Goal: Task Accomplishment & Management: Manage account settings

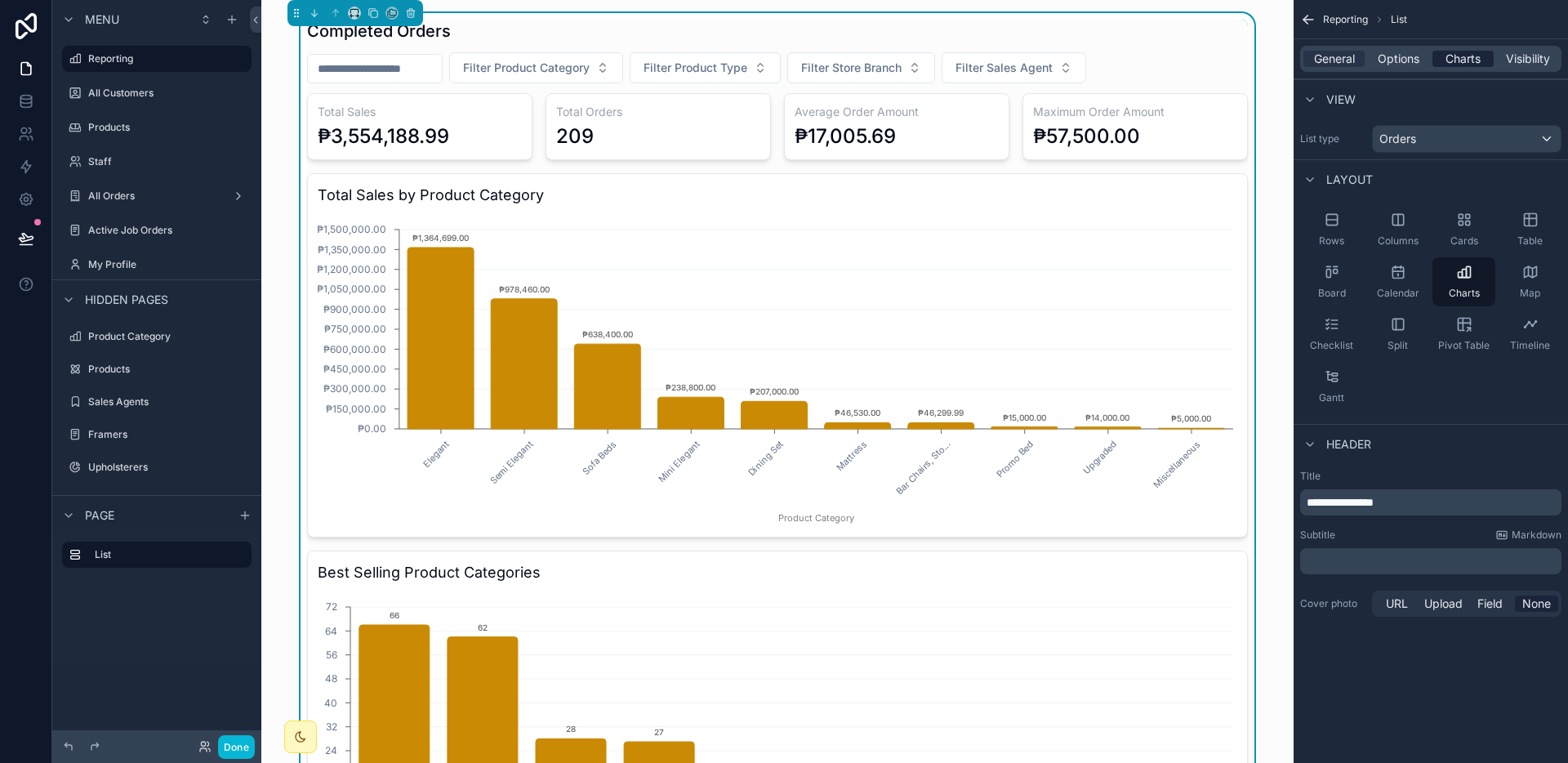
click at [1451, 55] on span "Charts" at bounding box center [1463, 59] width 35 height 17
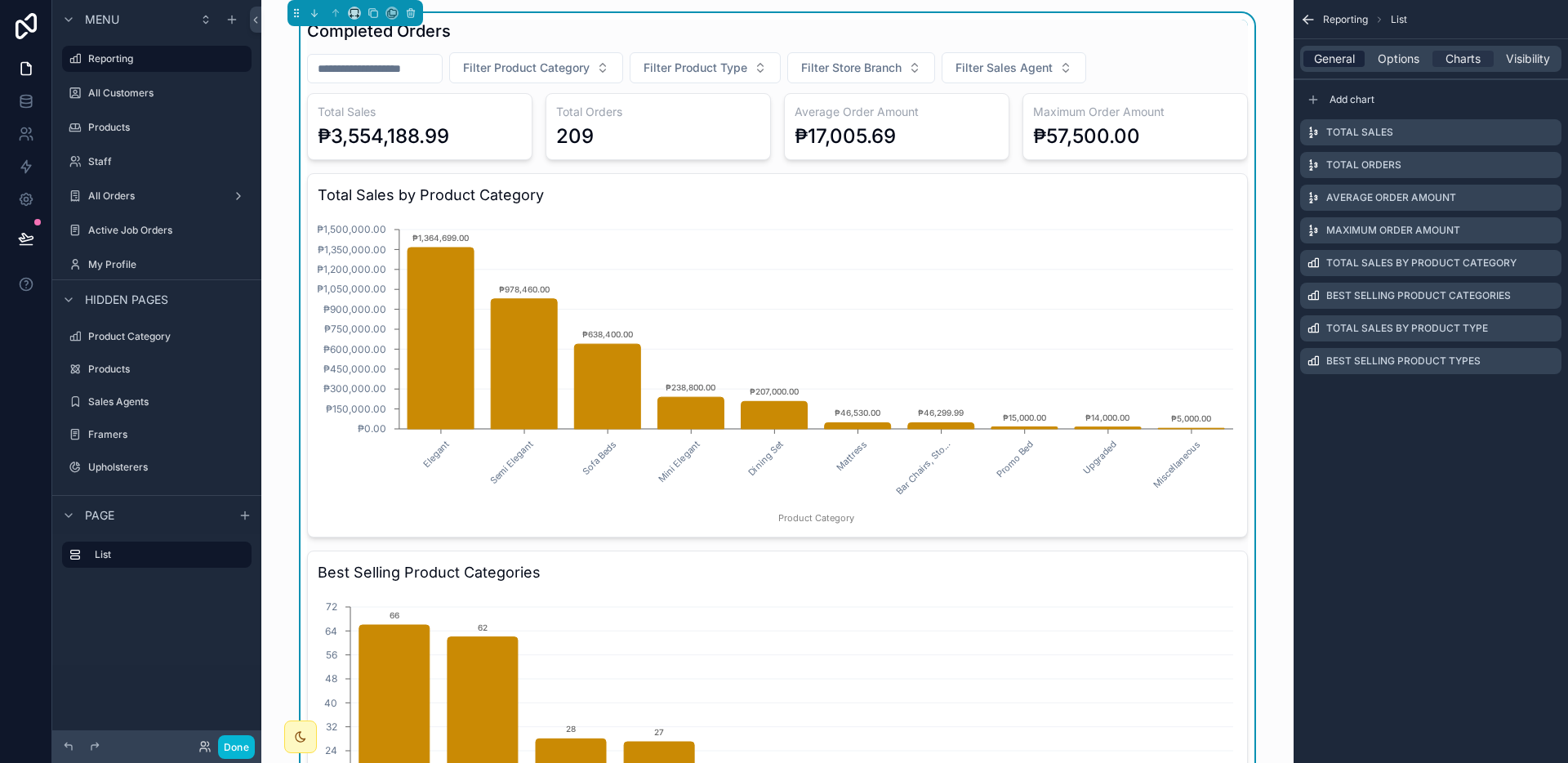
click at [1331, 56] on span "General" at bounding box center [1334, 59] width 41 height 17
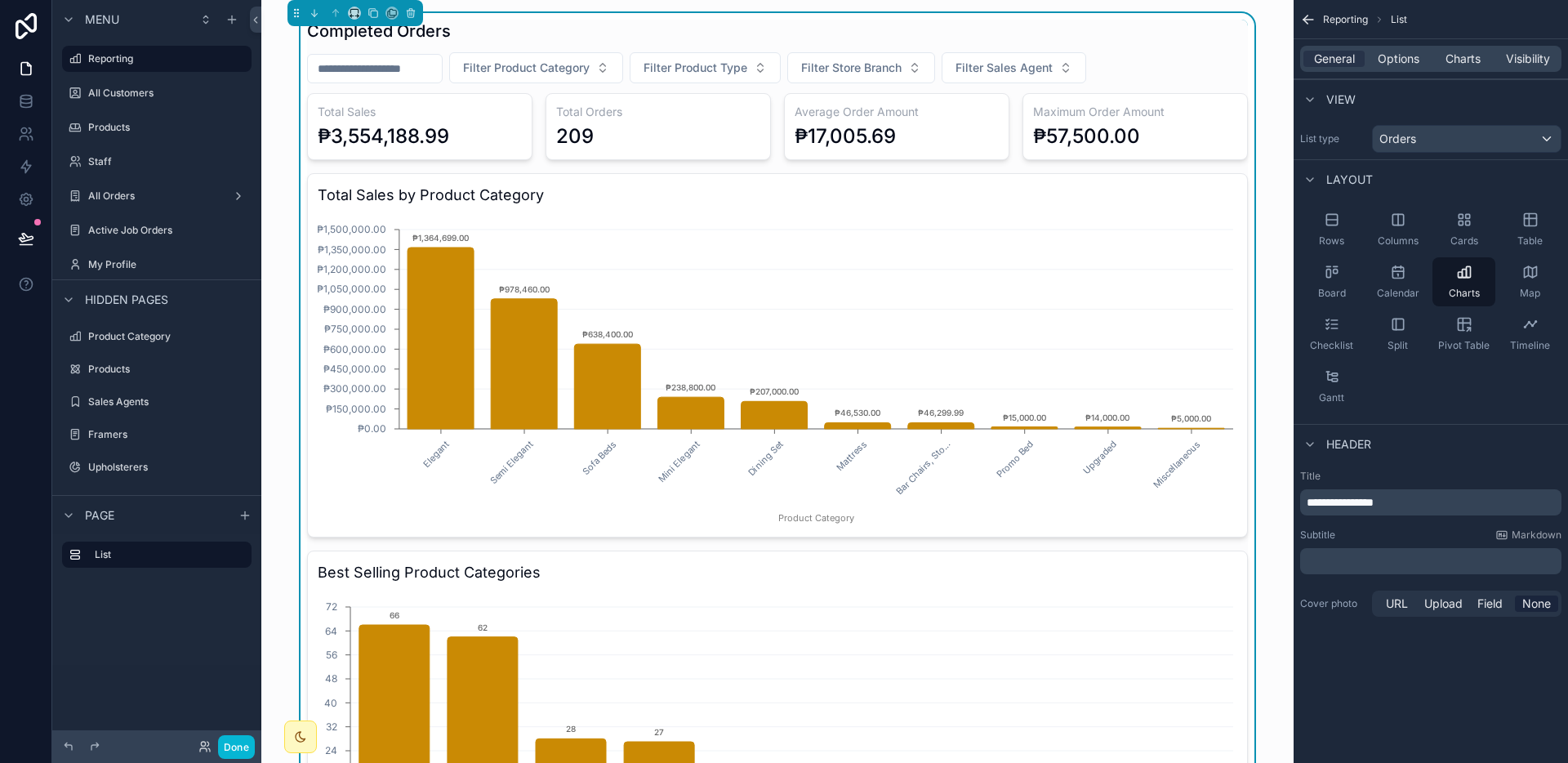
click at [1402, 41] on div "General Options Charts Visibility" at bounding box center [1430, 59] width 274 height 39
click at [1401, 60] on span "Options" at bounding box center [1398, 59] width 42 height 17
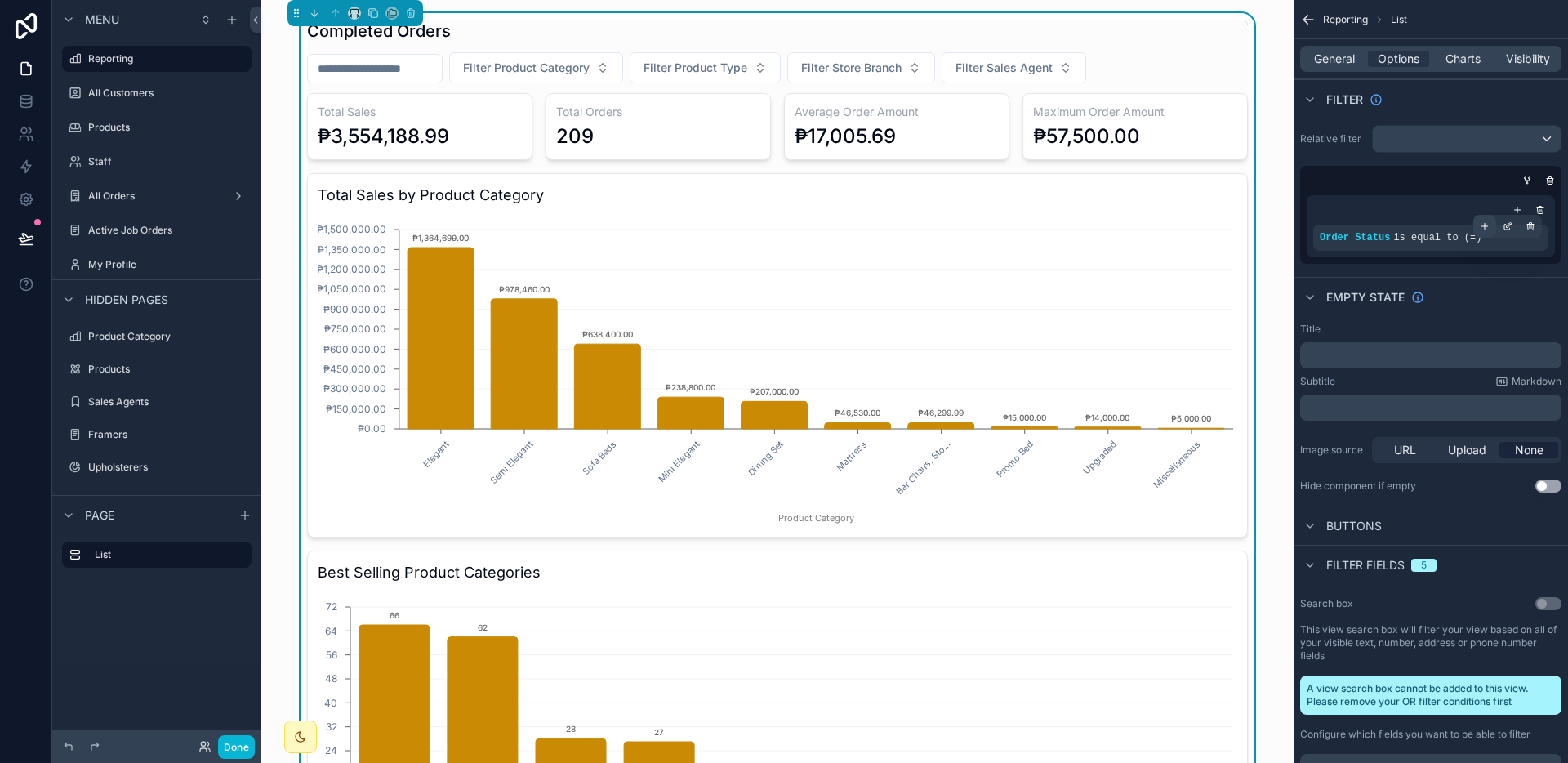
click at [1492, 232] on div "scrollable content" at bounding box center [1484, 225] width 23 height 23
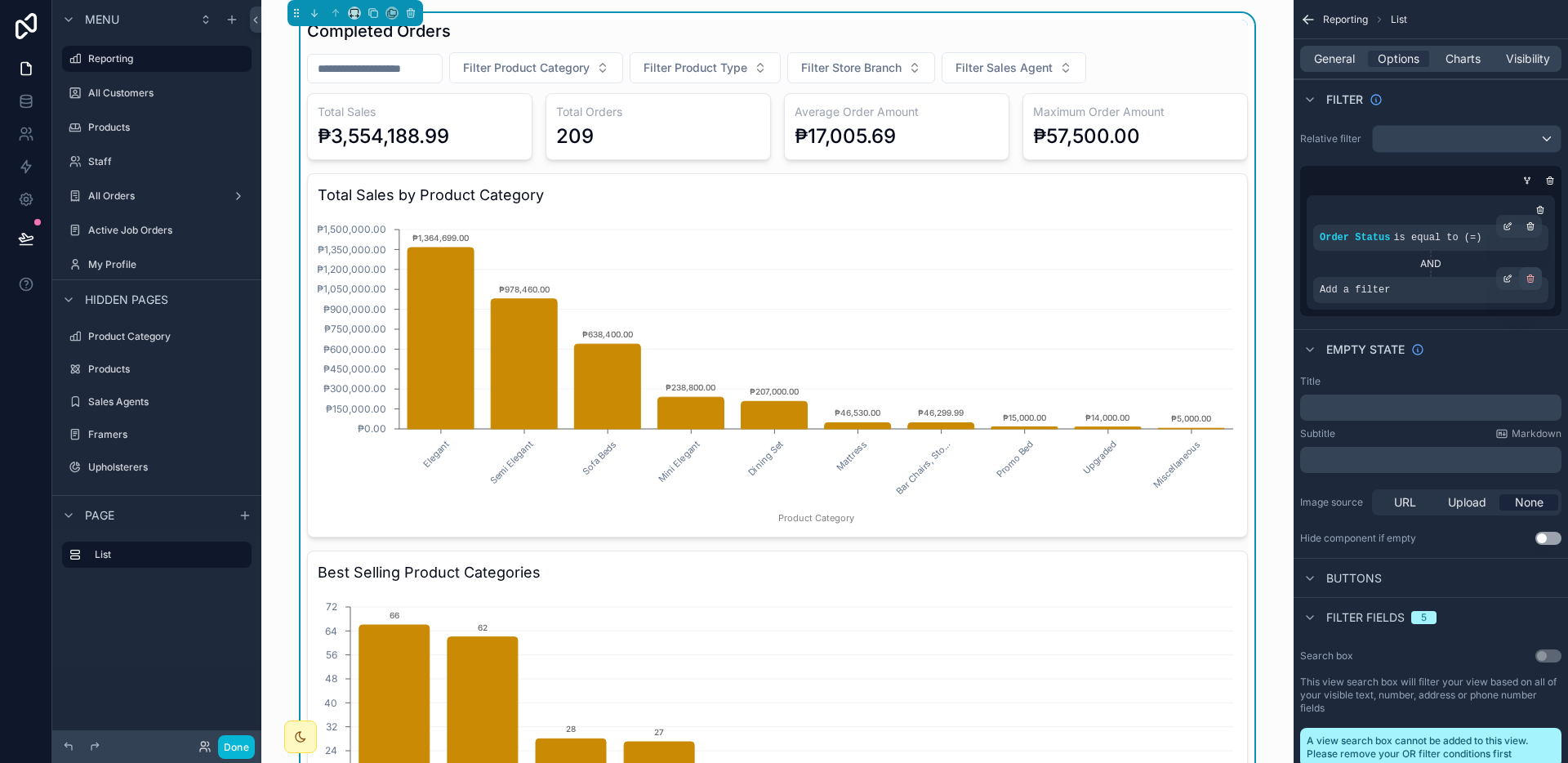
click at [1532, 279] on icon "scrollable content" at bounding box center [1531, 279] width 6 height 6
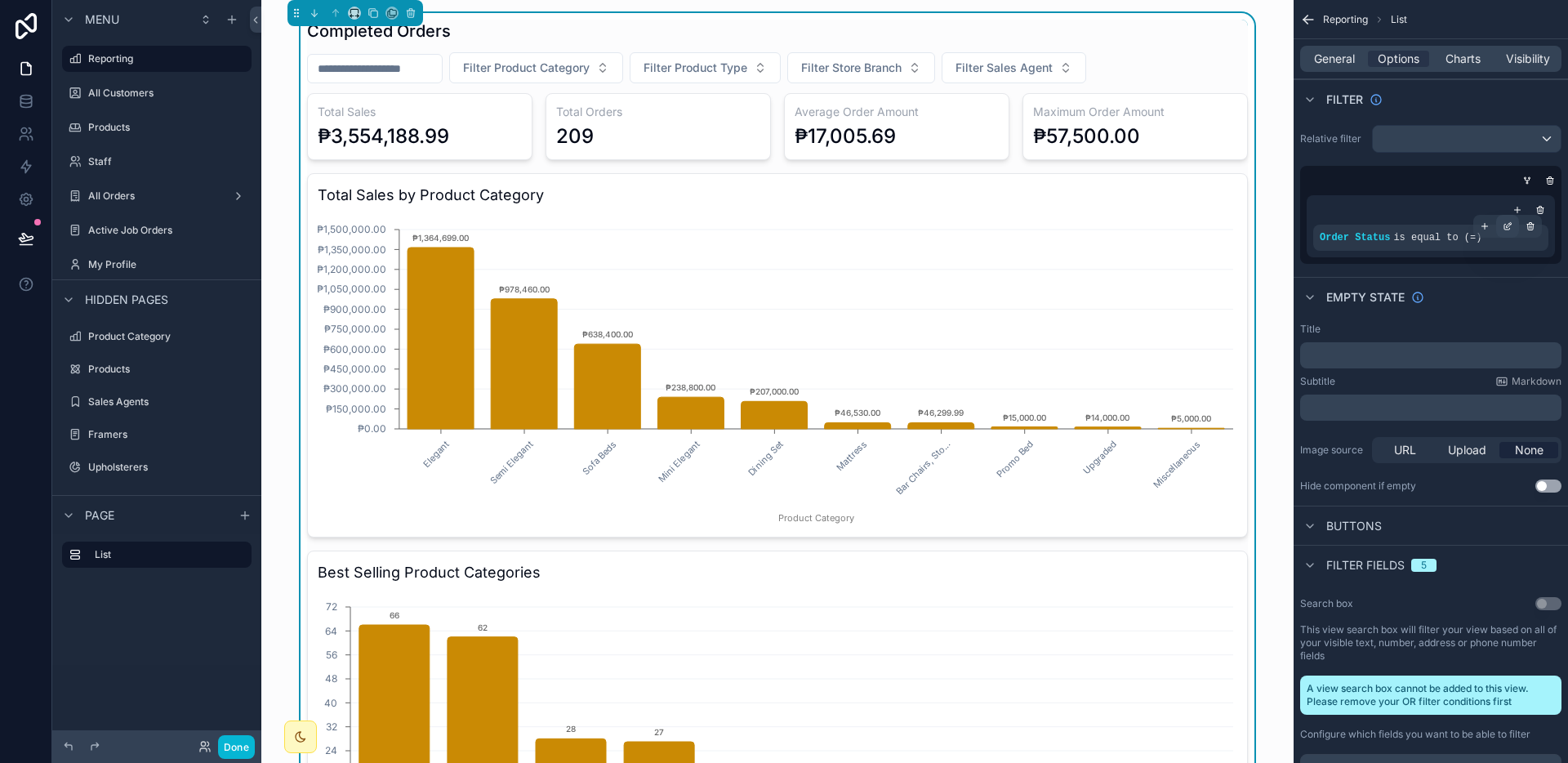
click at [1508, 230] on icon "scrollable content" at bounding box center [1507, 226] width 10 height 10
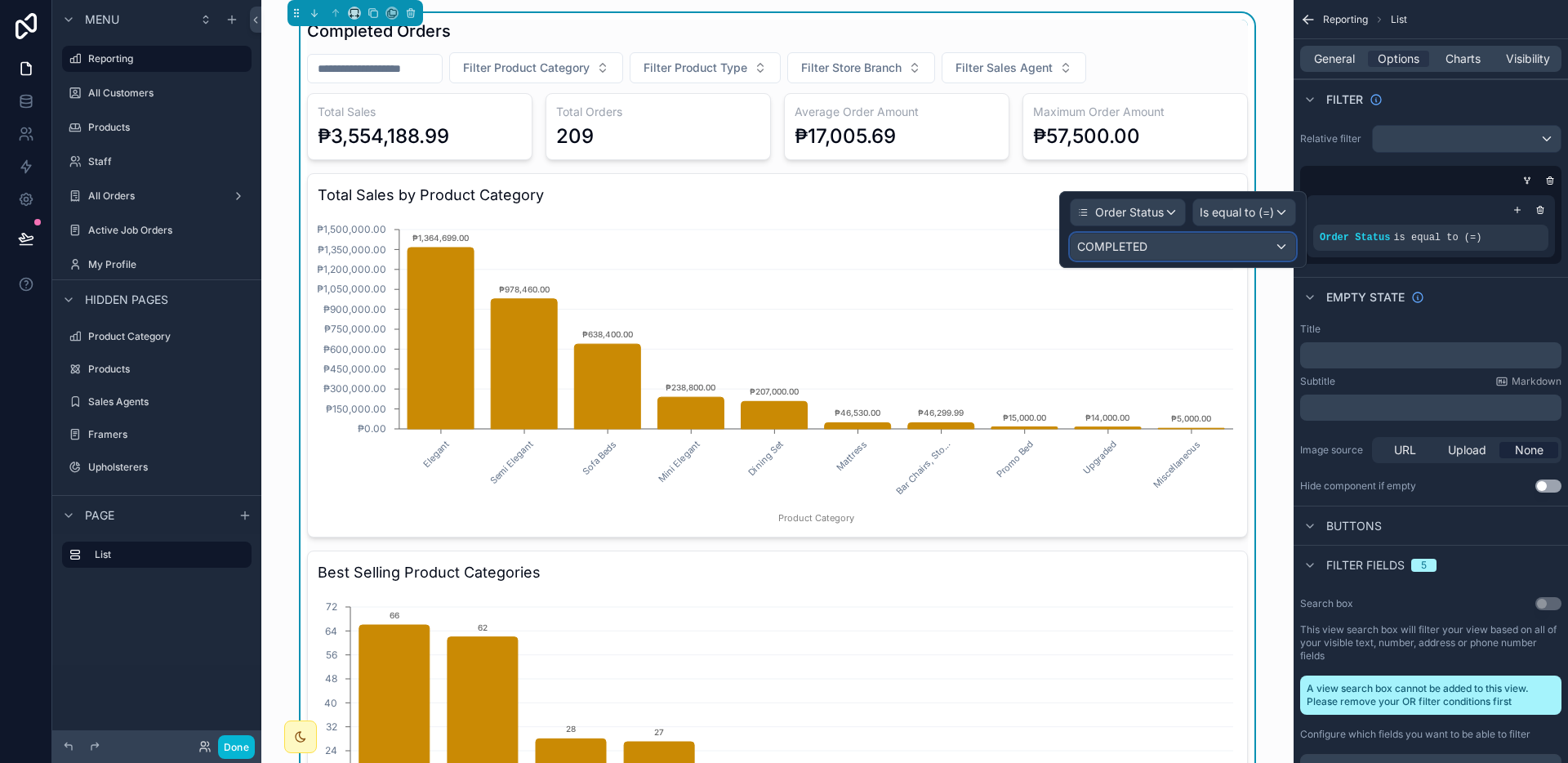
click at [1243, 234] on div "COMPLETED" at bounding box center [1182, 247] width 225 height 26
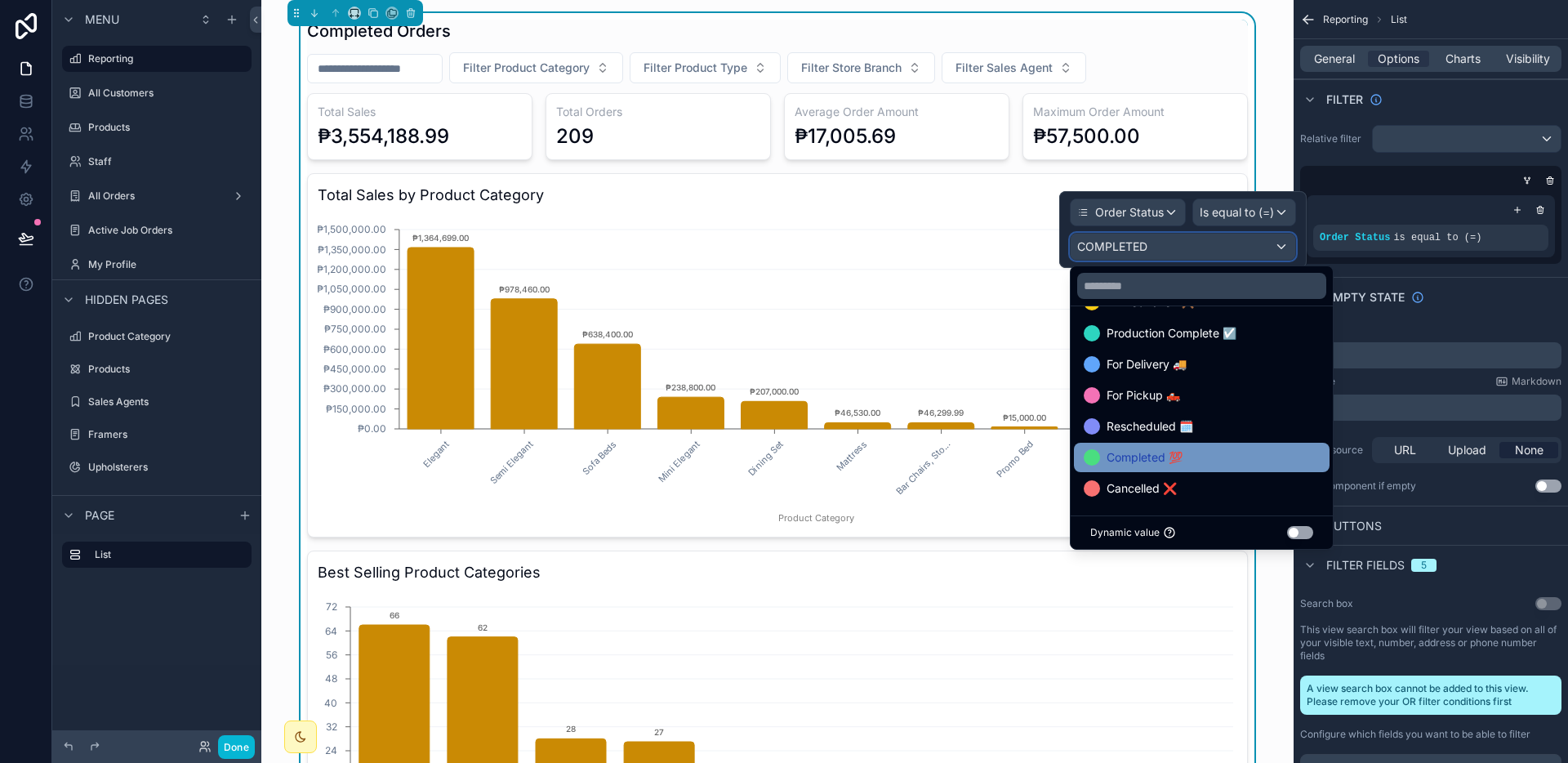
scroll to position [95, 0]
click at [1156, 463] on span "Completed 💯" at bounding box center [1145, 456] width 76 height 20
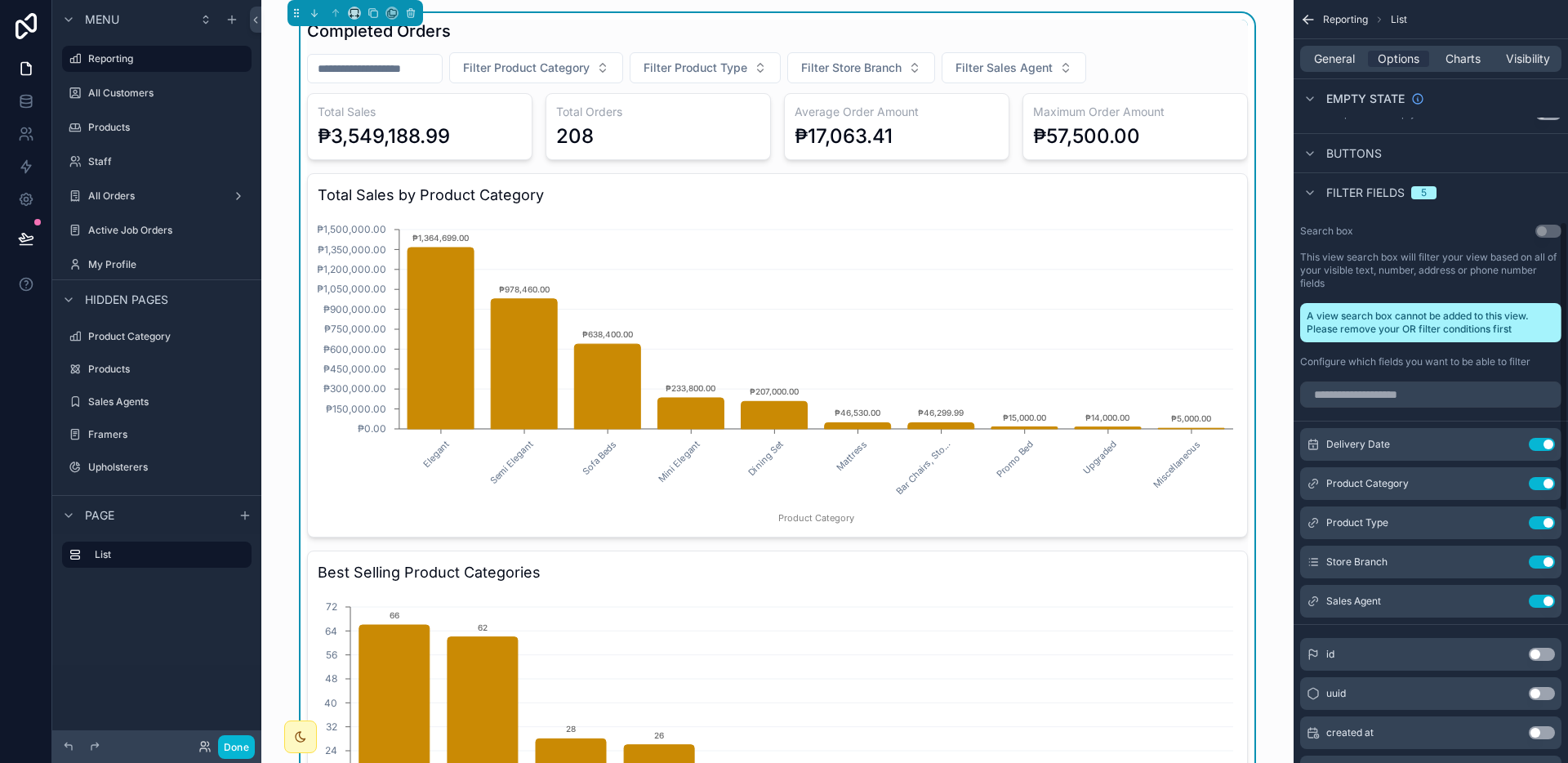
scroll to position [0, 0]
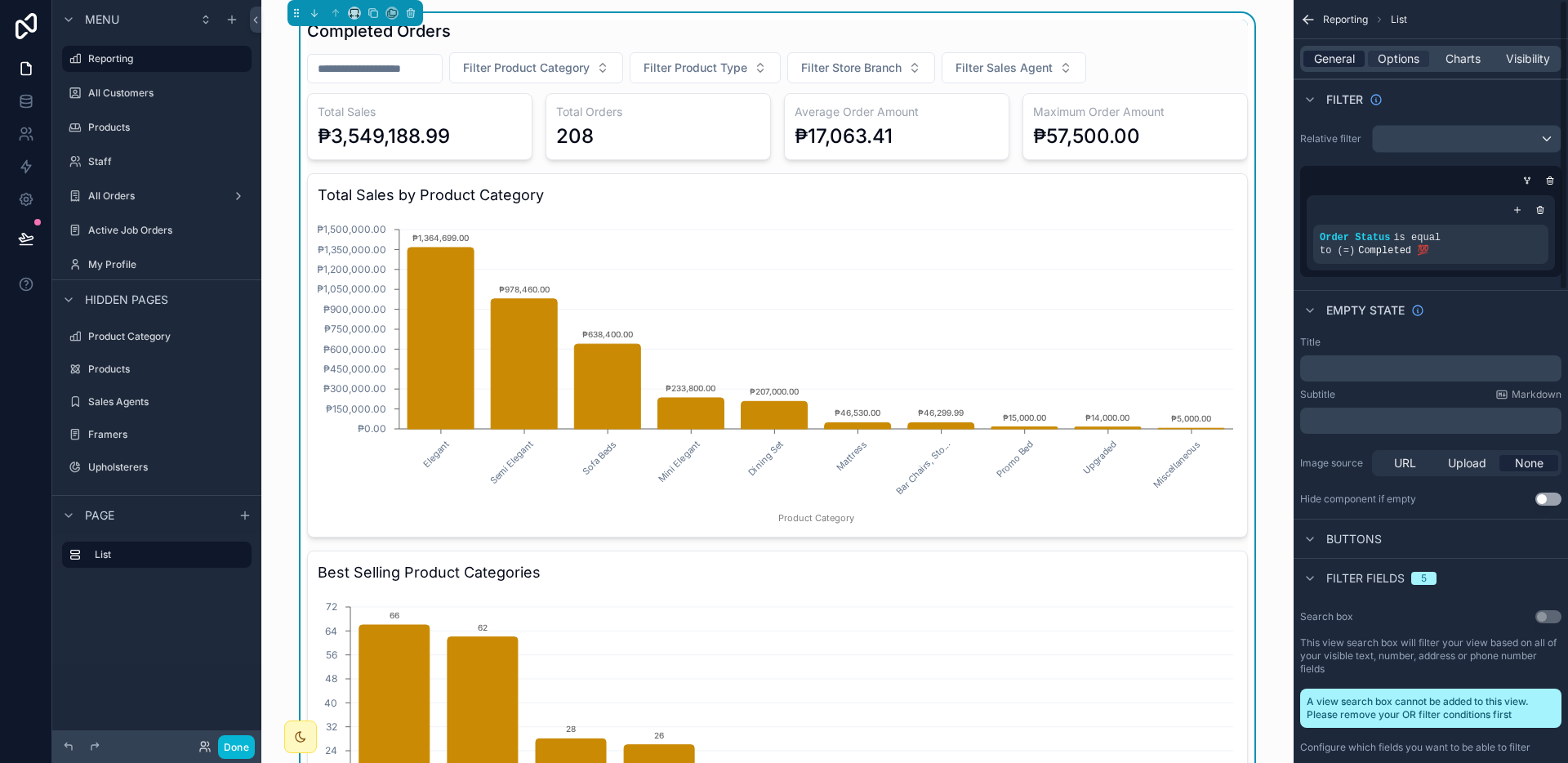
click at [1347, 65] on span "General" at bounding box center [1334, 59] width 41 height 17
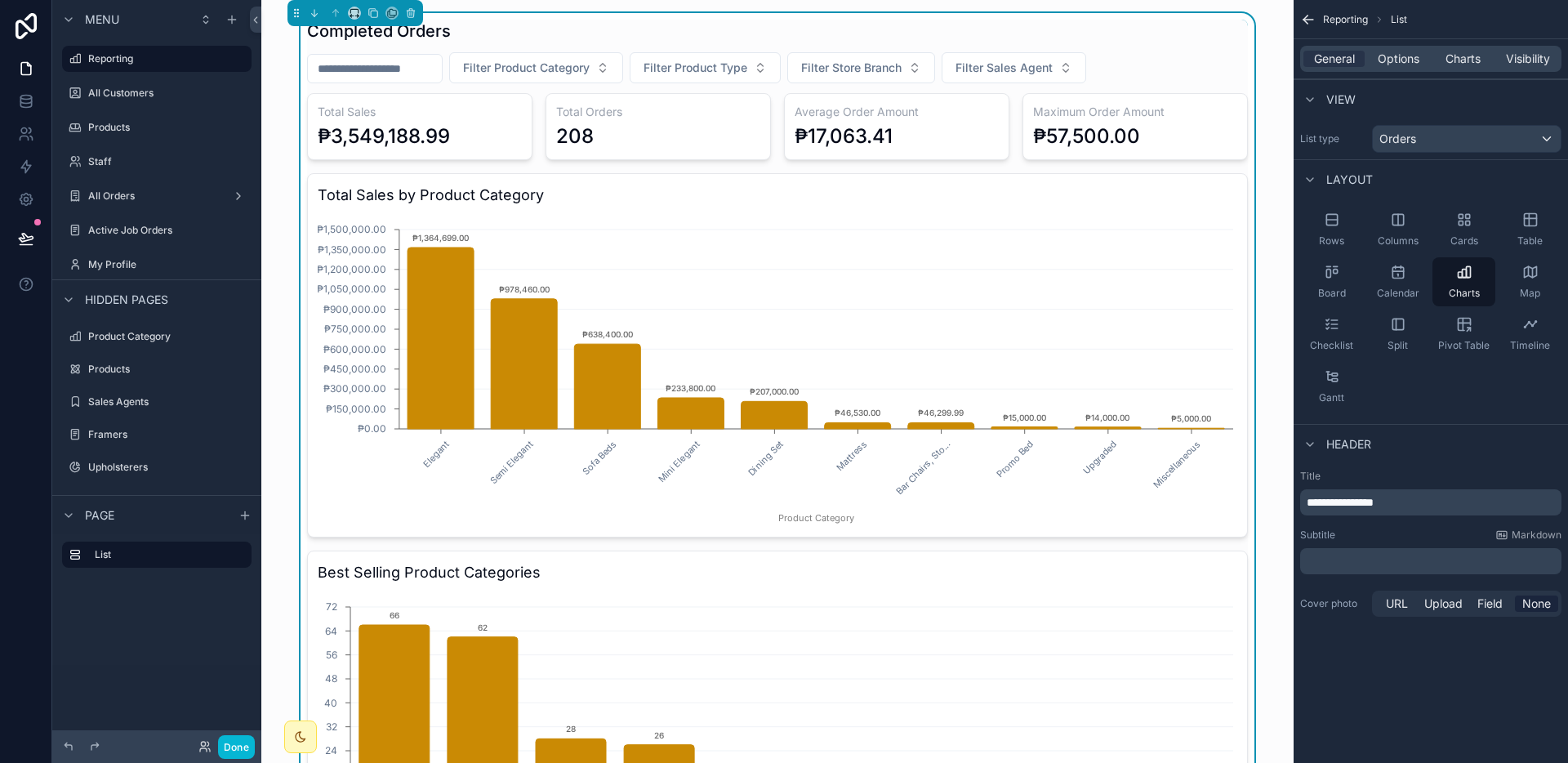
click at [1405, 46] on div "General Options Charts Visibility" at bounding box center [1430, 59] width 261 height 26
click at [1402, 54] on span "Options" at bounding box center [1398, 59] width 42 height 17
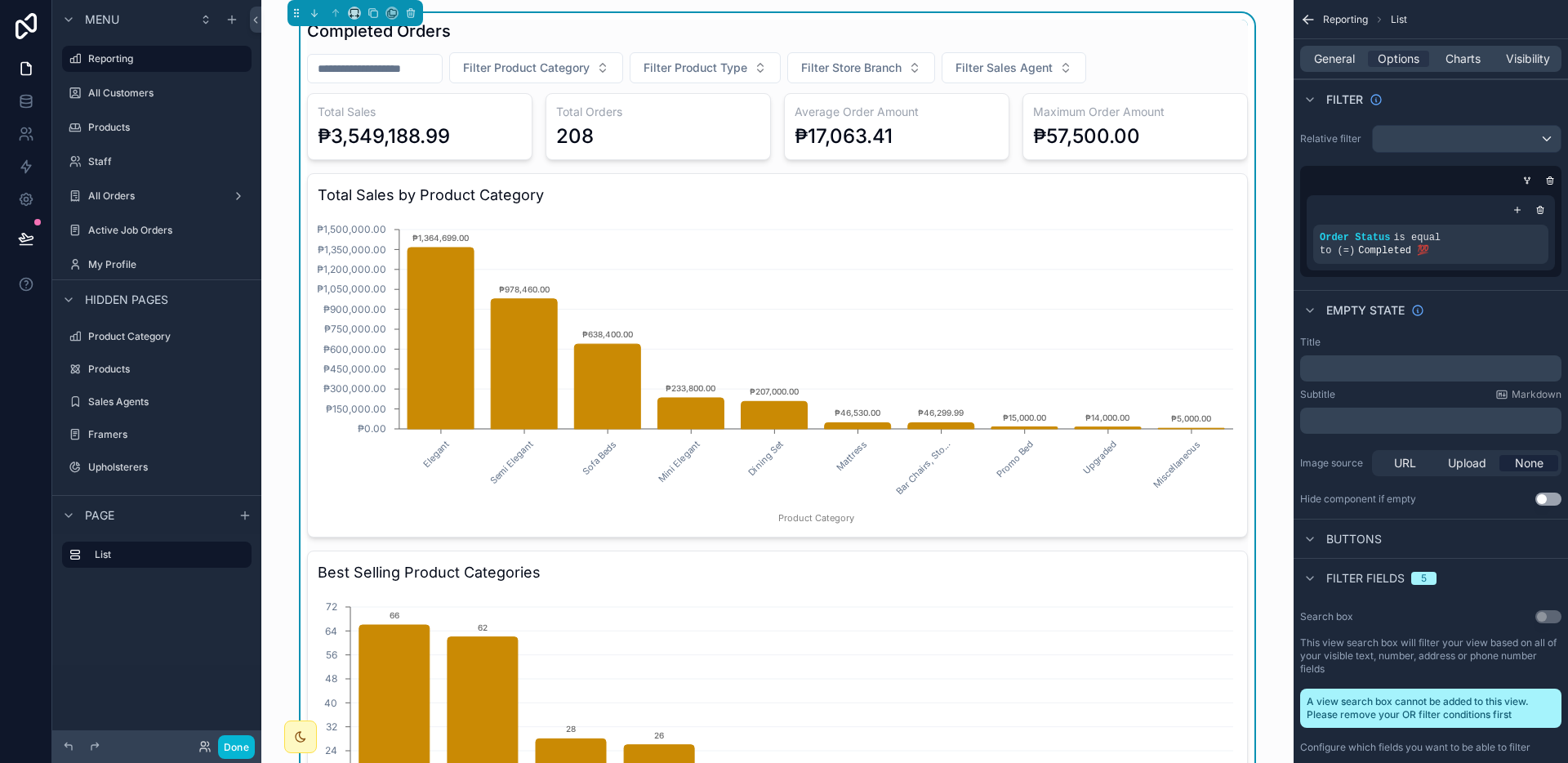
click at [1415, 90] on div "Filter" at bounding box center [1430, 99] width 274 height 39
click at [1350, 538] on span "Buttons" at bounding box center [1354, 539] width 56 height 17
click at [1319, 540] on div "Buttons" at bounding box center [1341, 538] width 82 height 20
click at [1330, 540] on span "Buttons" at bounding box center [1354, 539] width 56 height 17
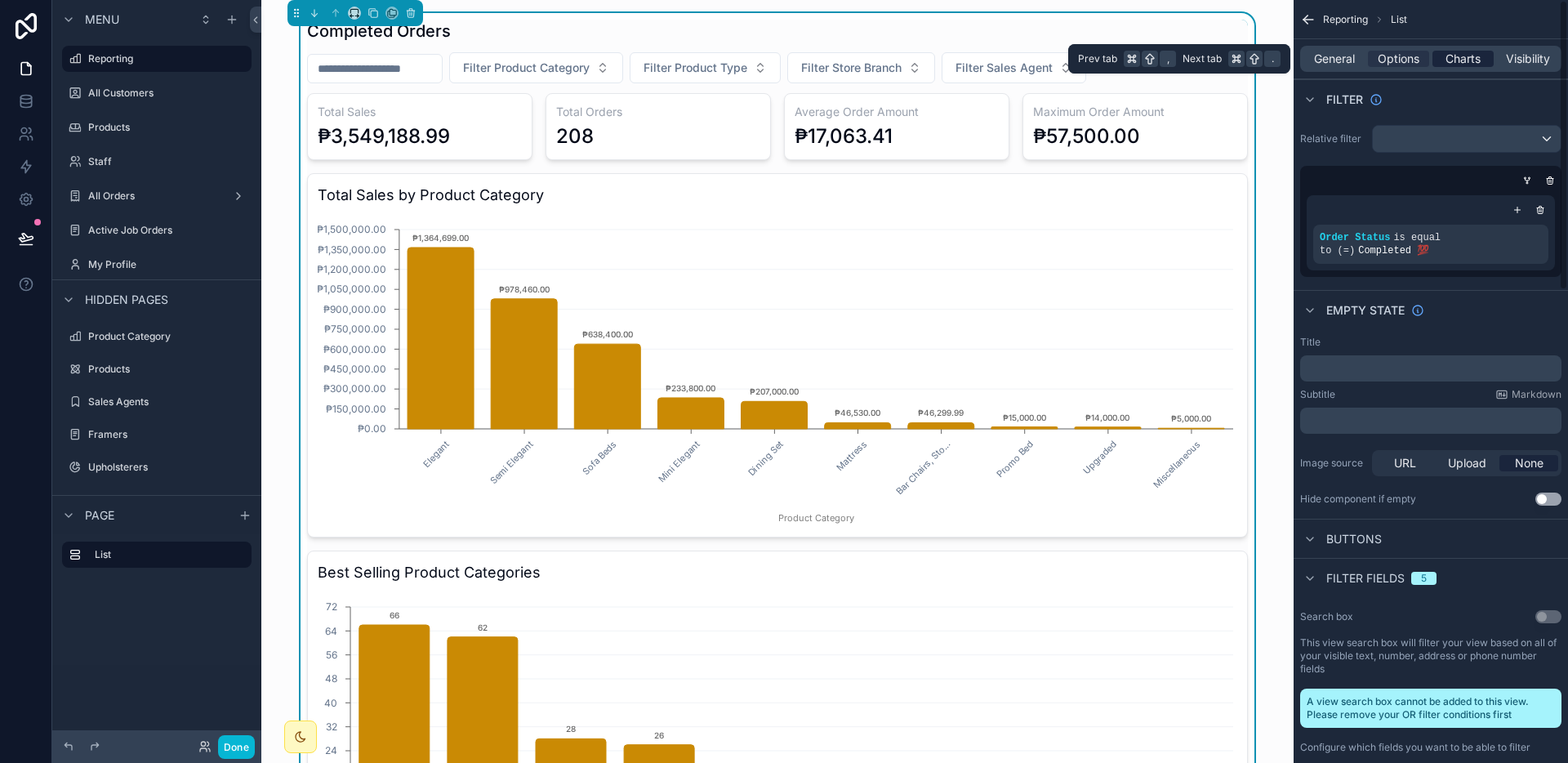
click at [1455, 56] on span "Charts" at bounding box center [1463, 59] width 35 height 17
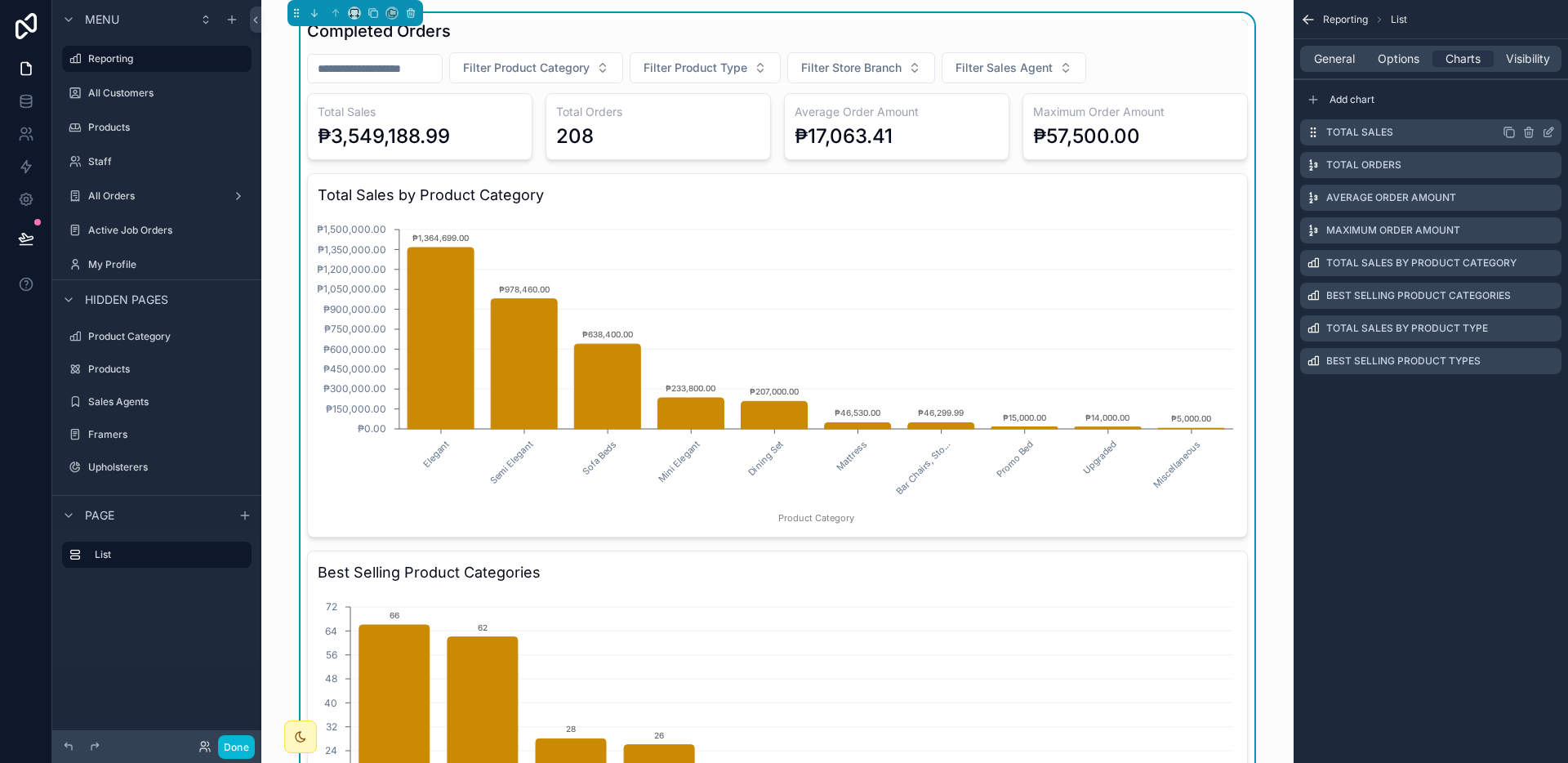
click at [1553, 135] on icon "scrollable content" at bounding box center [1548, 132] width 13 height 13
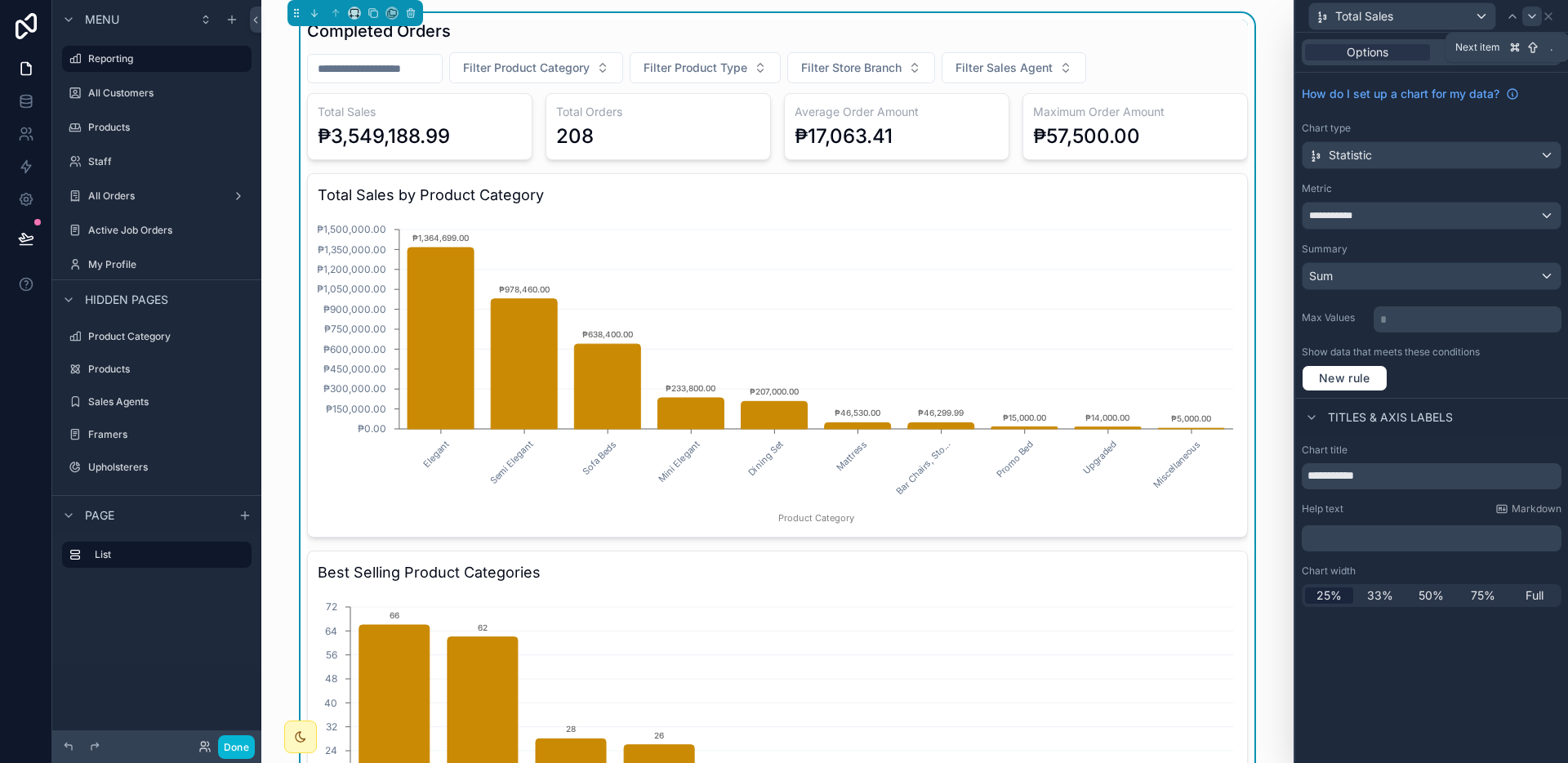
click at [1534, 19] on icon at bounding box center [1532, 17] width 13 height 13
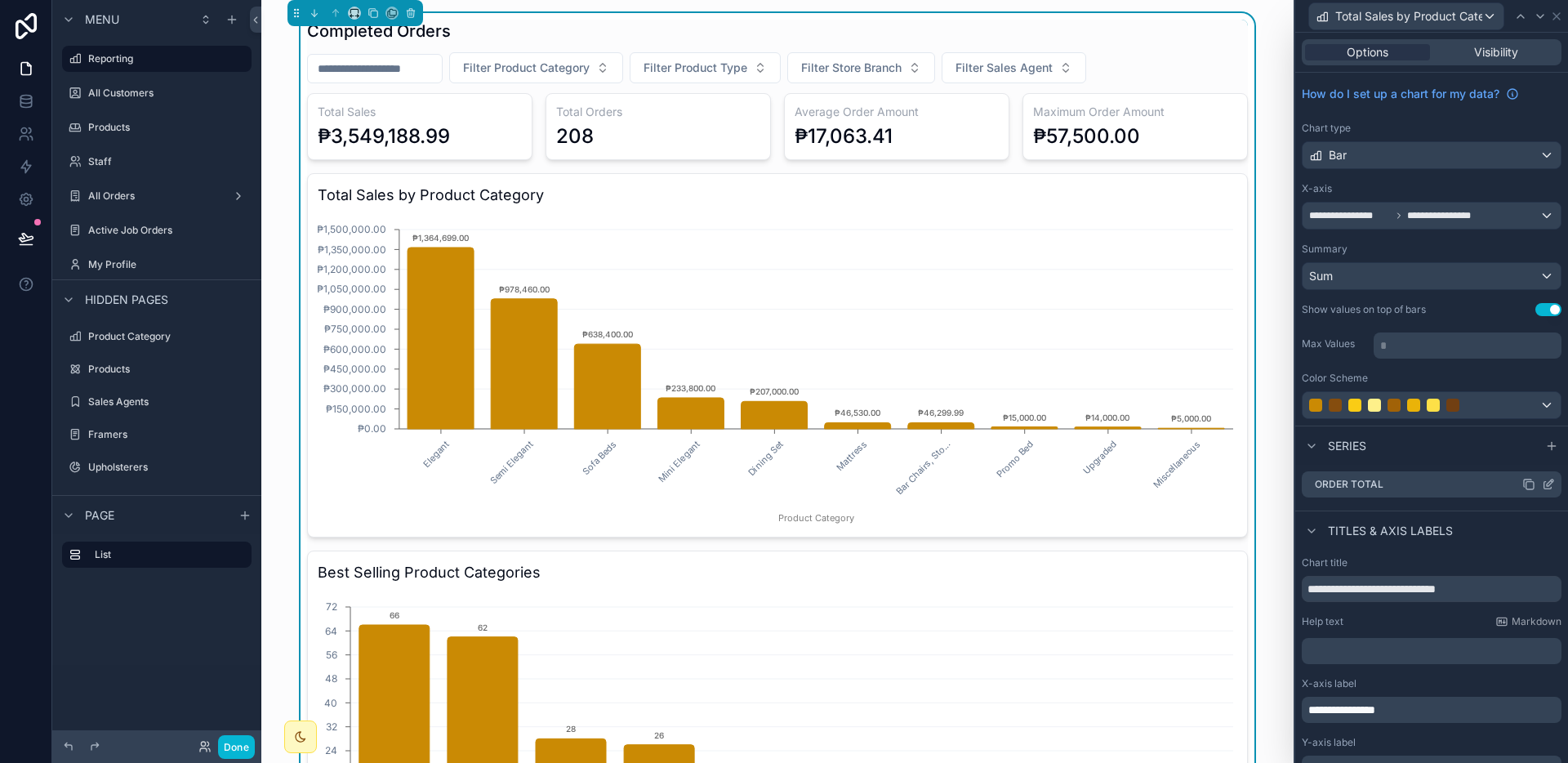
click at [1547, 481] on icon at bounding box center [1549, 482] width 7 height 7
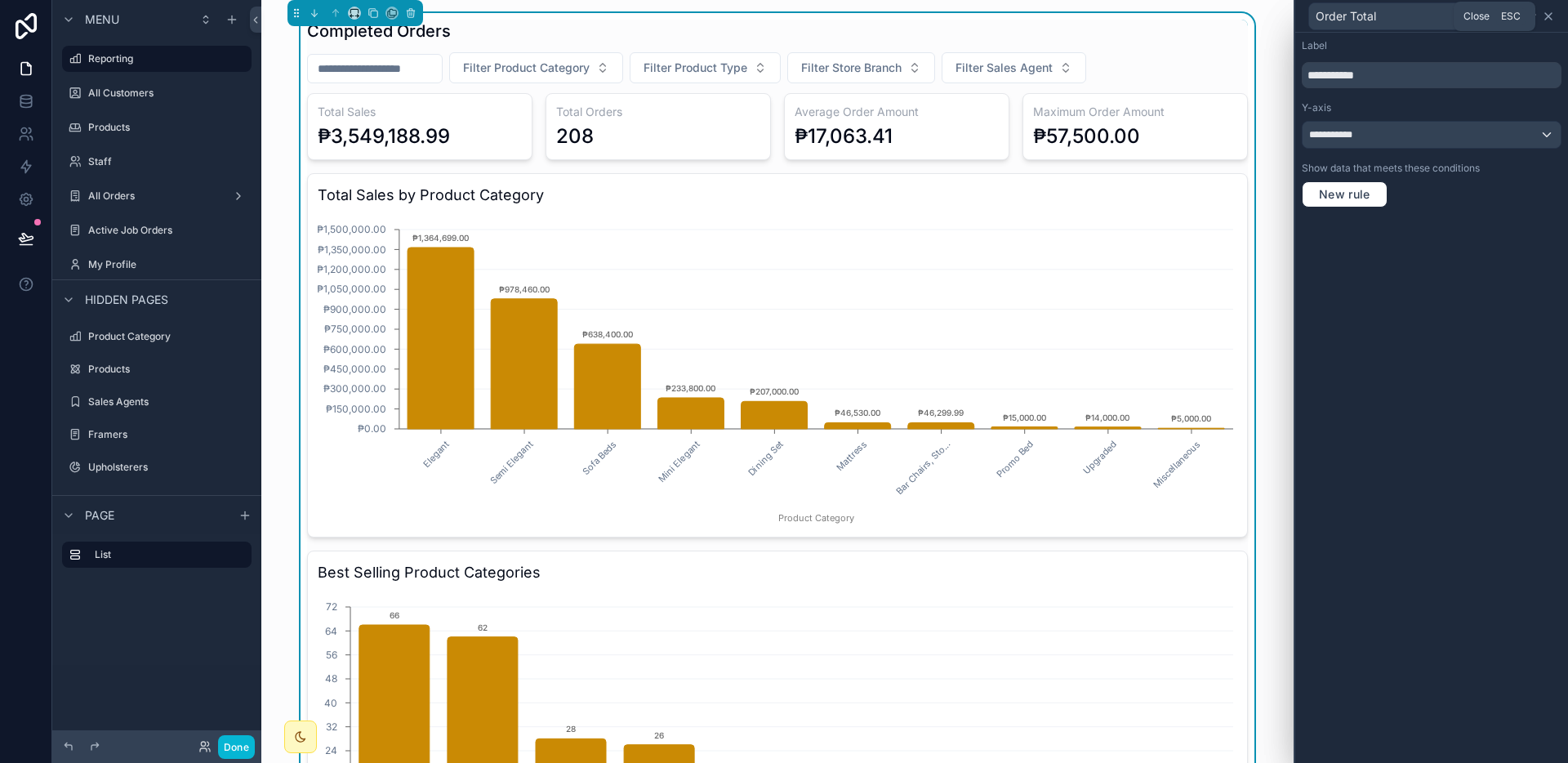
click at [1552, 15] on icon at bounding box center [1548, 17] width 13 height 13
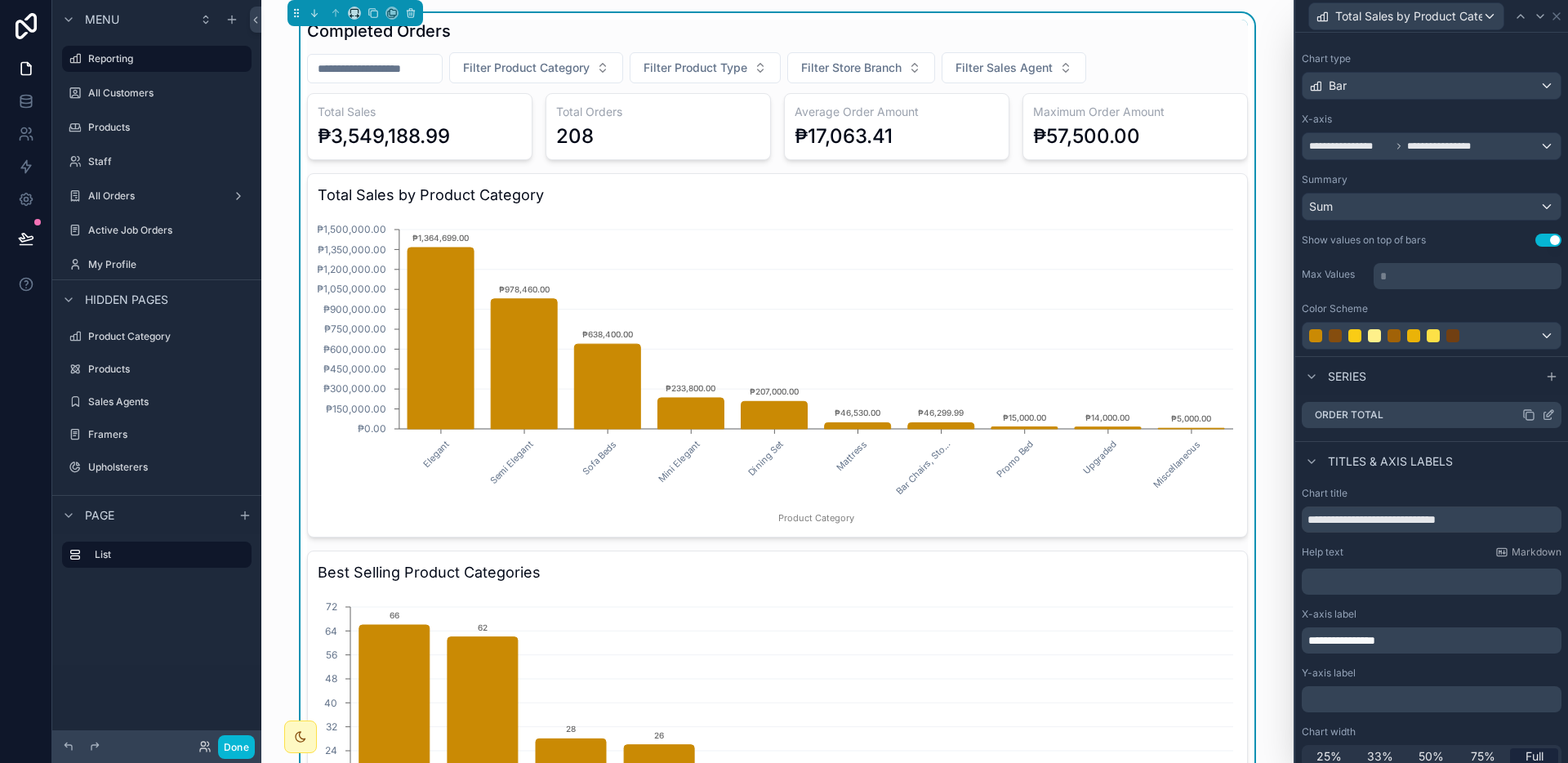
scroll to position [81, 0]
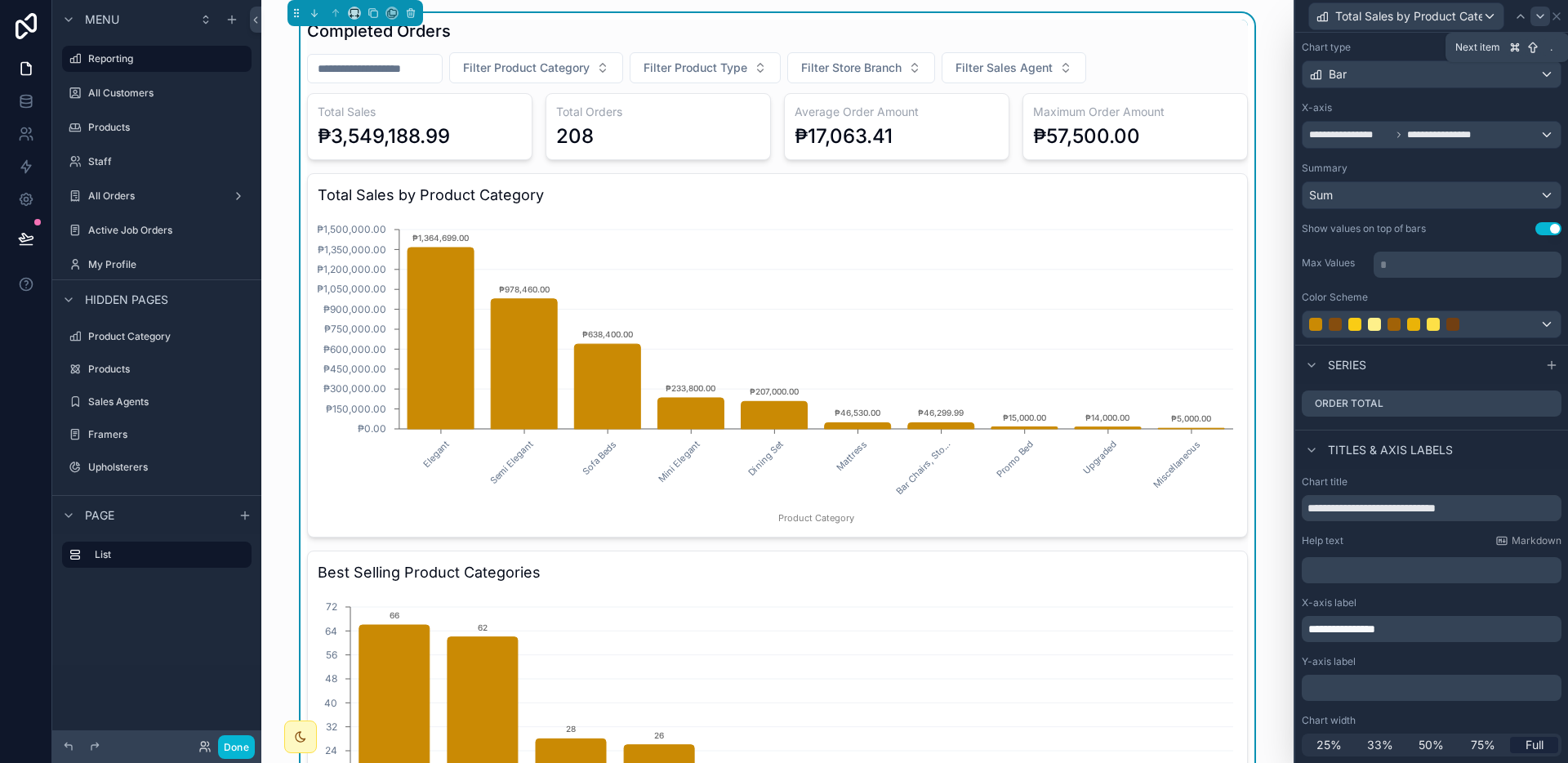
click at [1540, 20] on icon at bounding box center [1540, 17] width 13 height 13
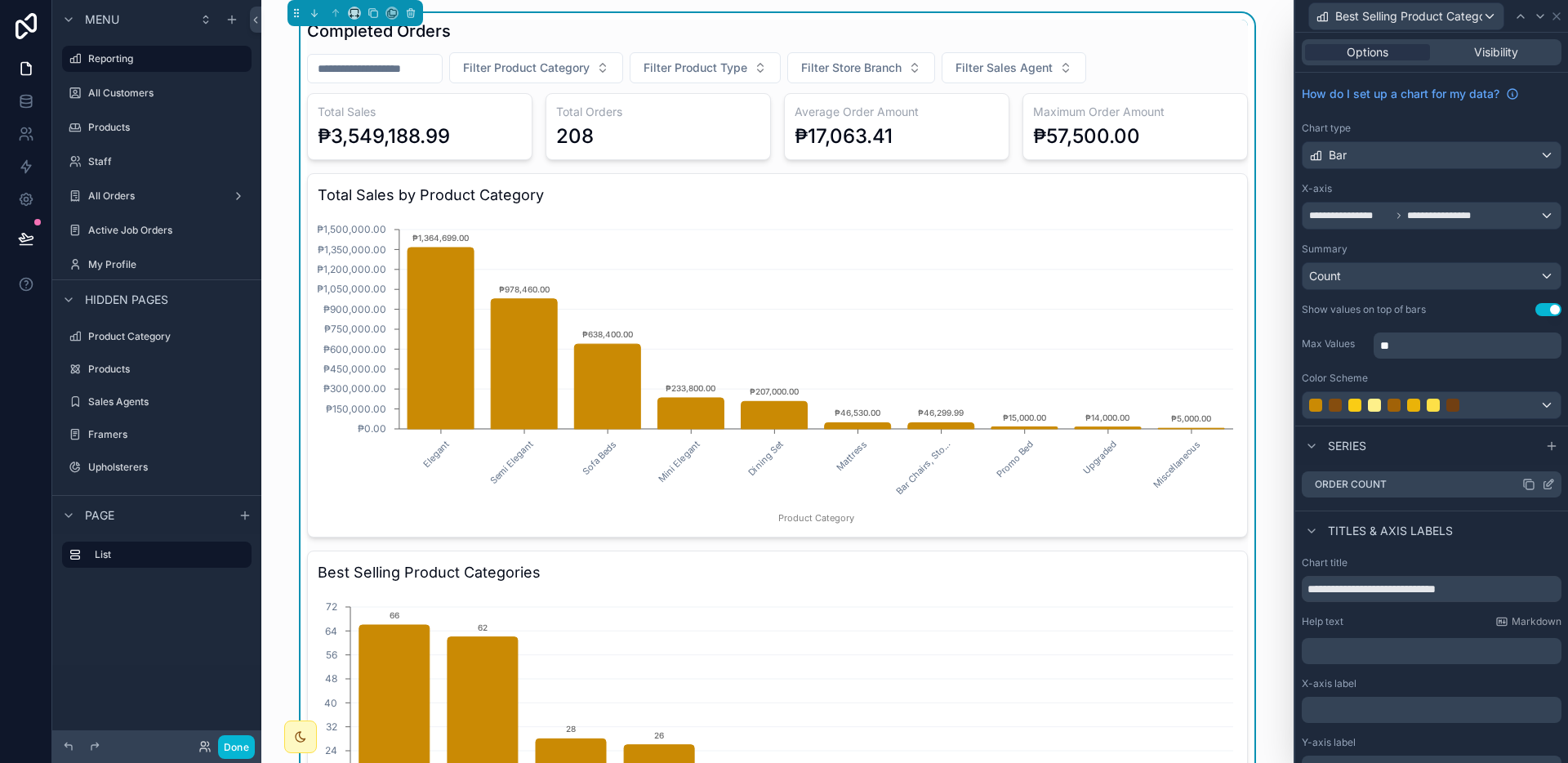
click at [1542, 482] on icon at bounding box center [1548, 484] width 13 height 13
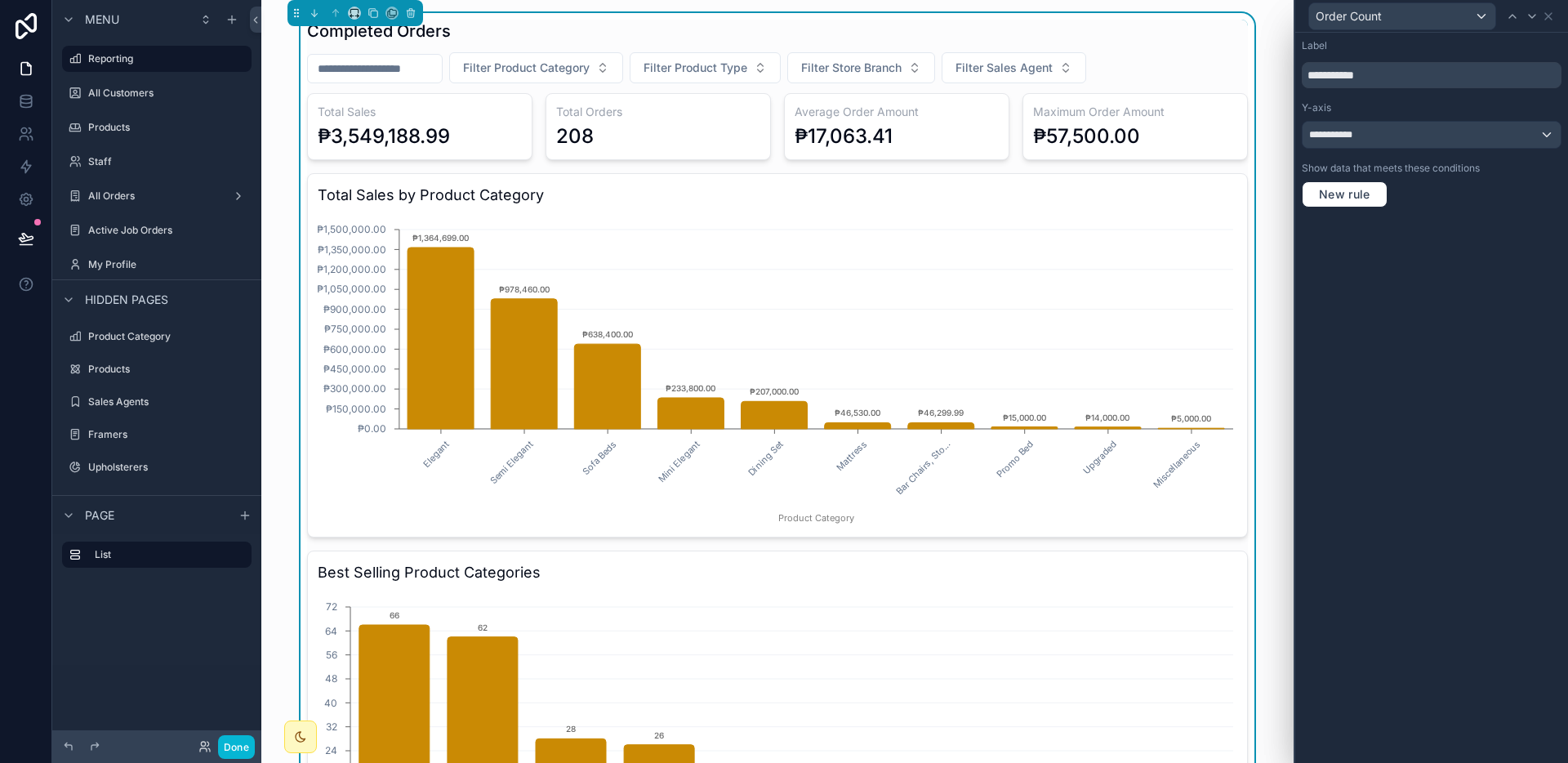
click at [1556, 22] on div "Order Count" at bounding box center [1431, 16] width 260 height 32
click at [1552, 17] on icon at bounding box center [1548, 17] width 13 height 13
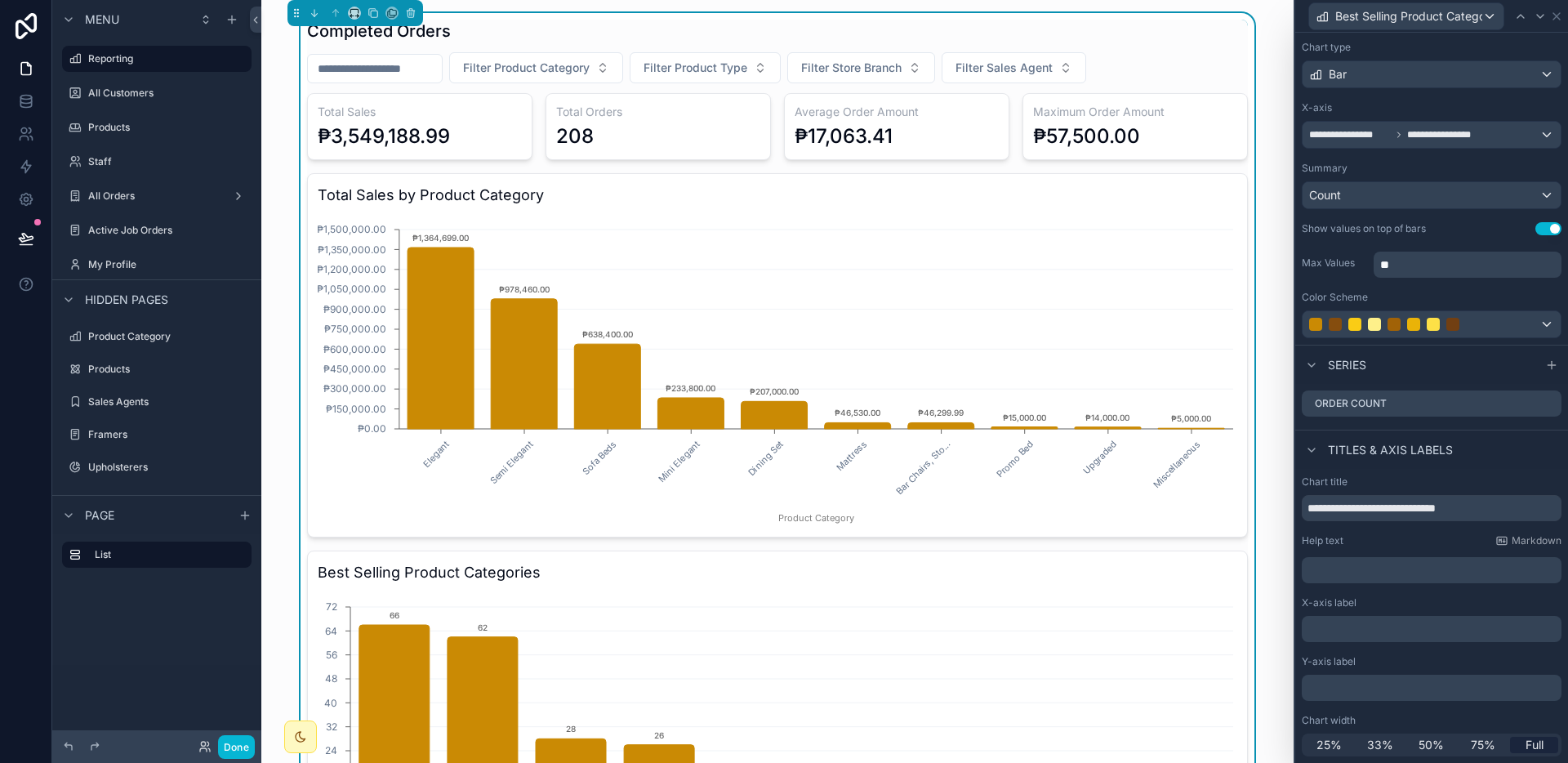
scroll to position [464, 0]
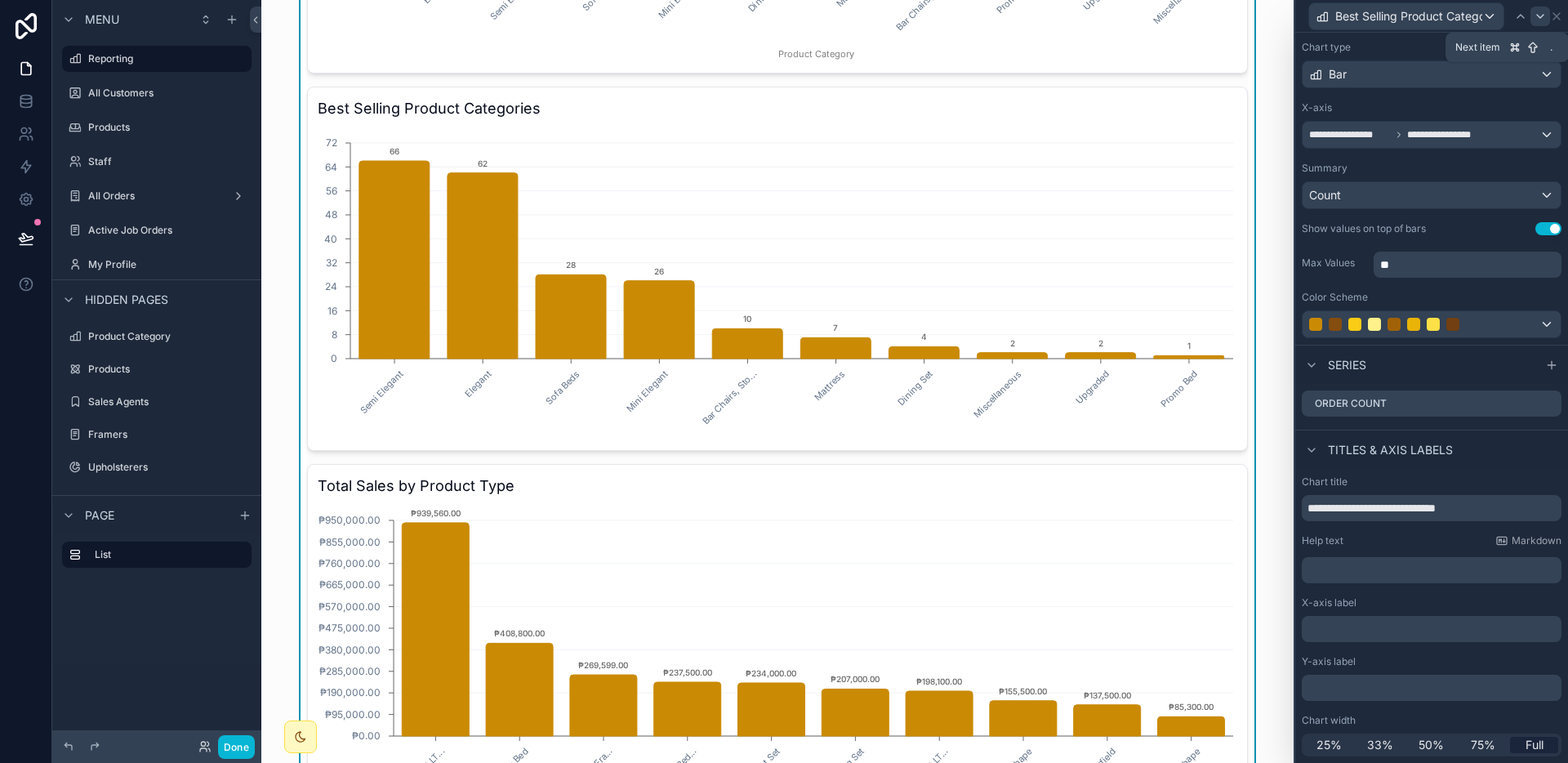
click at [1537, 17] on icon at bounding box center [1540, 17] width 13 height 13
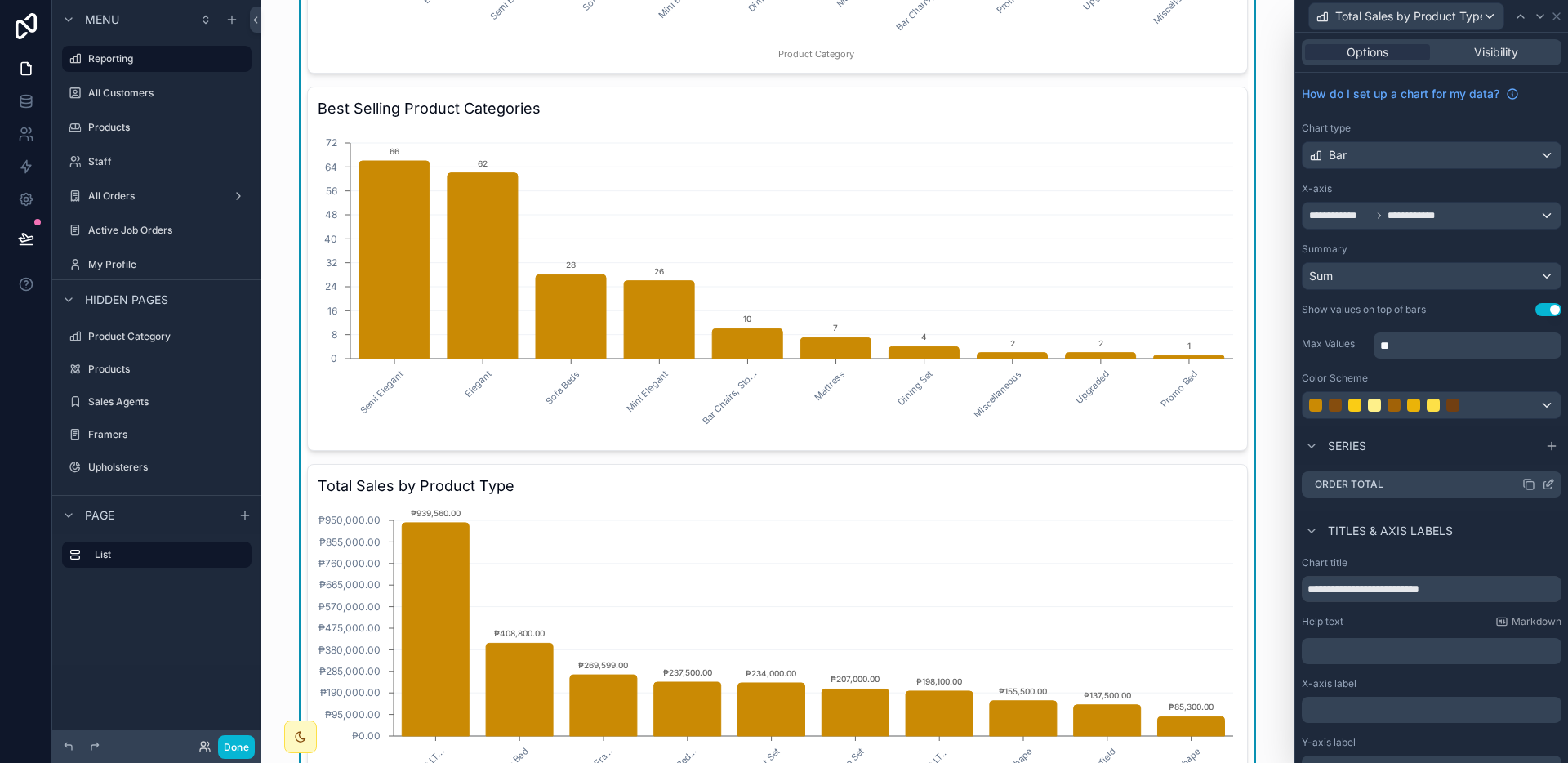
click at [1550, 480] on icon at bounding box center [1551, 481] width 2 height 2
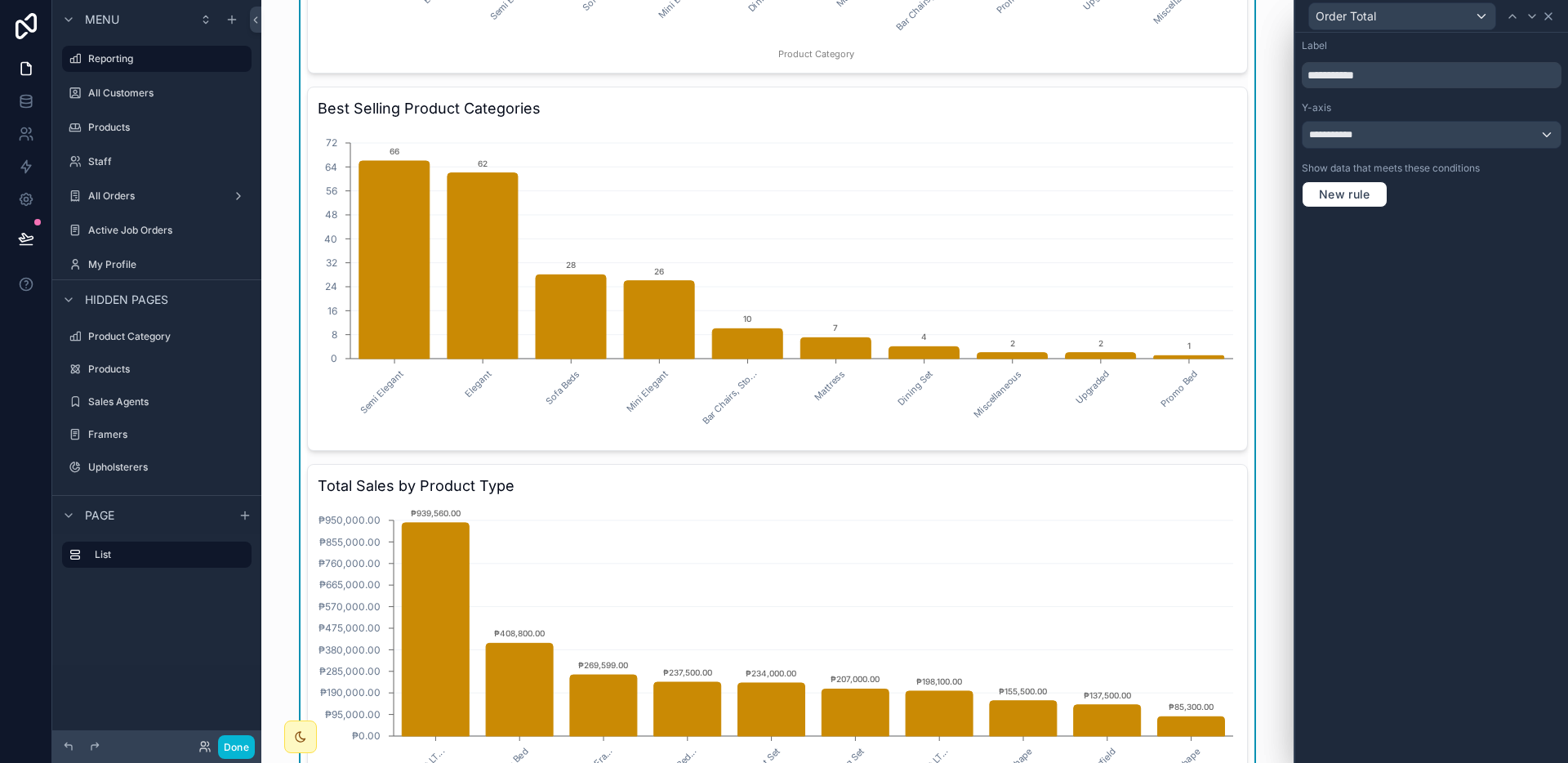
click at [1552, 15] on icon at bounding box center [1548, 17] width 13 height 13
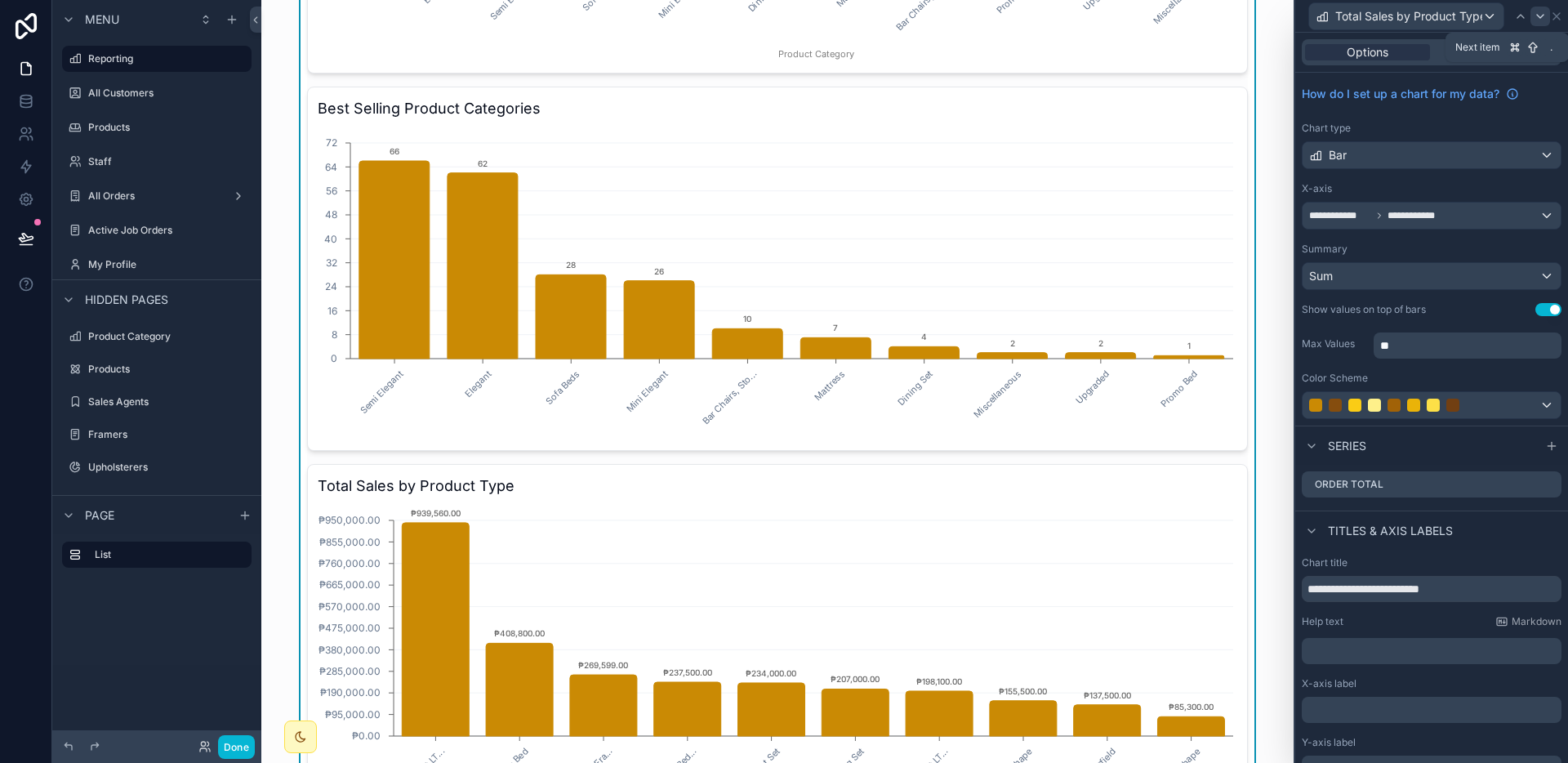
click at [1537, 18] on icon at bounding box center [1540, 17] width 13 height 13
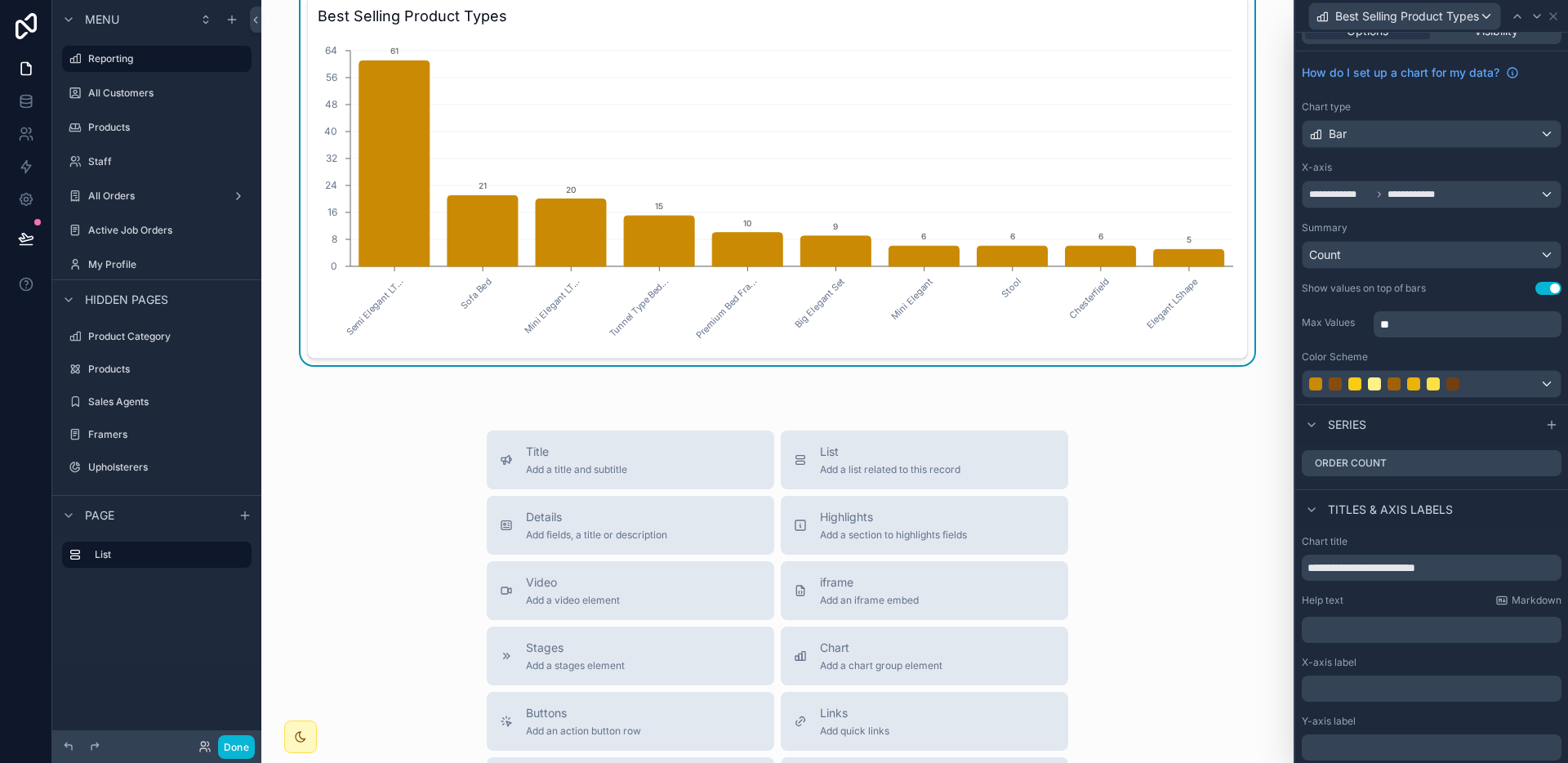
scroll to position [81, 0]
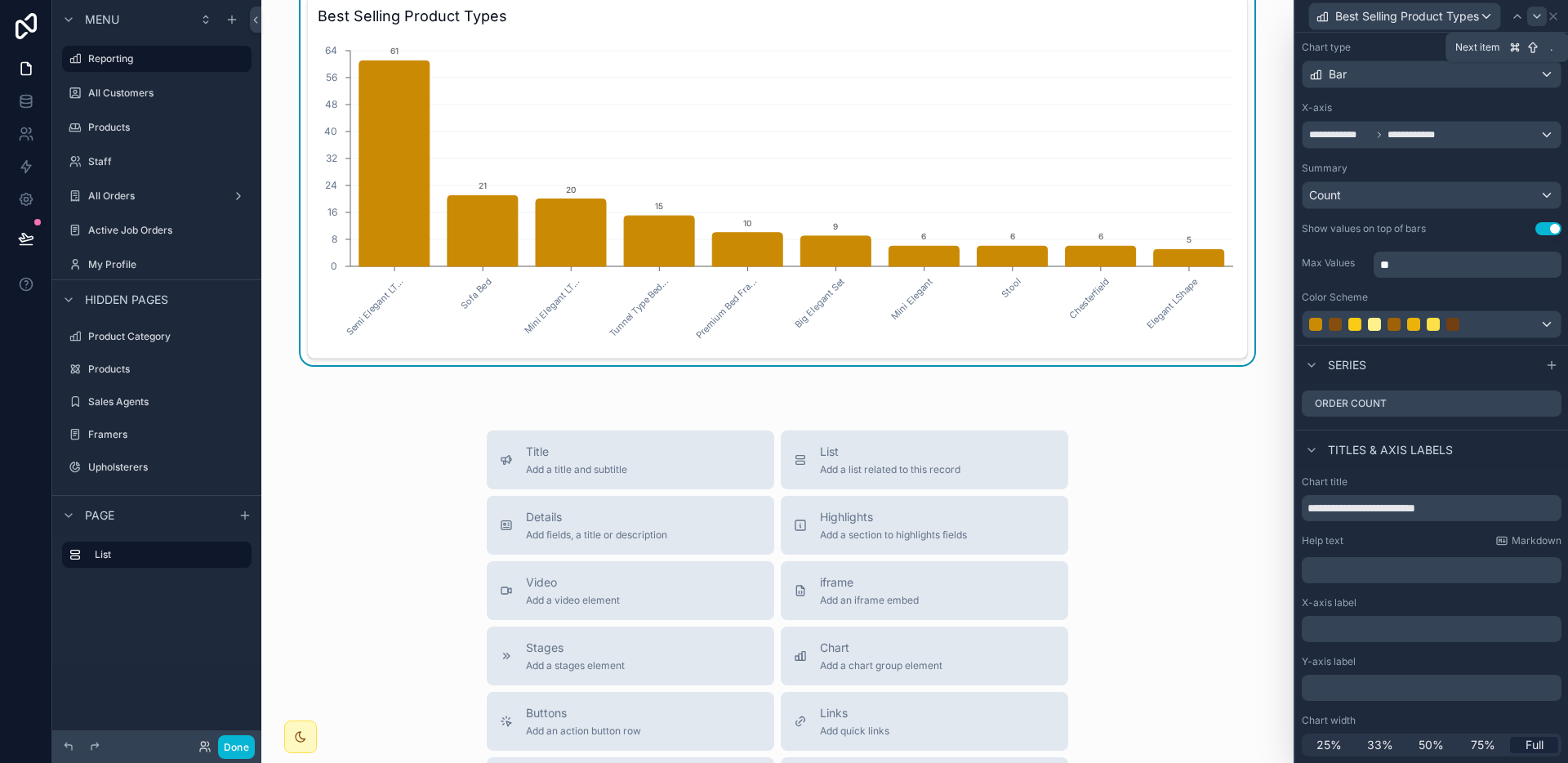
click at [1537, 19] on icon at bounding box center [1536, 17] width 13 height 13
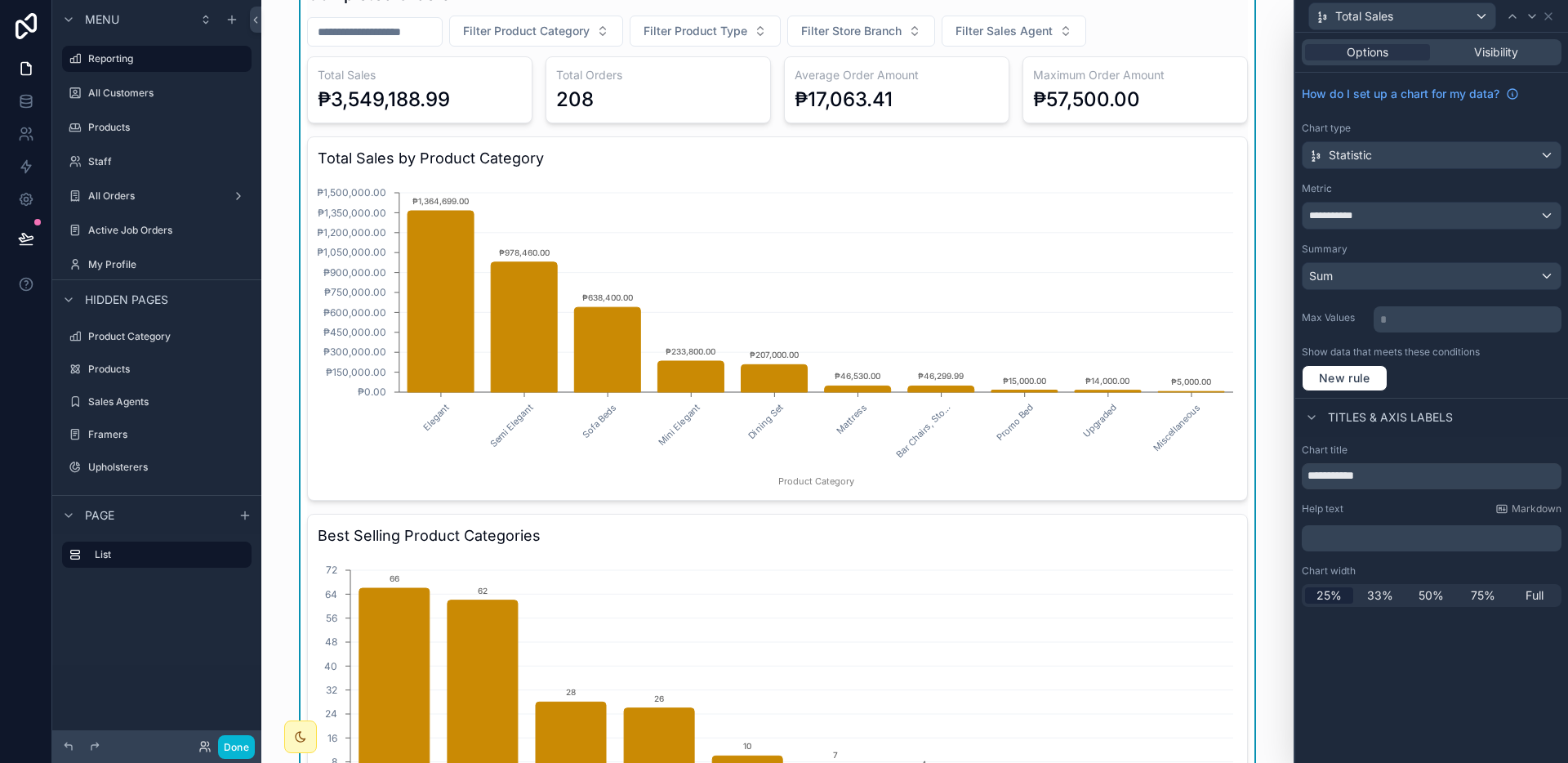
scroll to position [0, 0]
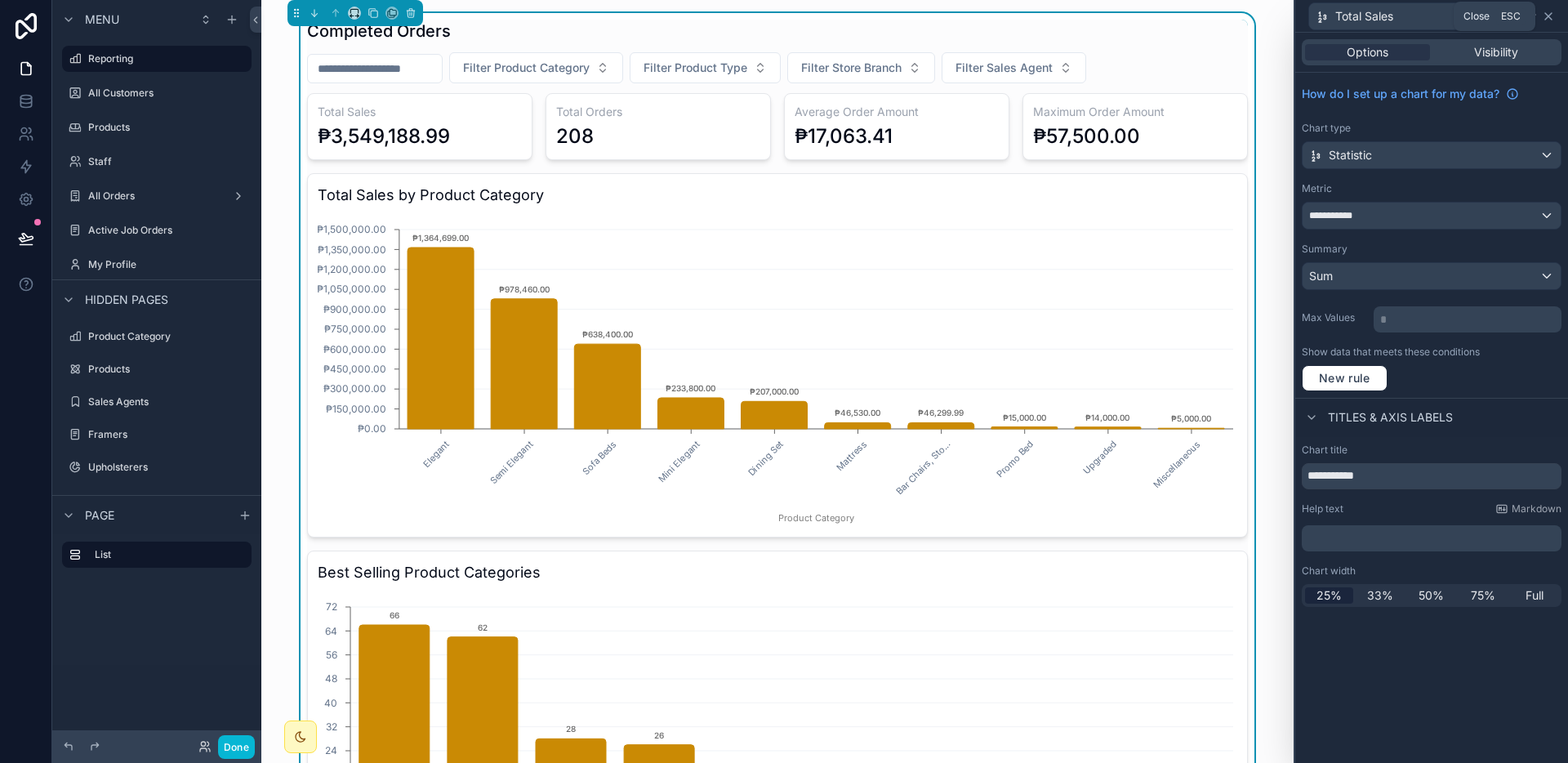
click at [1548, 17] on icon at bounding box center [1548, 17] width 13 height 13
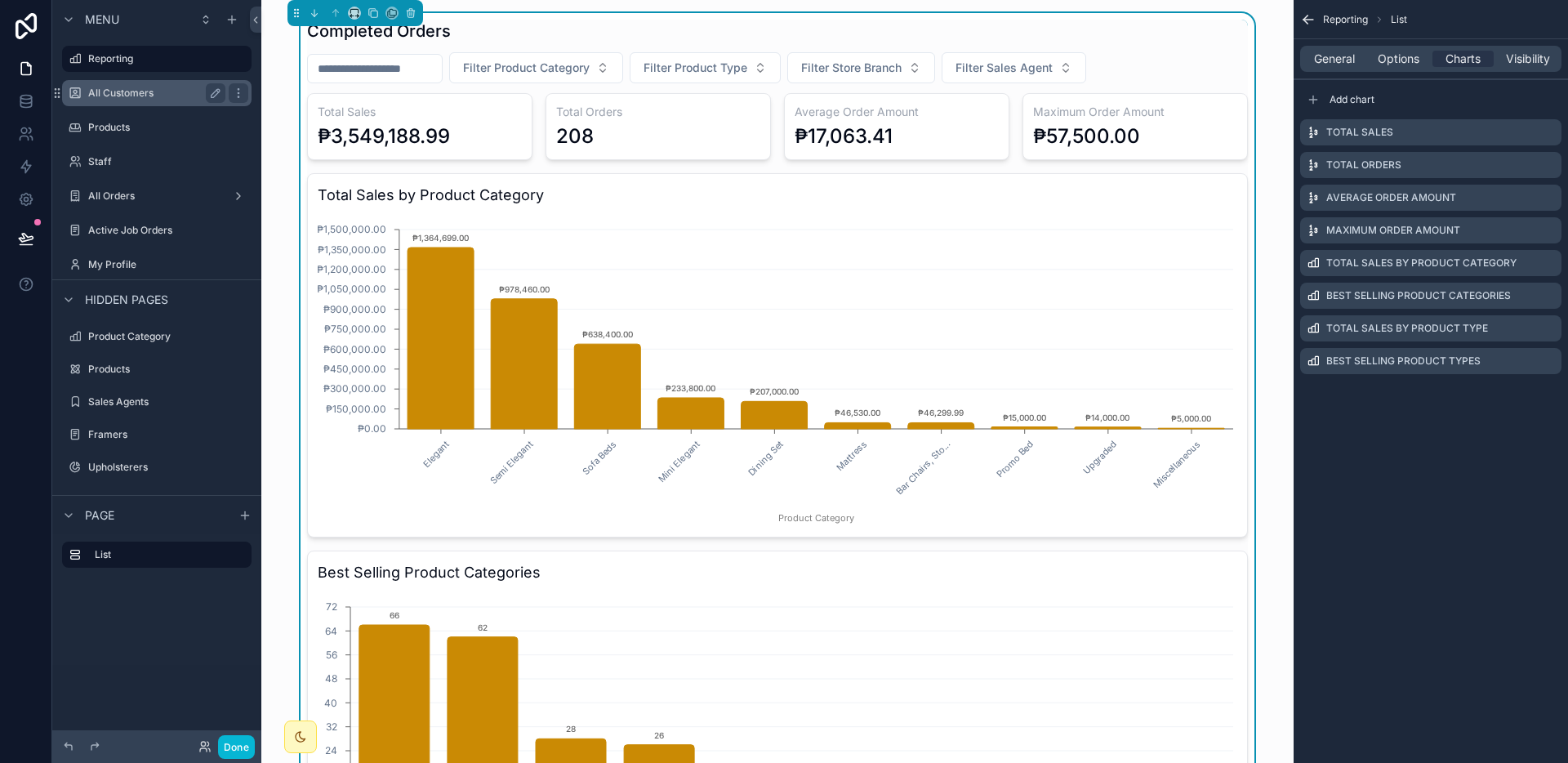
click at [148, 96] on label "All Customers" at bounding box center [154, 93] width 130 height 13
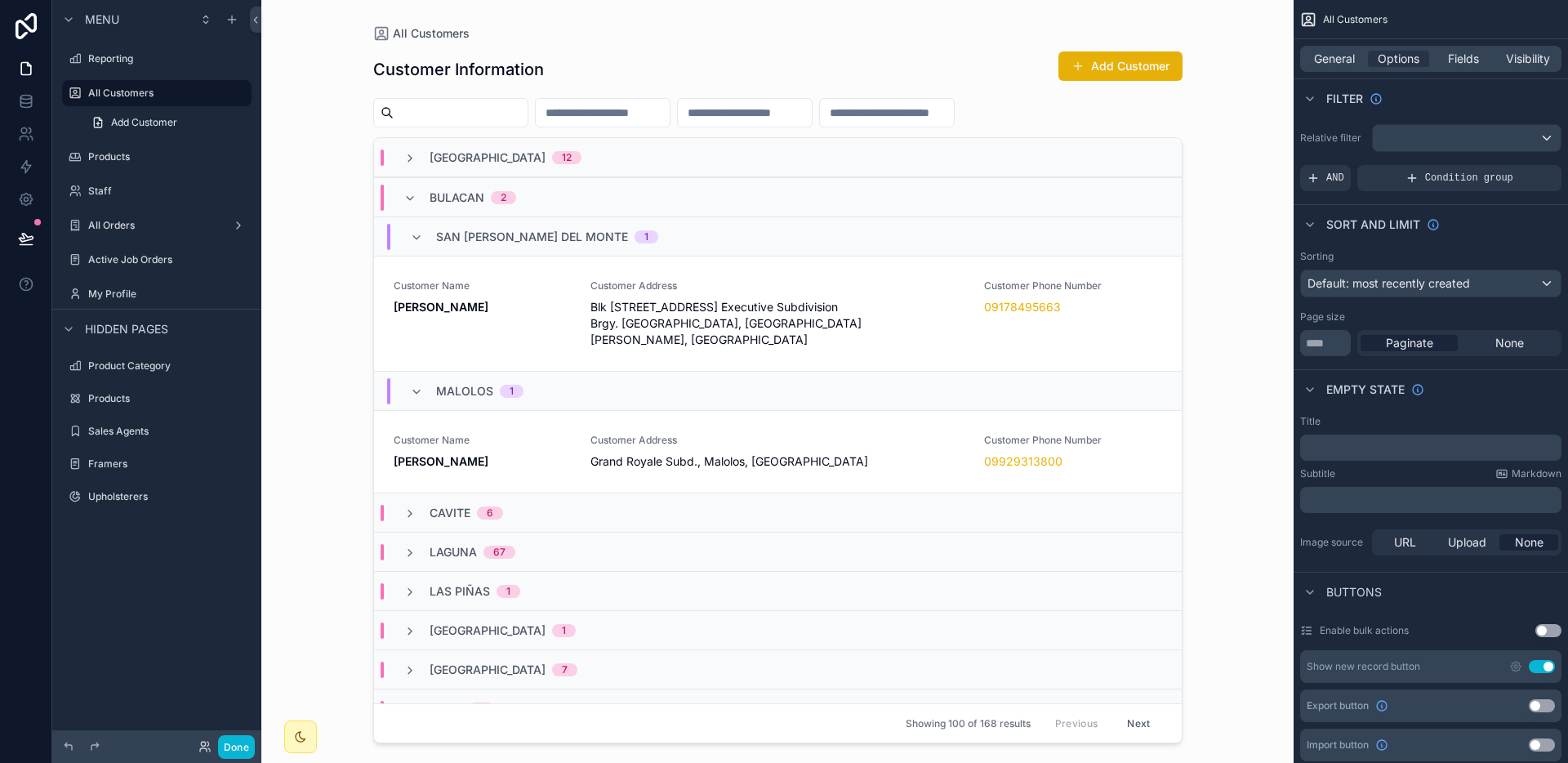
click at [904, 229] on div "San [PERSON_NAME] Del Monte 1" at bounding box center [777, 236] width 808 height 39
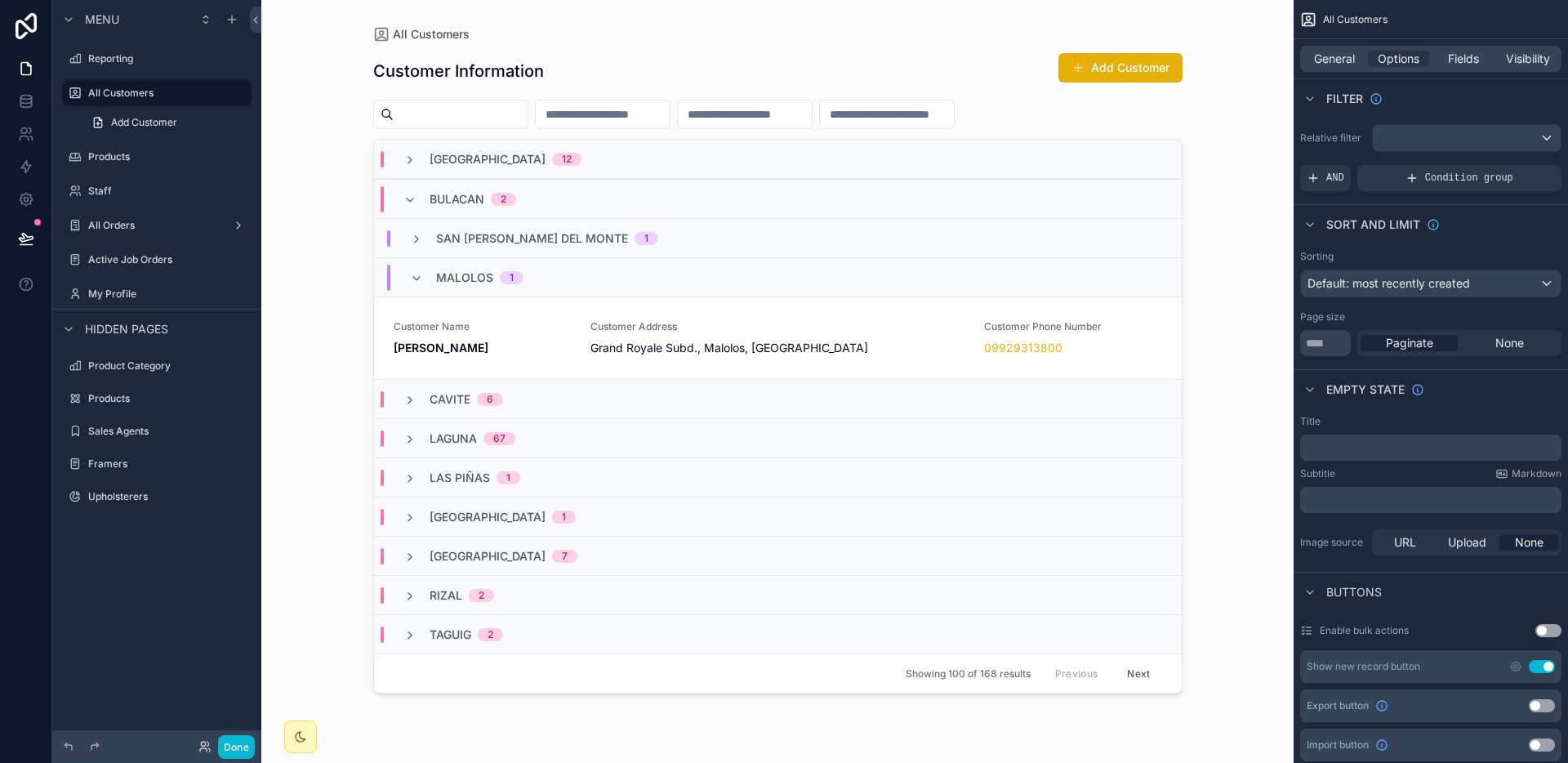
click at [900, 201] on div "Bulacan 2" at bounding box center [777, 198] width 808 height 39
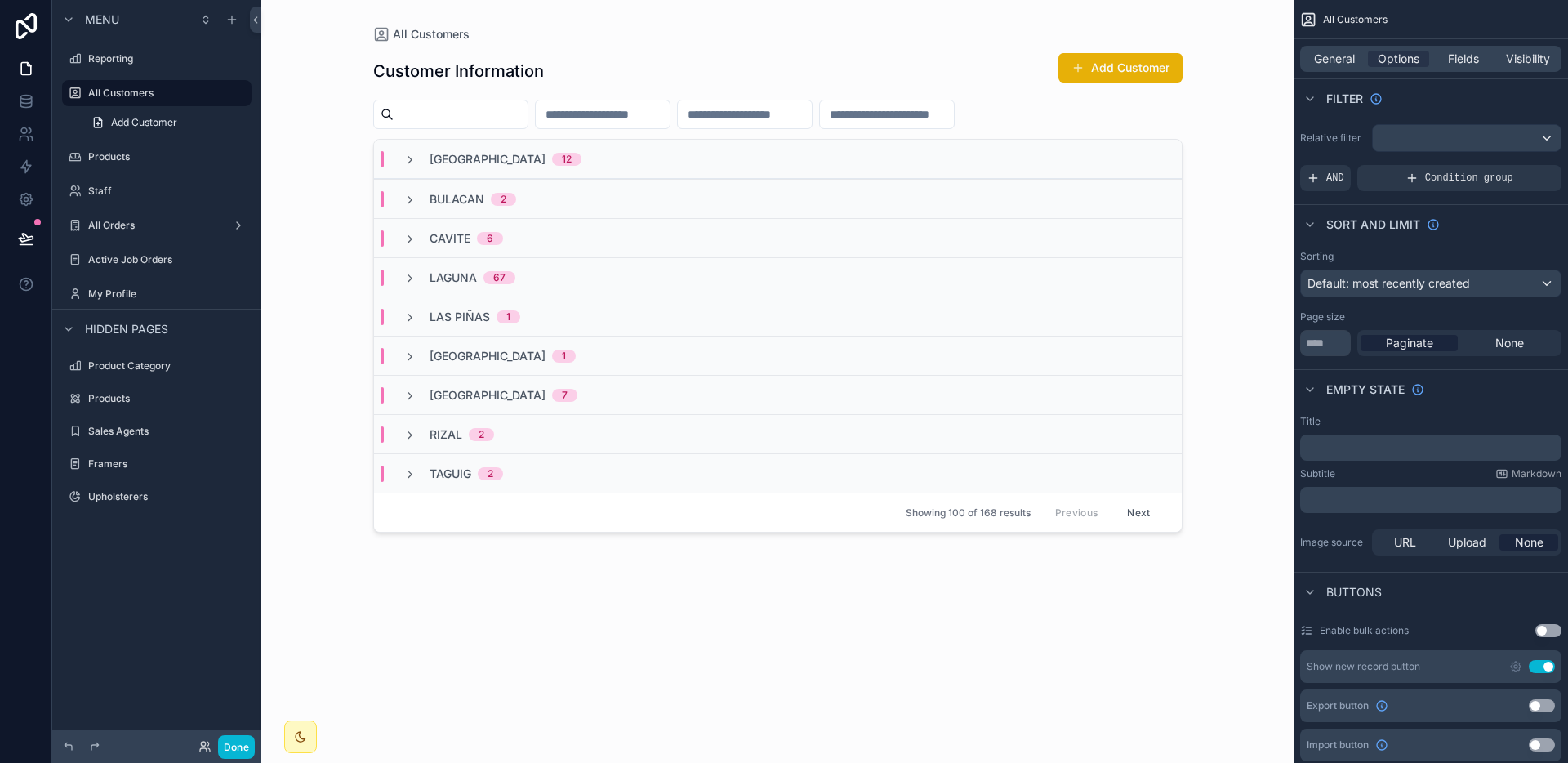
click at [912, 153] on div "Batangas 12" at bounding box center [777, 159] width 808 height 39
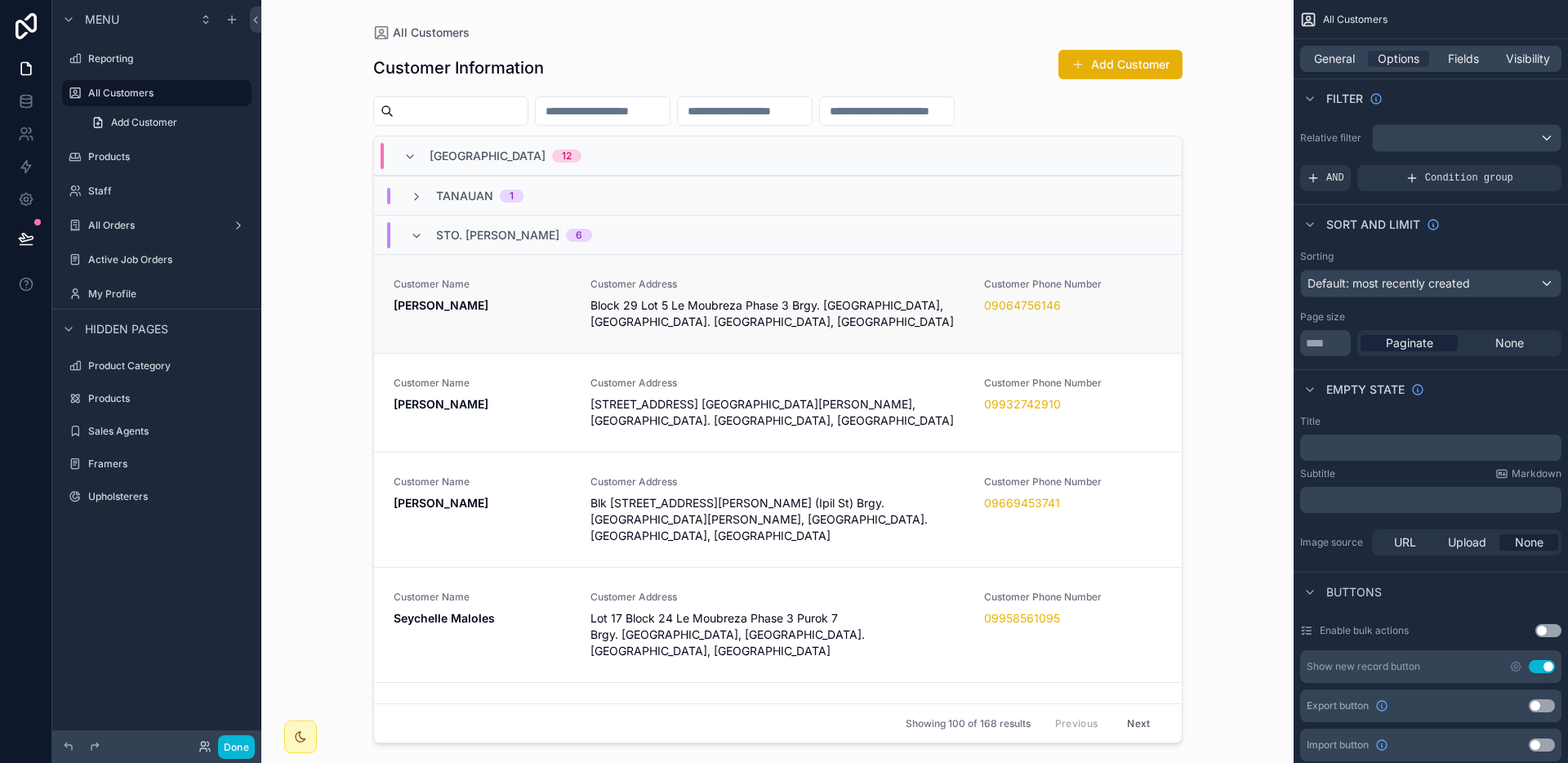
click at [788, 289] on span "Customer Address" at bounding box center [778, 284] width 375 height 13
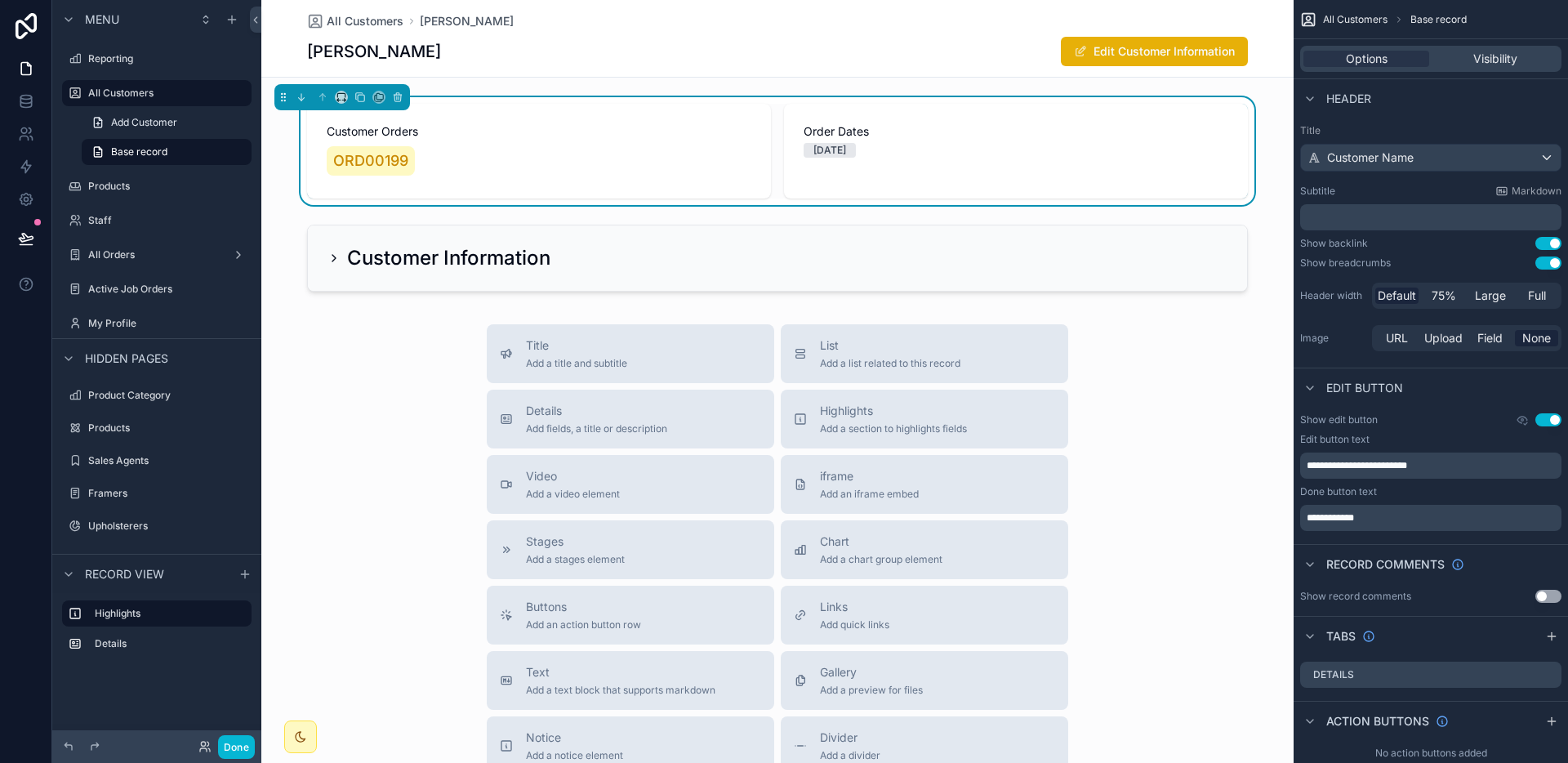
click at [962, 275] on div "scrollable content" at bounding box center [777, 258] width 1032 height 80
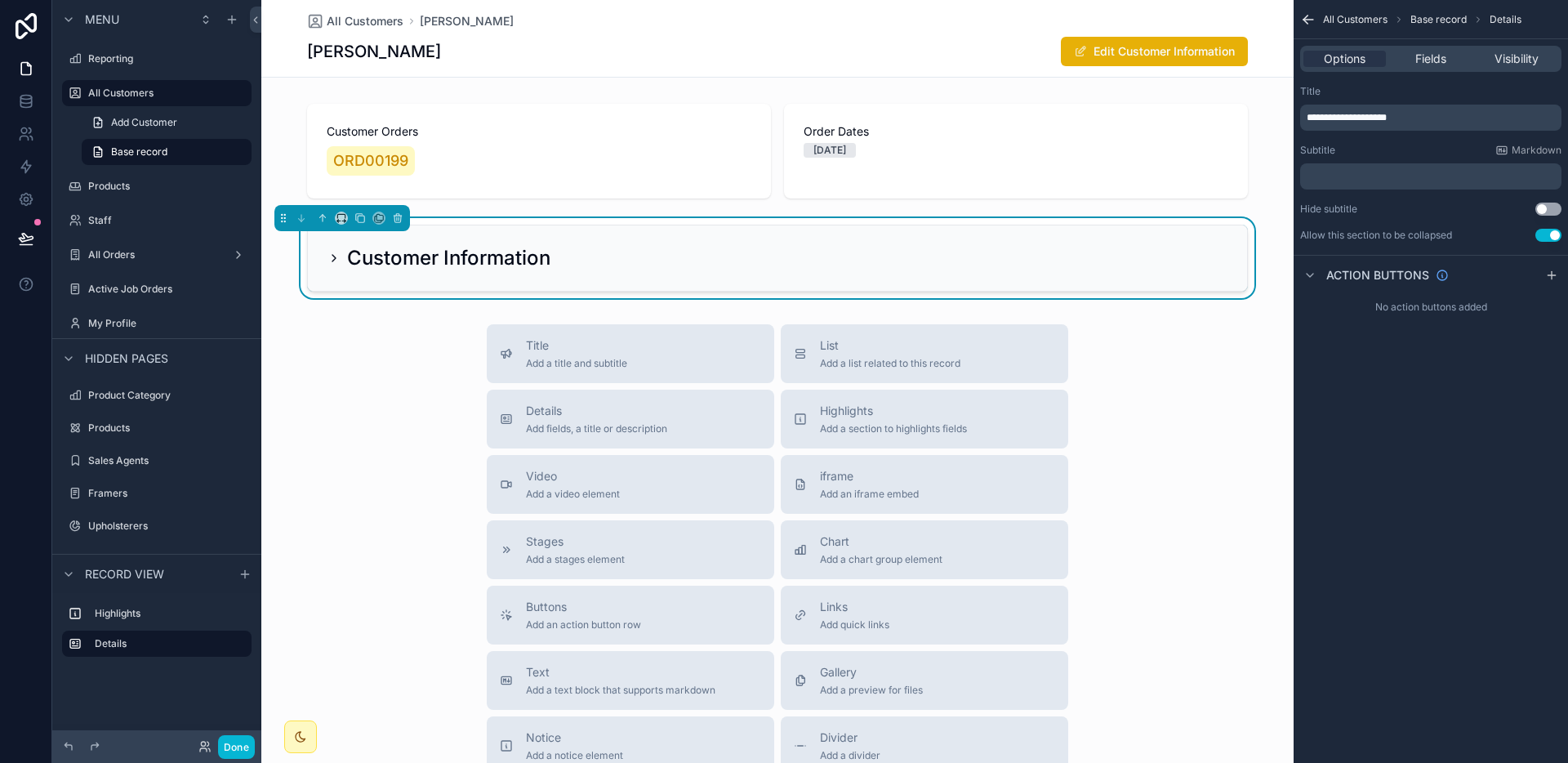
click at [962, 265] on div "Customer Information" at bounding box center [777, 258] width 900 height 26
click at [830, 258] on div "Customer Information" at bounding box center [777, 258] width 900 height 26
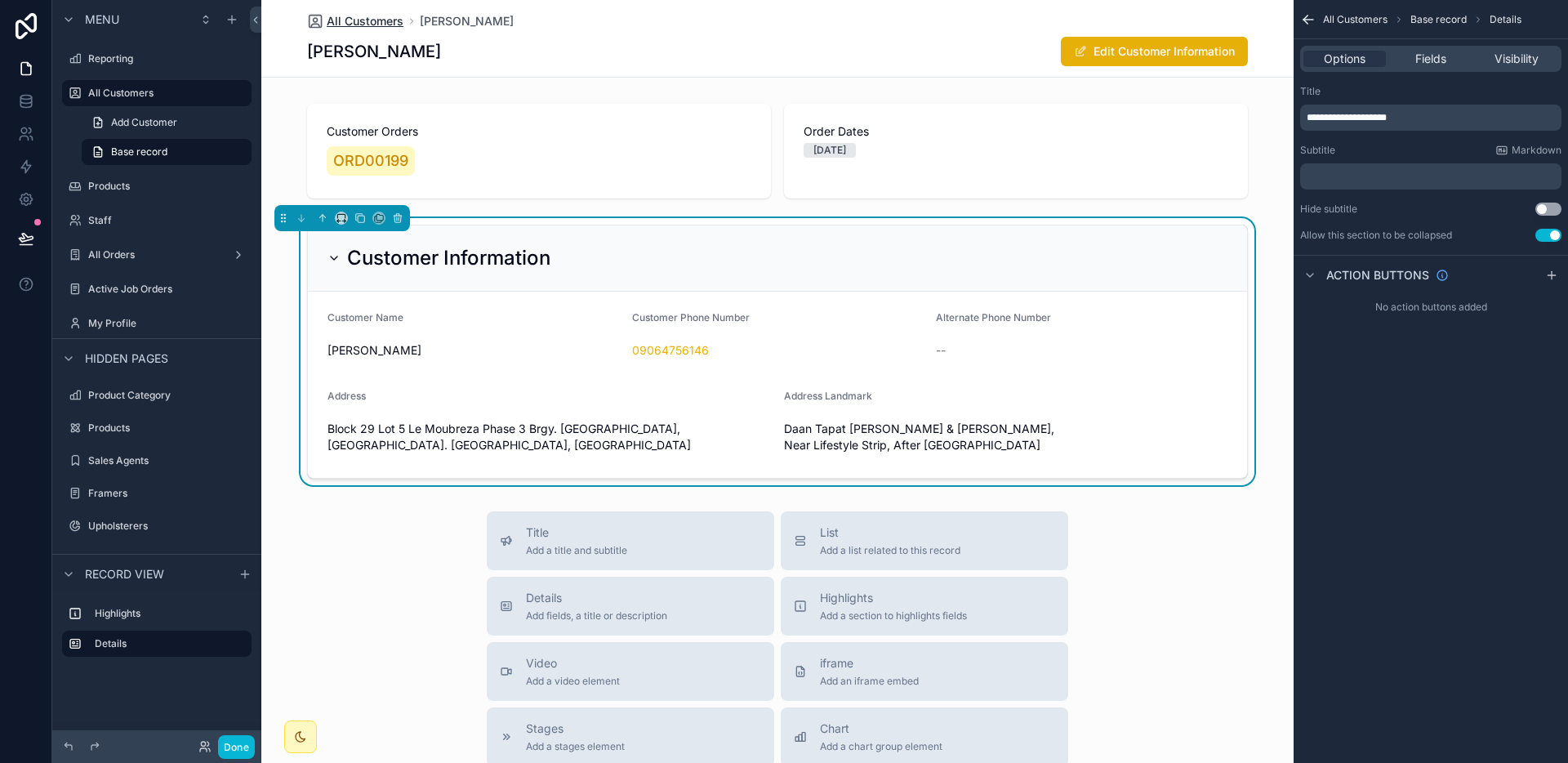
click at [351, 23] on span "All Customers" at bounding box center [365, 21] width 76 height 17
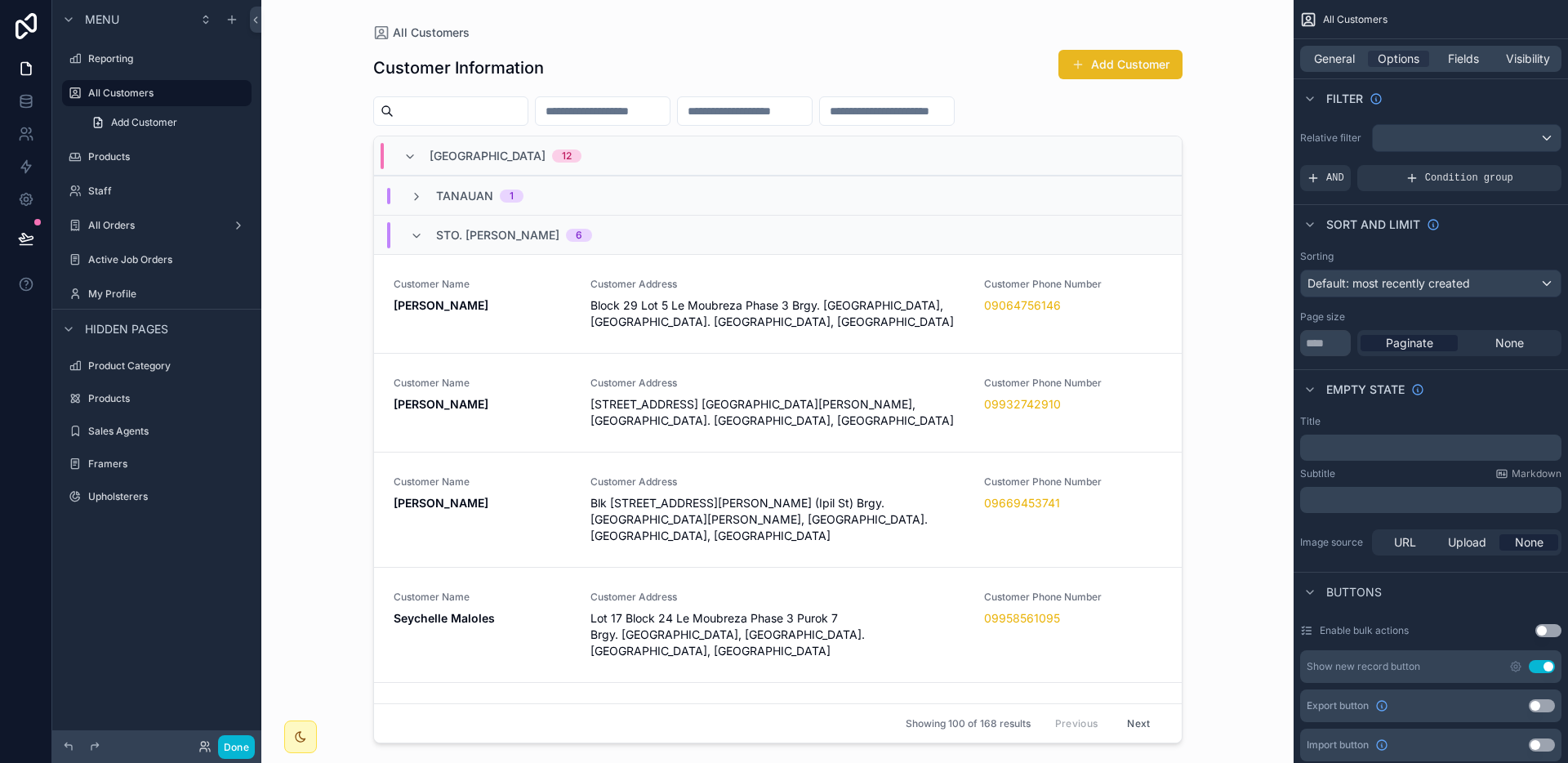
click at [1063, 66] on button "Add Customer" at bounding box center [1120, 64] width 124 height 30
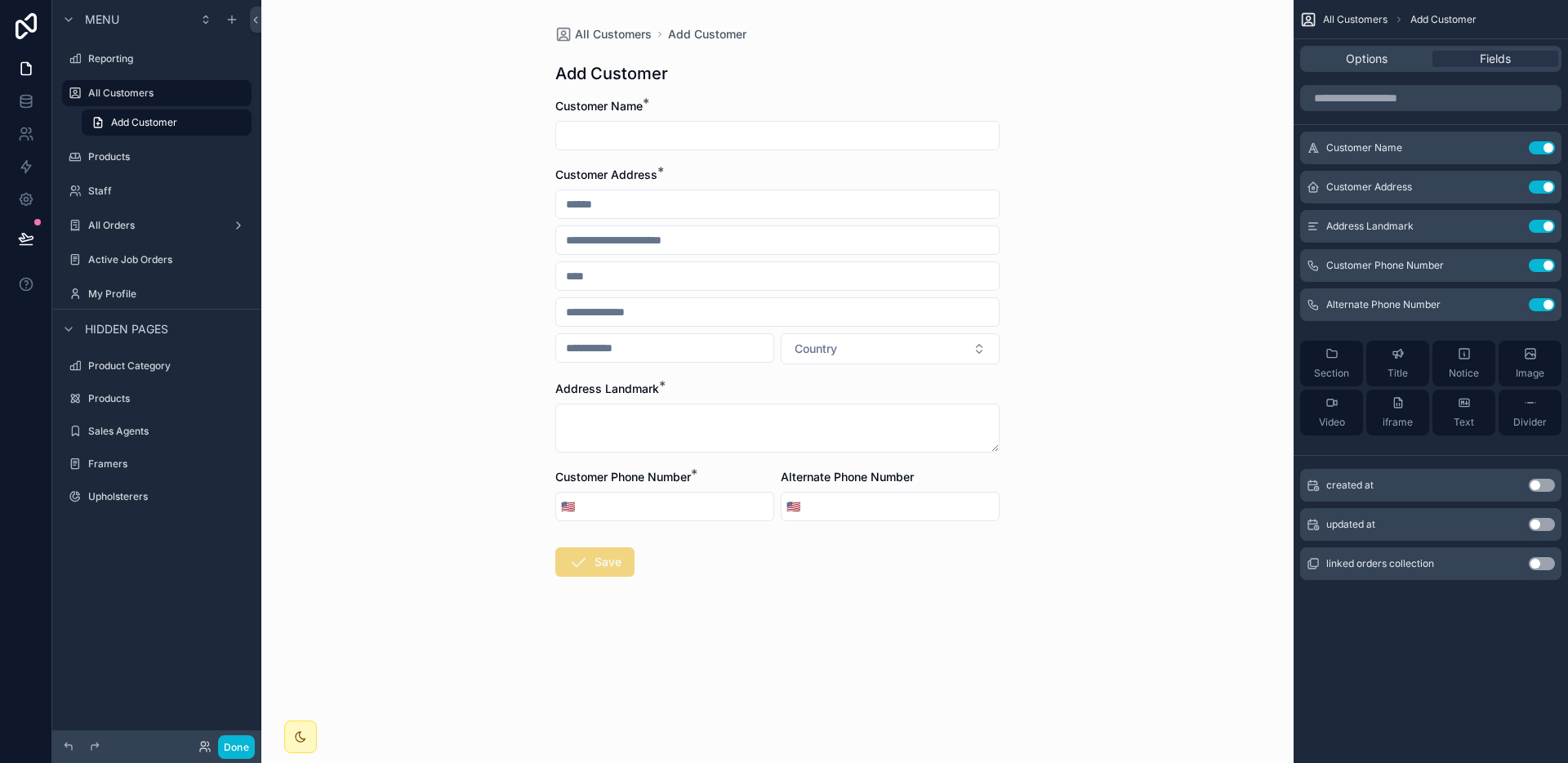
click at [765, 126] on input "scrollable content" at bounding box center [777, 135] width 443 height 23
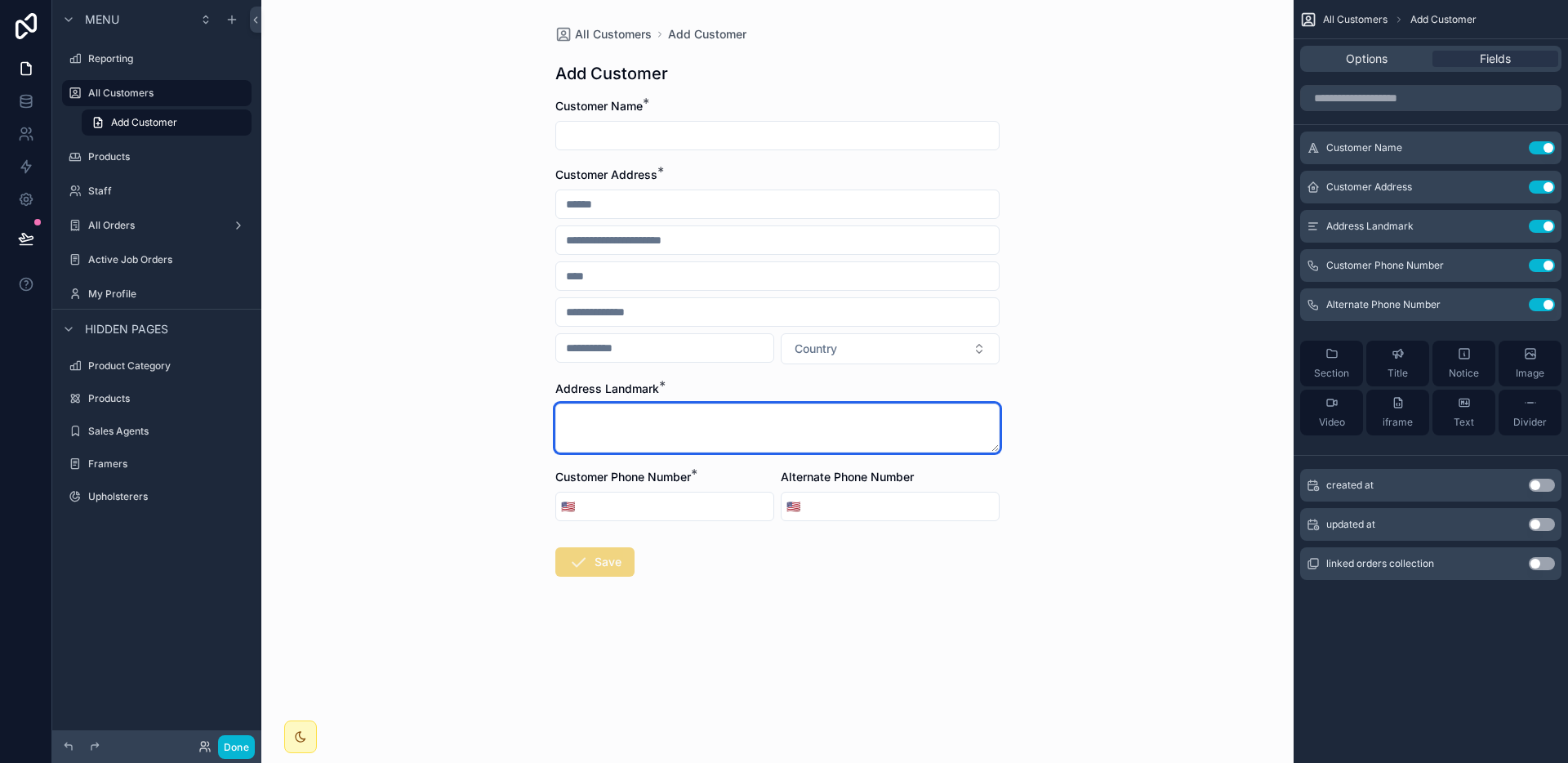
click at [803, 443] on textarea "scrollable content" at bounding box center [777, 428] width 444 height 49
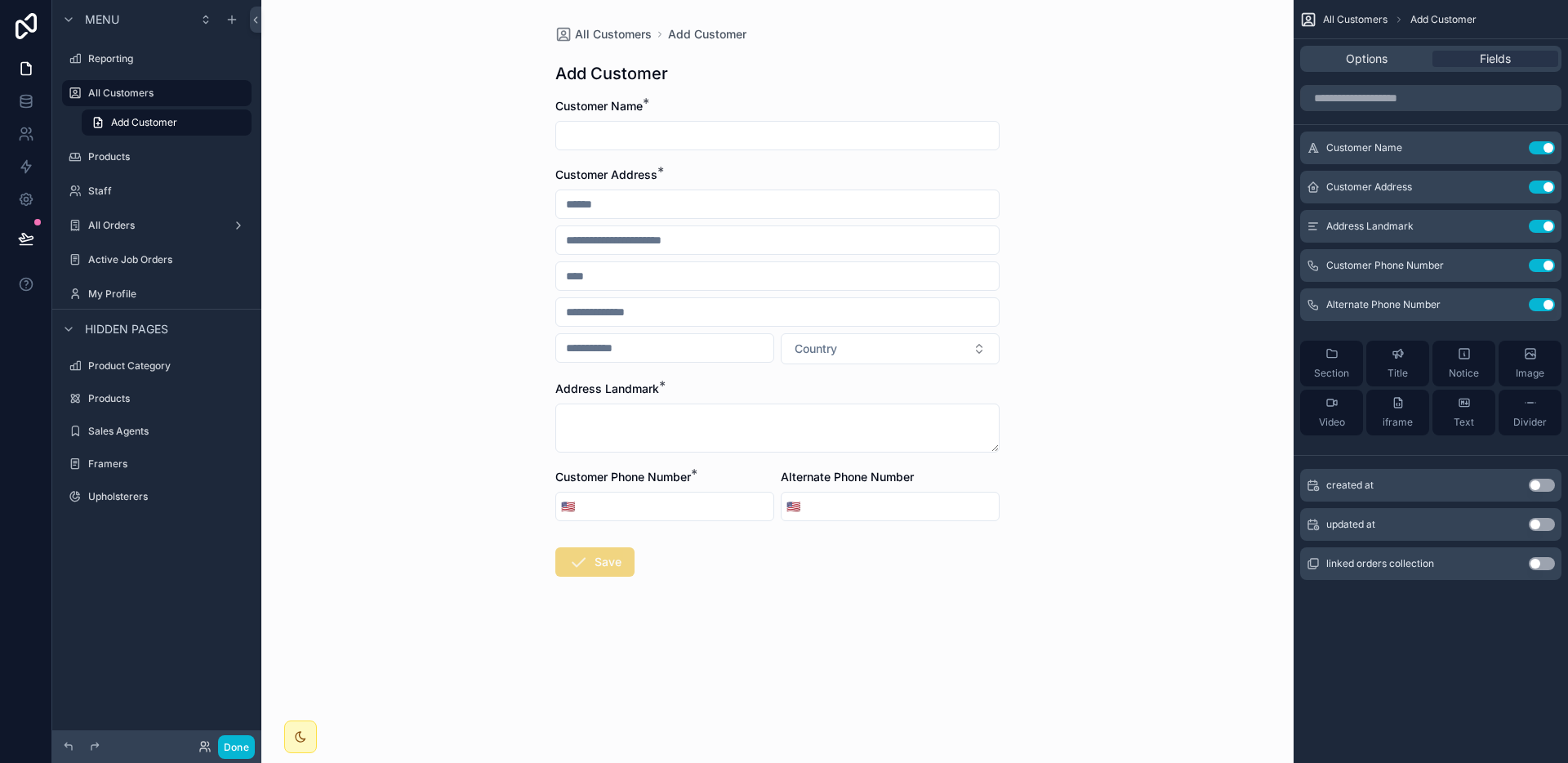
click at [697, 522] on form "Customer Name * Customer Address * Country Address Landmark * Customer Phone Nu…" at bounding box center [777, 389] width 444 height 583
click at [920, 509] on input "scrollable content" at bounding box center [902, 506] width 194 height 23
click at [608, 38] on span "All Customers" at bounding box center [613, 34] width 76 height 17
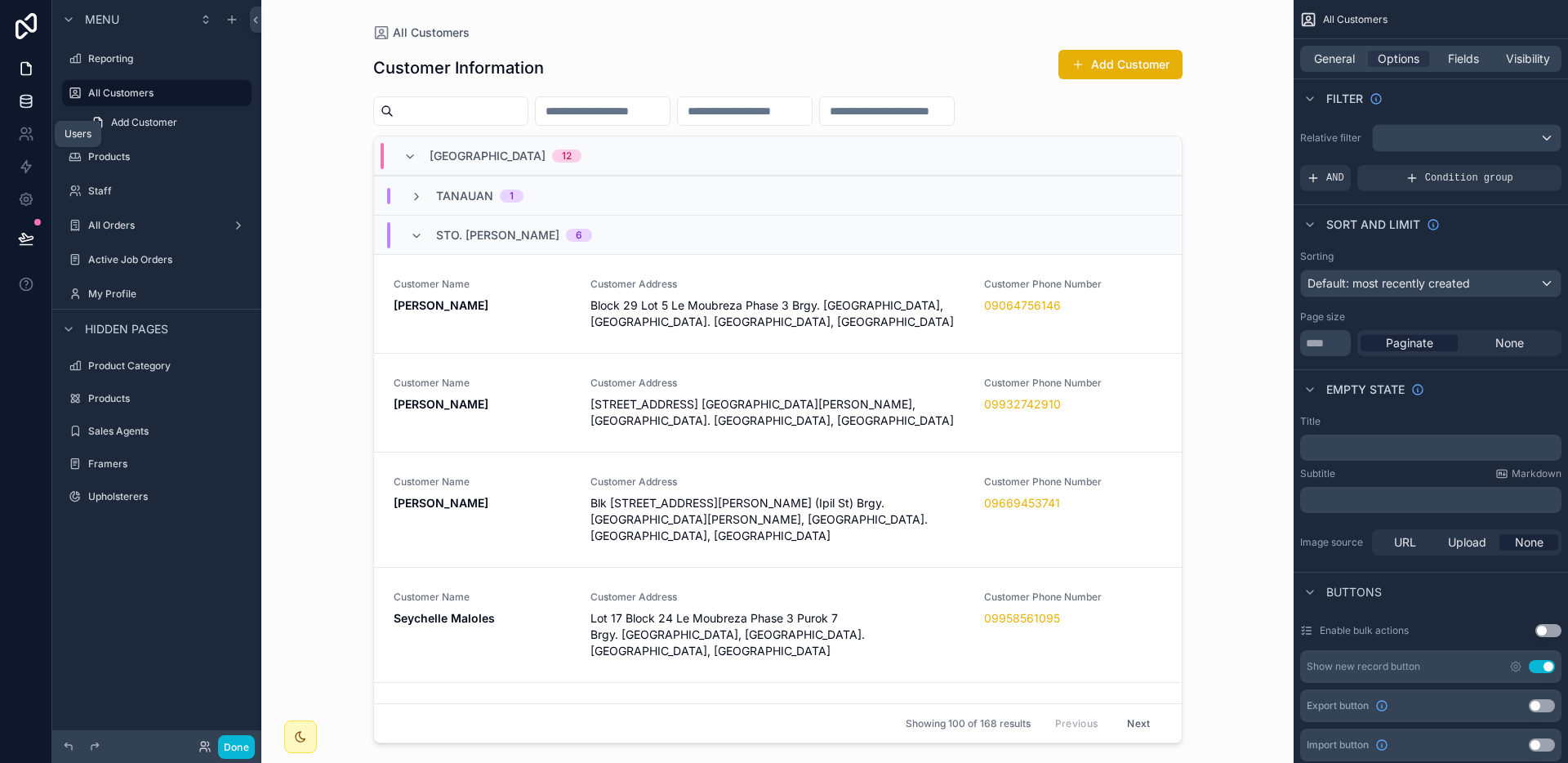
click at [23, 107] on icon at bounding box center [25, 104] width 10 height 7
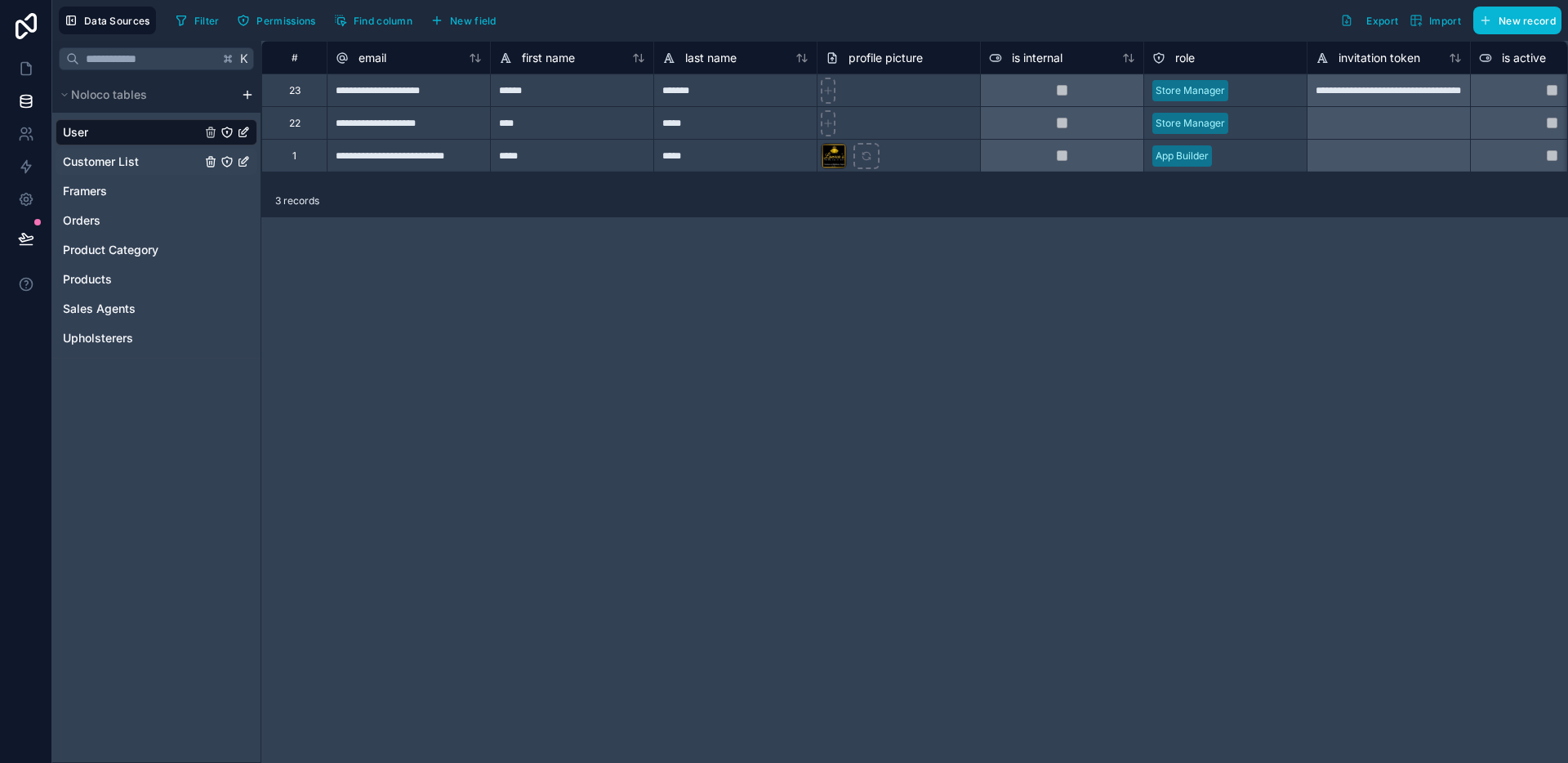
click at [108, 164] on span "Customer List" at bounding box center [101, 162] width 76 height 17
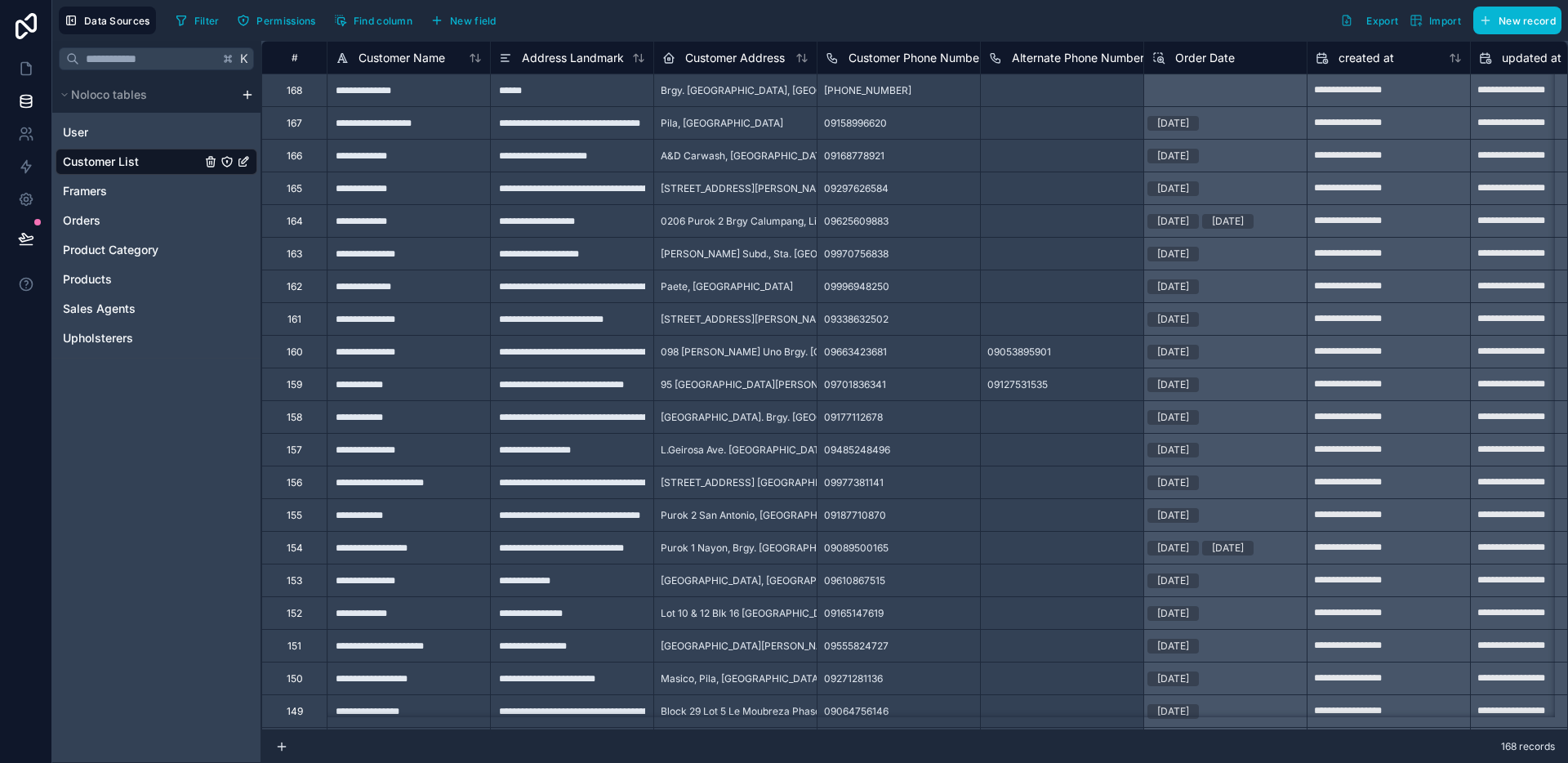
scroll to position [43, 0]
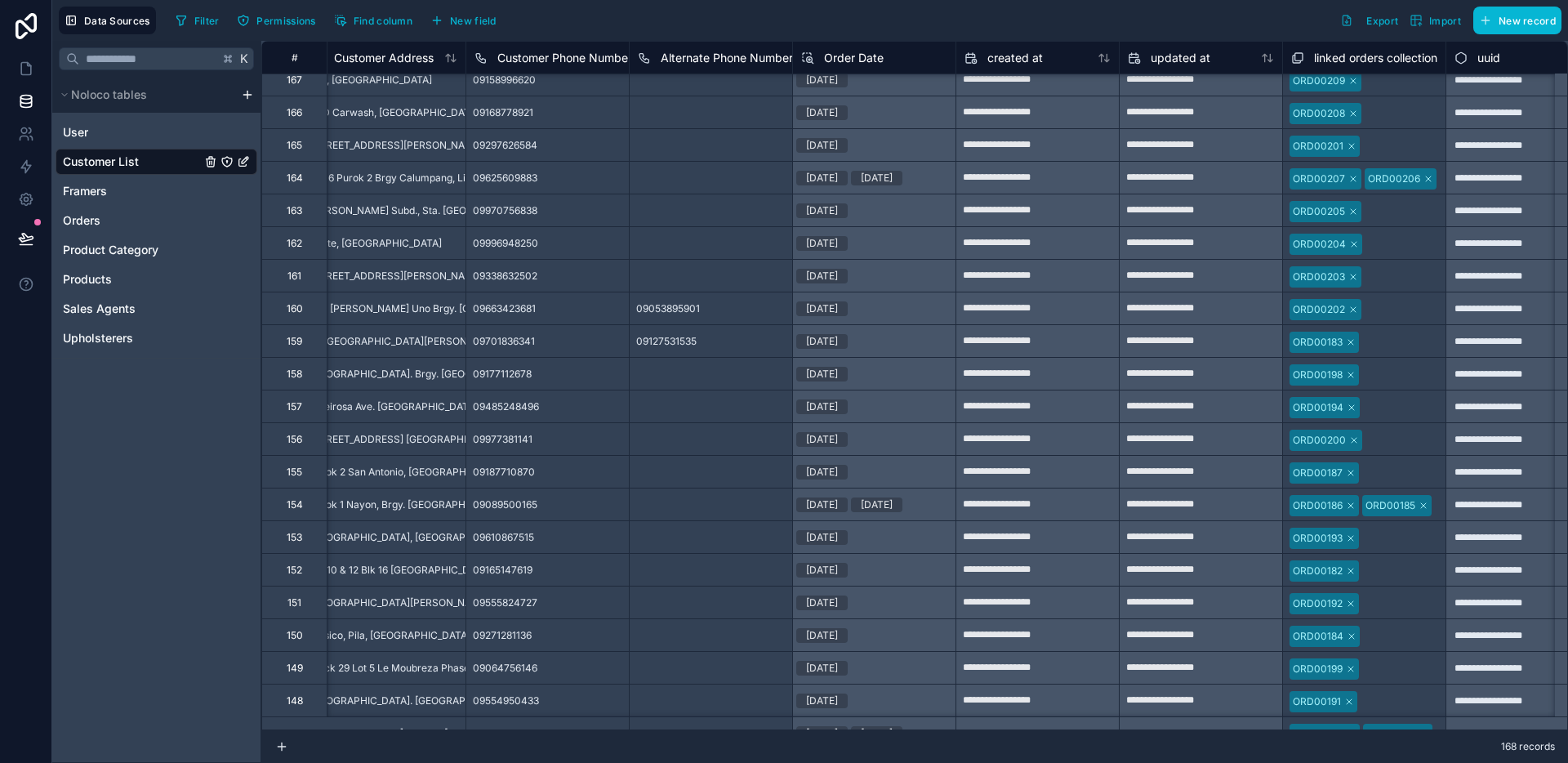
scroll to position [43, 352]
click at [494, 26] on button "New field" at bounding box center [463, 20] width 77 height 24
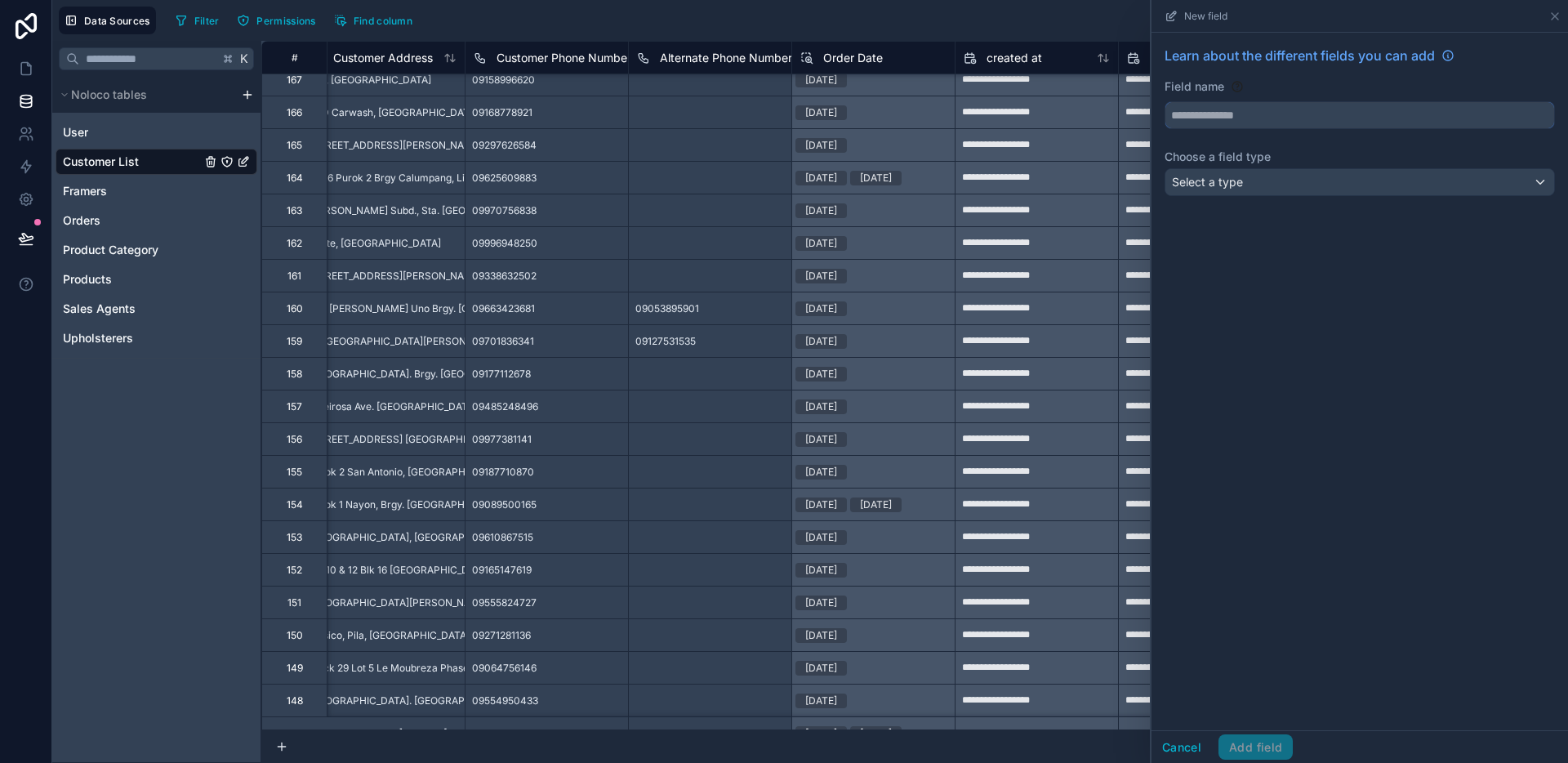
click at [1319, 102] on input "text" at bounding box center [1359, 116] width 389 height 26
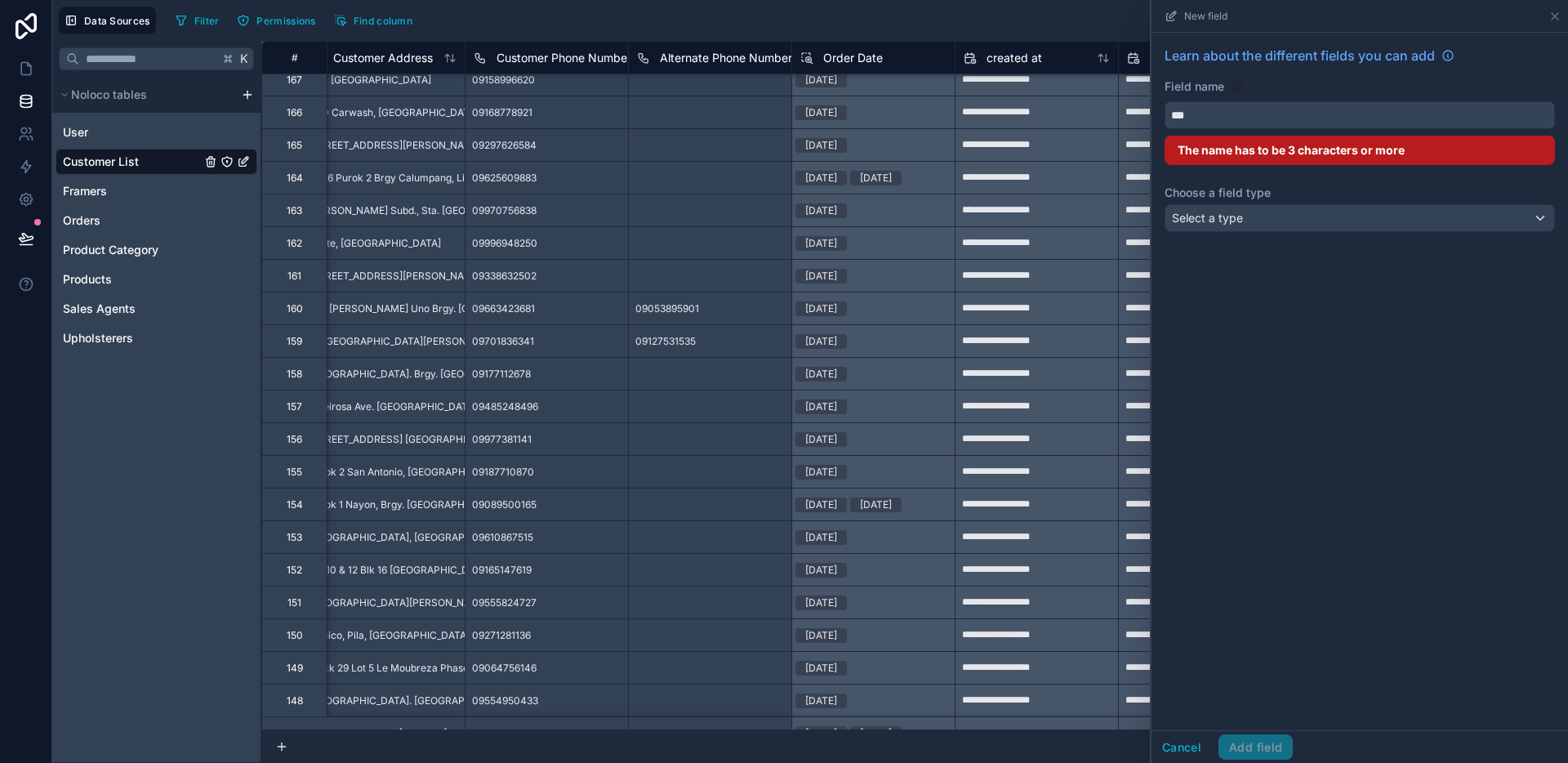
click at [1165, 102] on button "**" at bounding box center [1359, 116] width 390 height 28
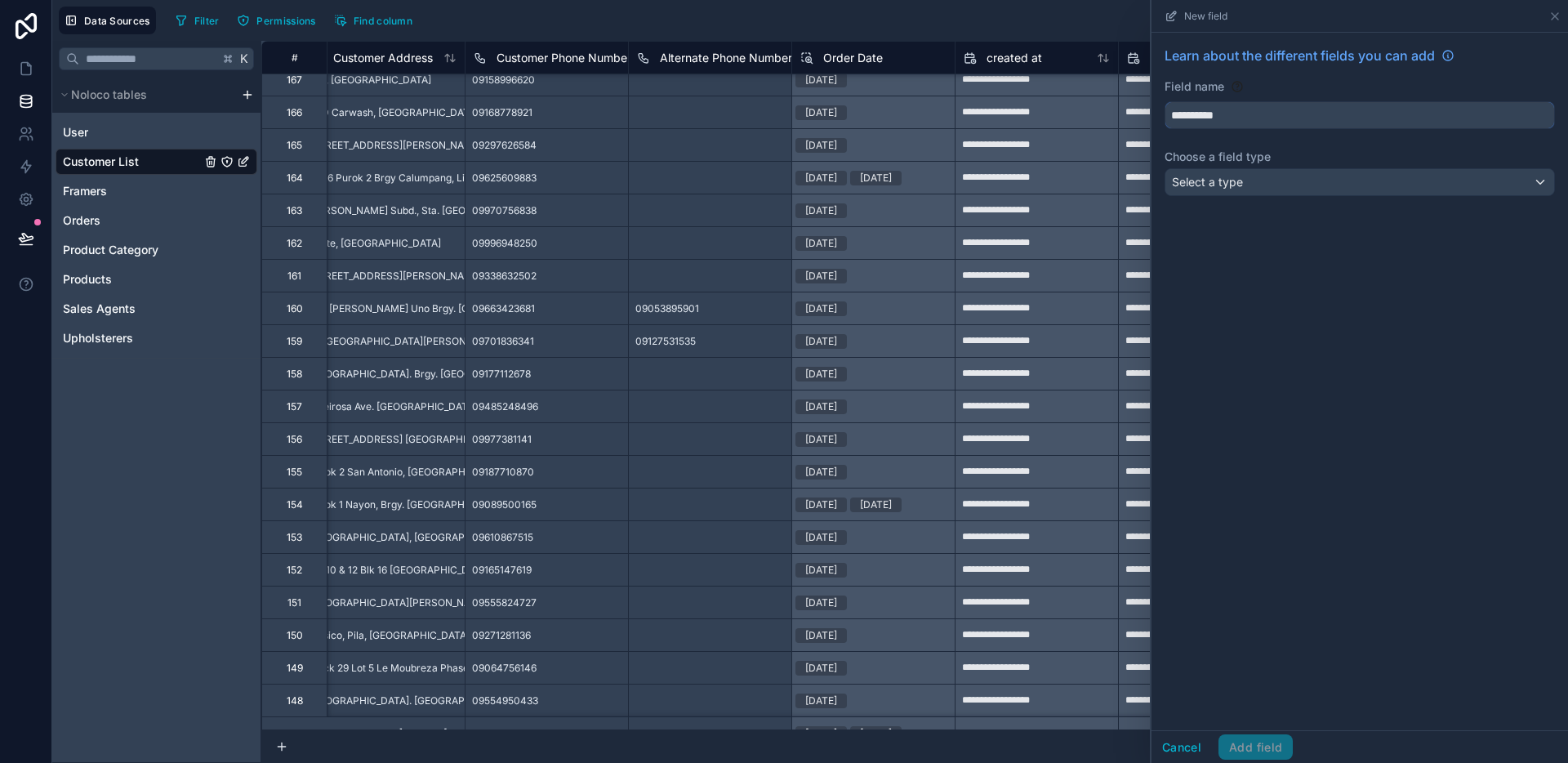
type input "**********"
click at [1334, 191] on div "Select a type" at bounding box center [1359, 182] width 389 height 26
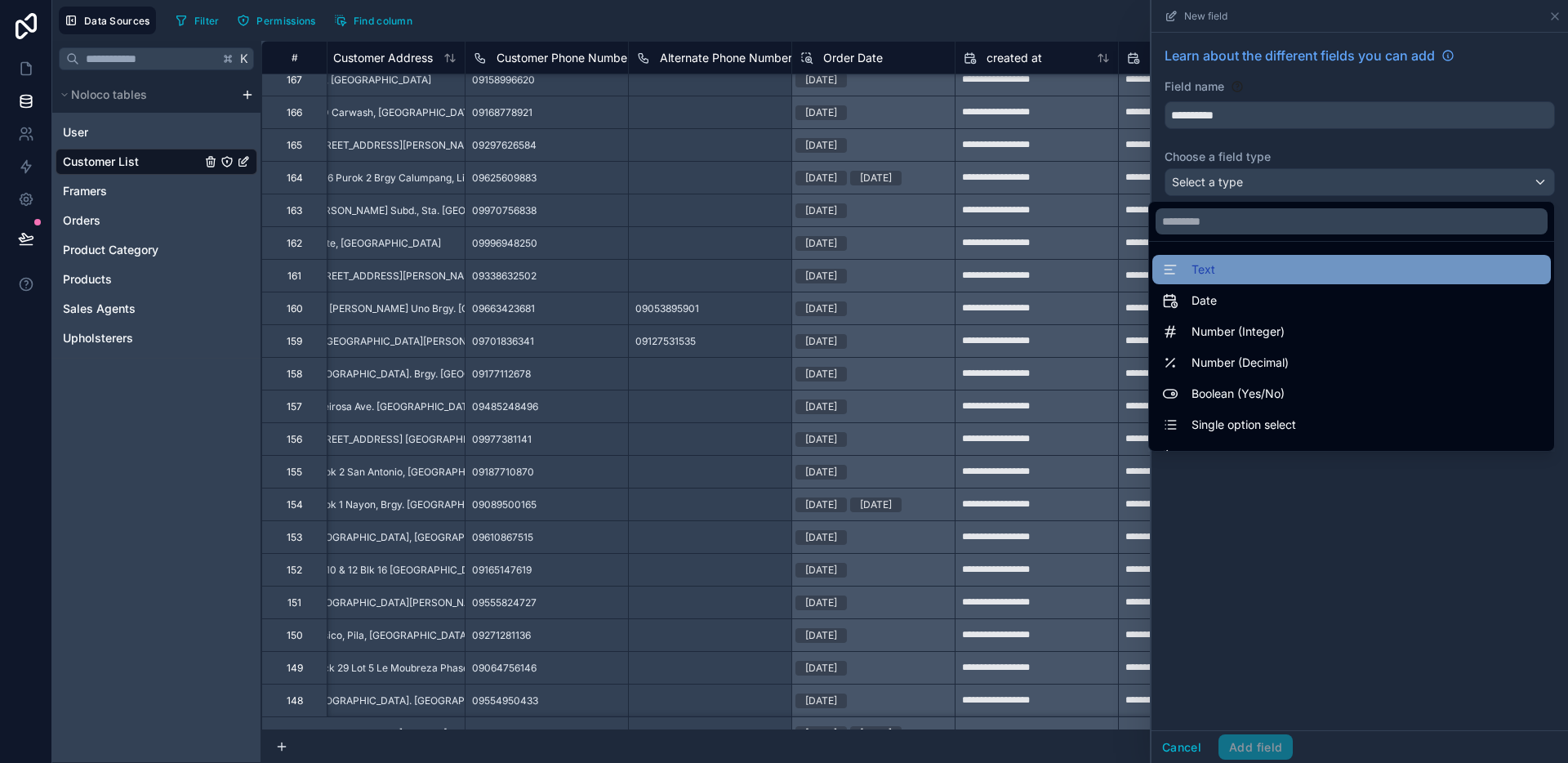
click at [1259, 266] on div "Text" at bounding box center [1351, 269] width 379 height 20
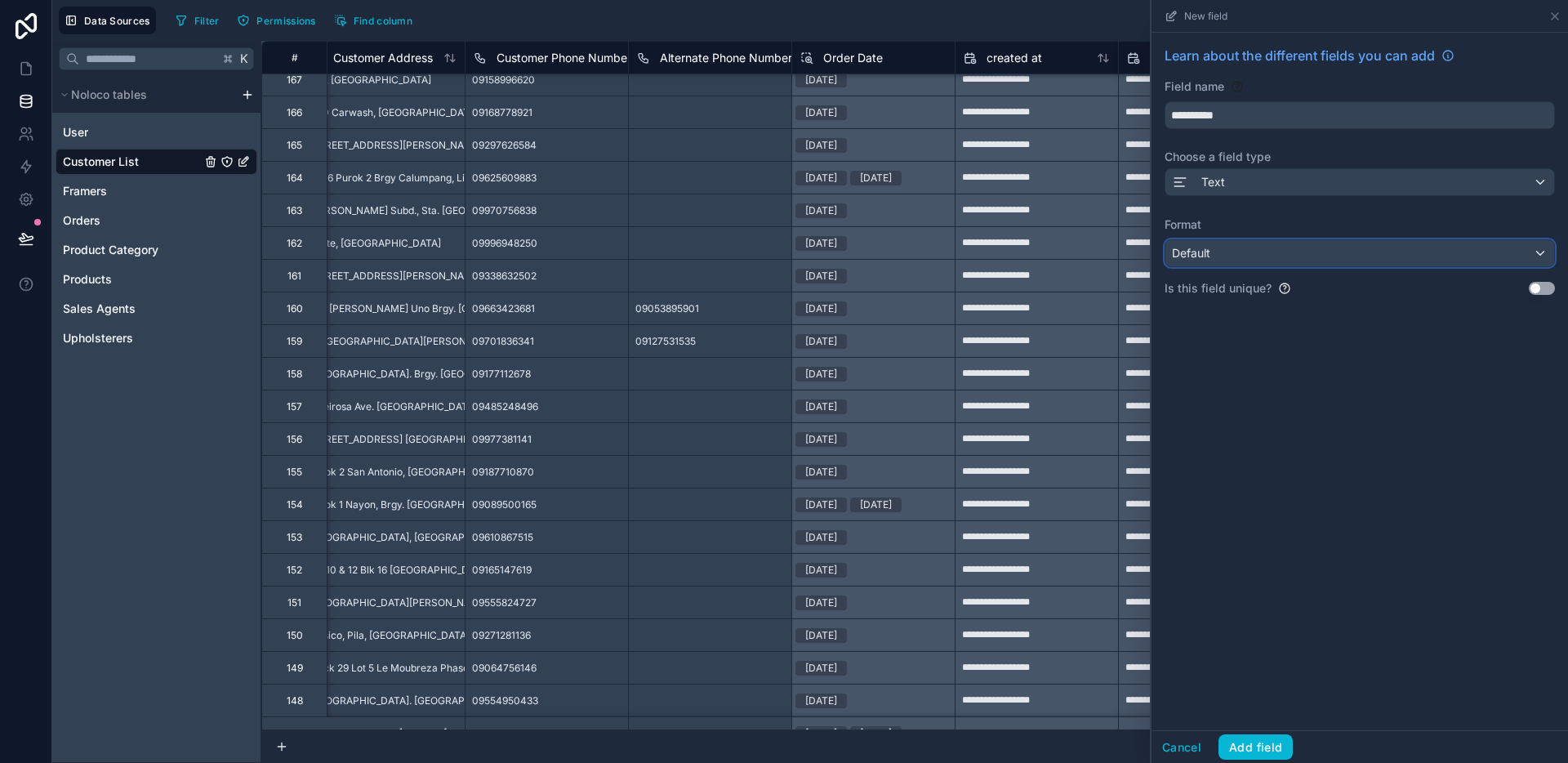
click at [1275, 251] on div "Default" at bounding box center [1359, 253] width 389 height 26
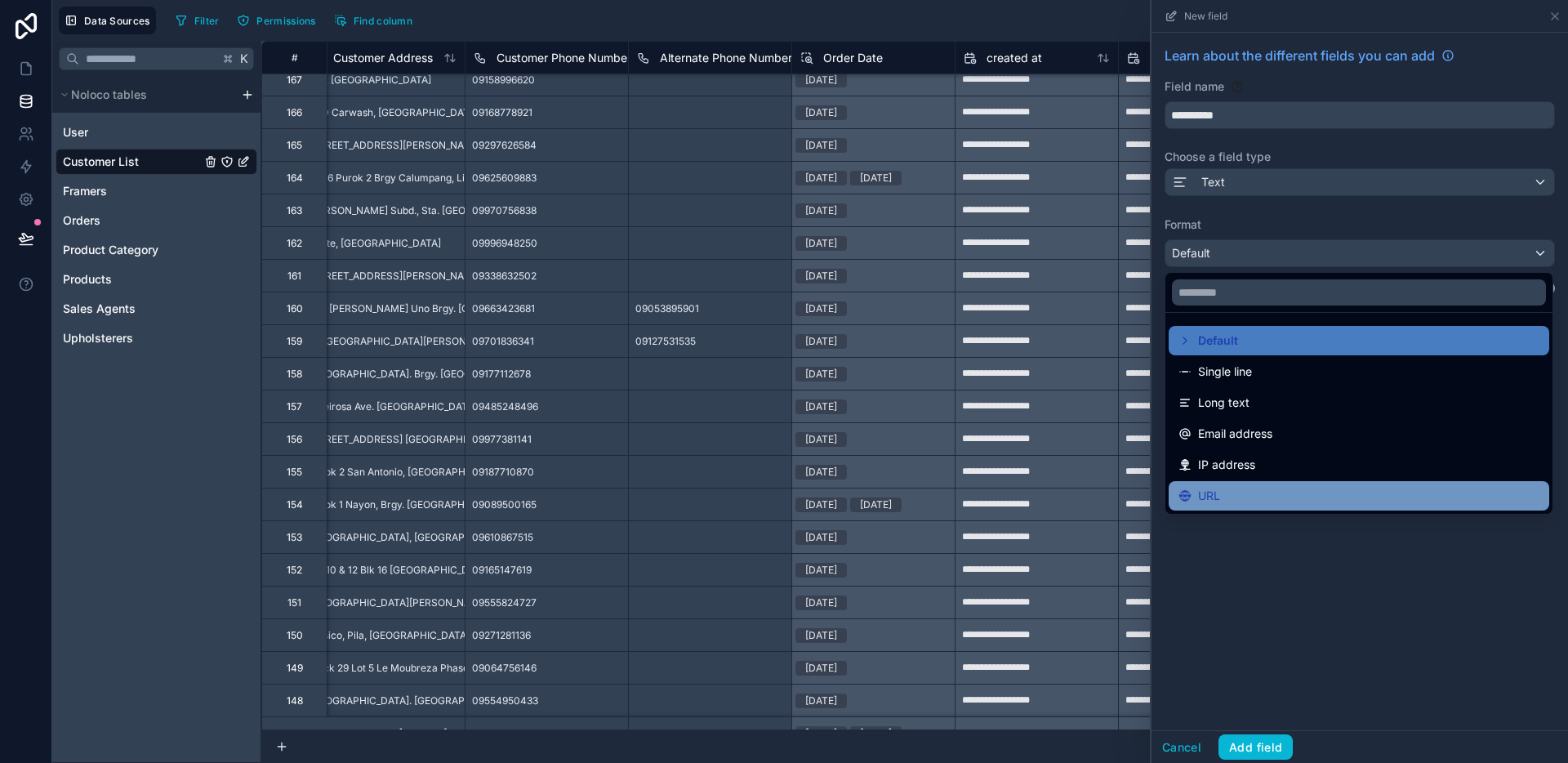
click at [1263, 485] on div "URL" at bounding box center [1358, 495] width 361 height 20
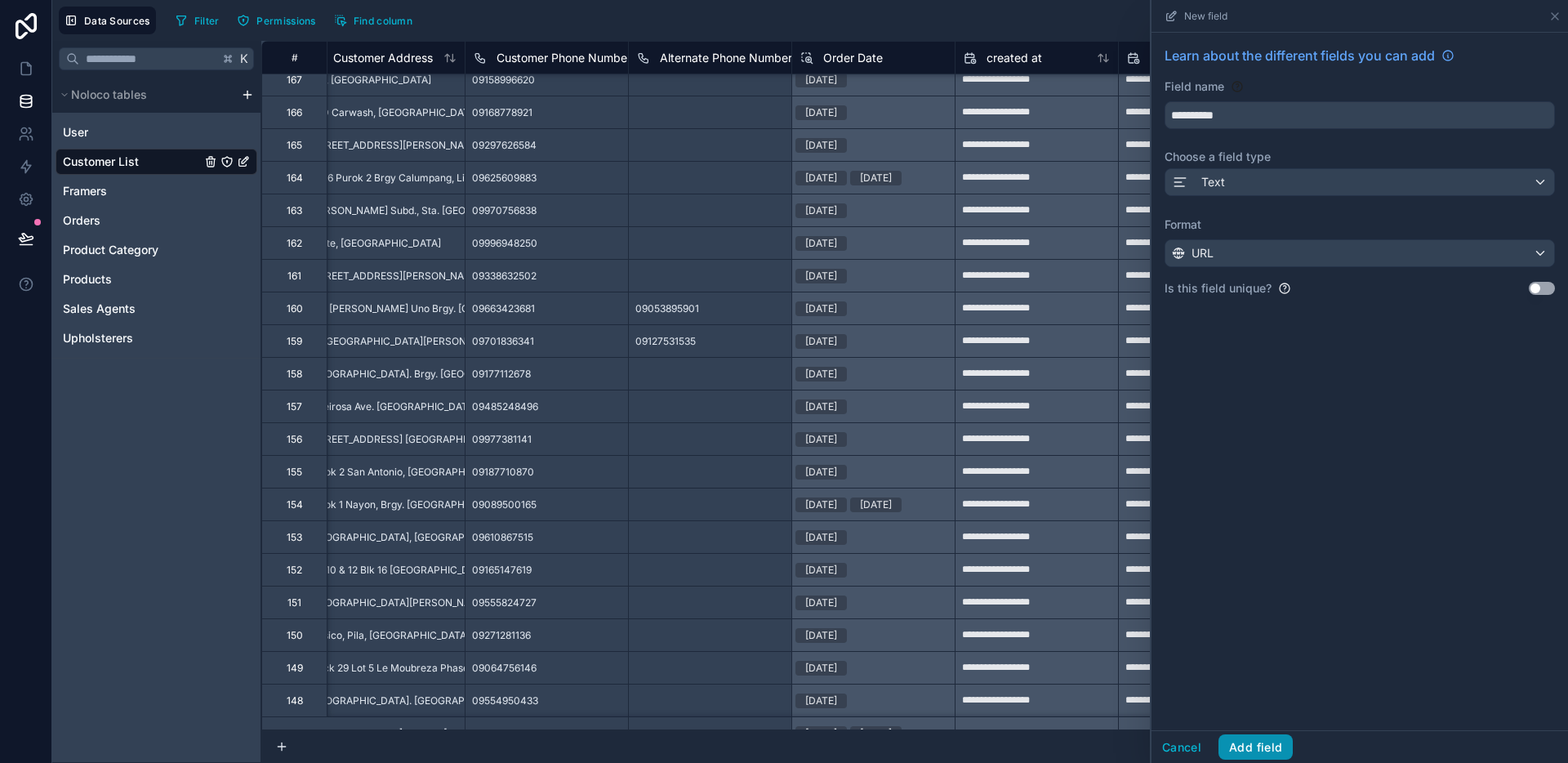
click at [1272, 740] on button "Add field" at bounding box center [1256, 747] width 75 height 26
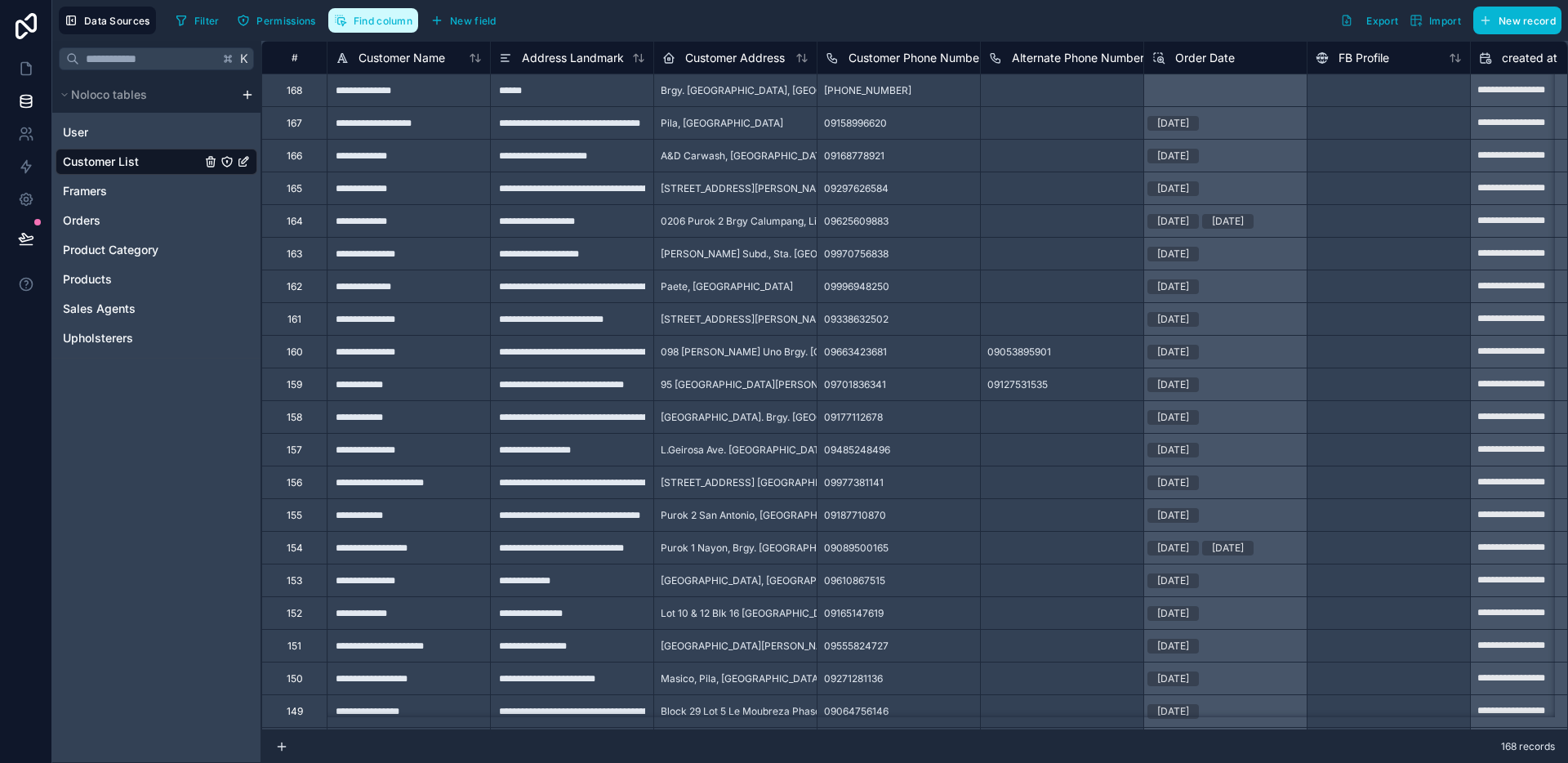
click at [383, 24] on span "Find column" at bounding box center [382, 20] width 59 height 12
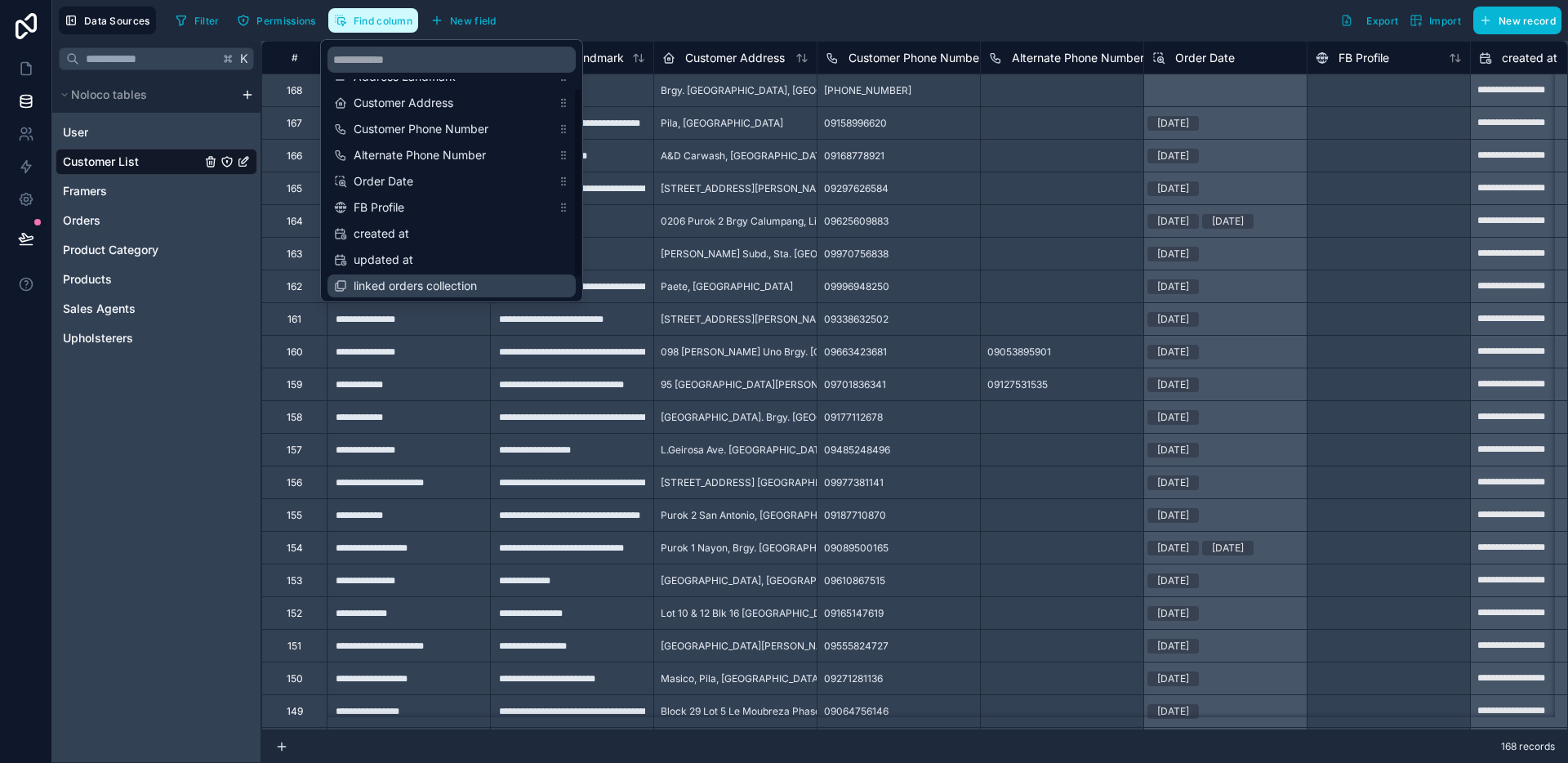
scroll to position [42, 0]
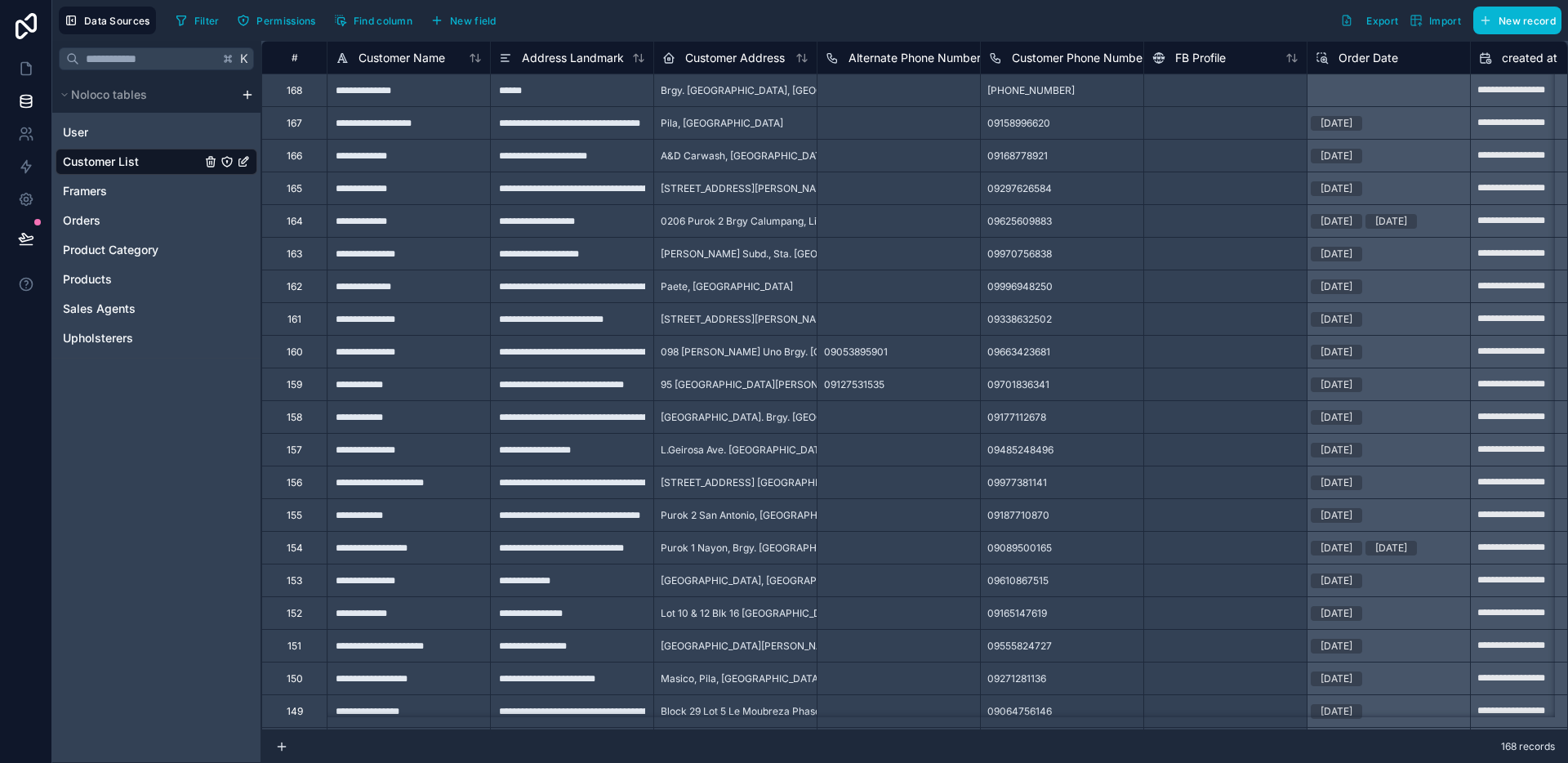
drag, startPoint x: 185, startPoint y: 474, endPoint x: 123, endPoint y: 264, distance: 219.0
click at [185, 474] on div "K Noloco tables User Customer List Framers Orders Product Category Products Sal…" at bounding box center [157, 402] width 209 height 722
click at [28, 65] on icon at bounding box center [29, 64] width 4 height 4
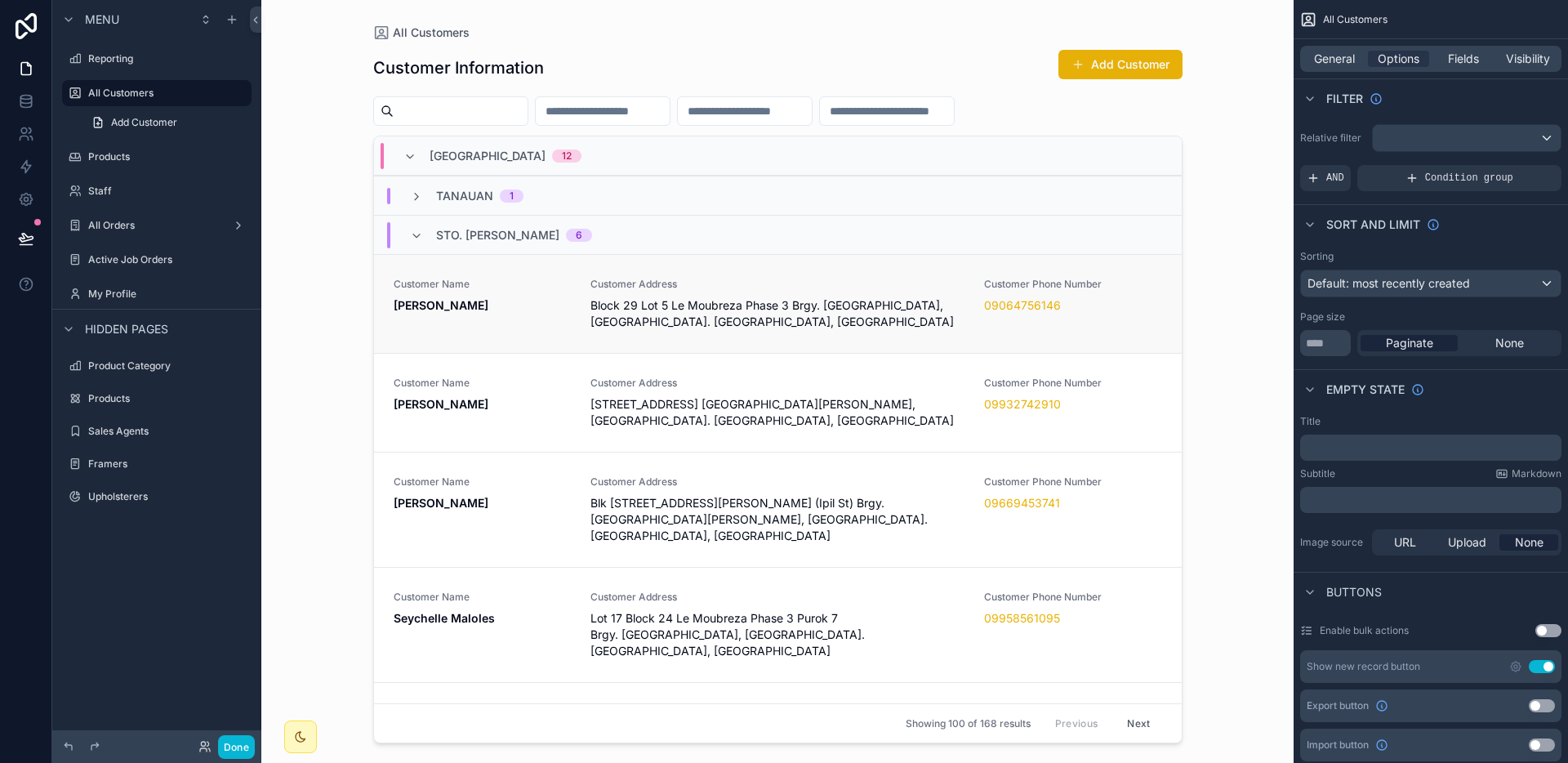
click at [883, 329] on span "Block 29 Lot 5 Le Moubreza Phase 3 Brgy. [GEOGRAPHIC_DATA], [GEOGRAPHIC_DATA]. …" at bounding box center [778, 313] width 375 height 33
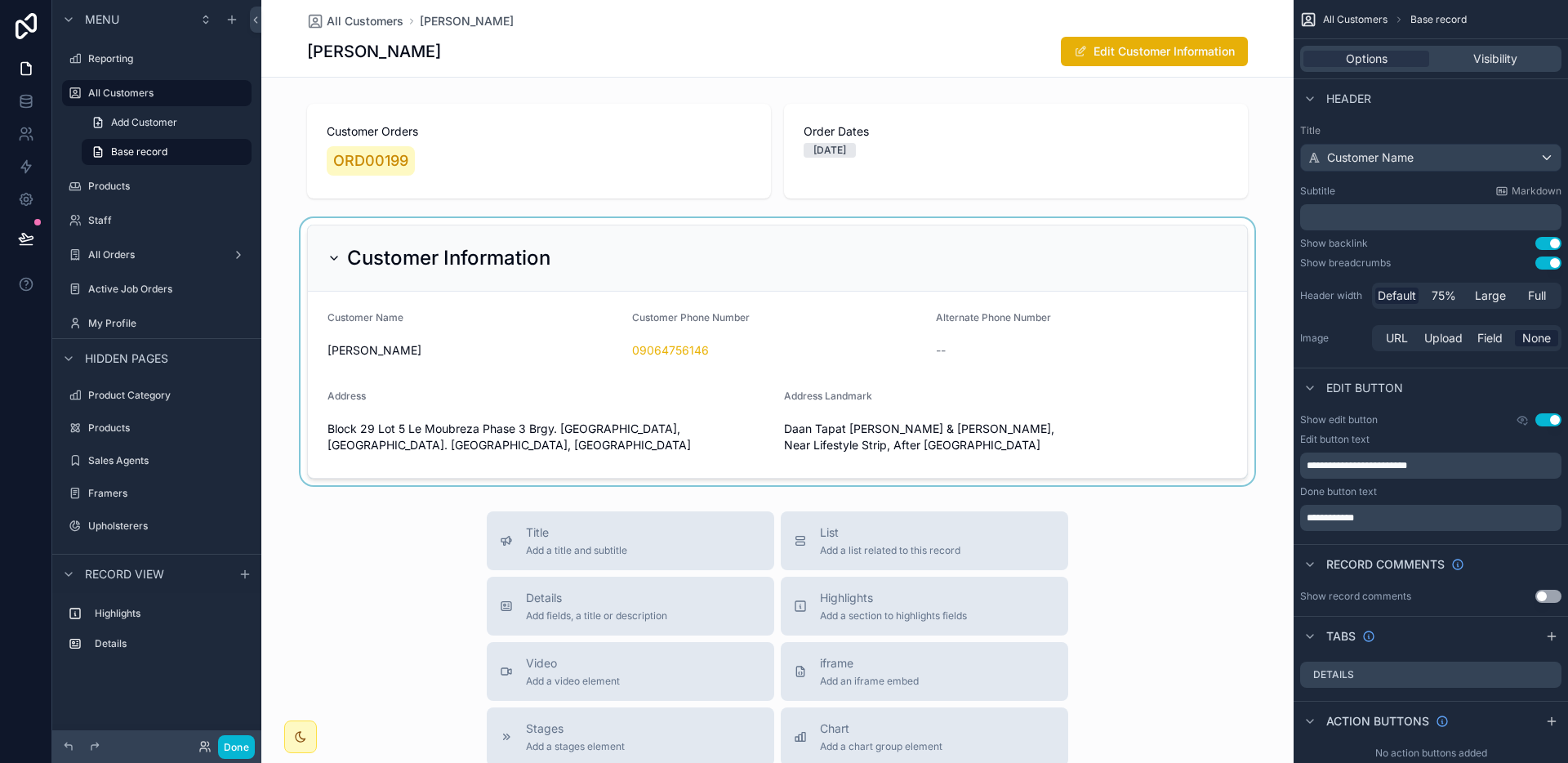
click at [1242, 245] on div "scrollable content" at bounding box center [777, 351] width 1032 height 267
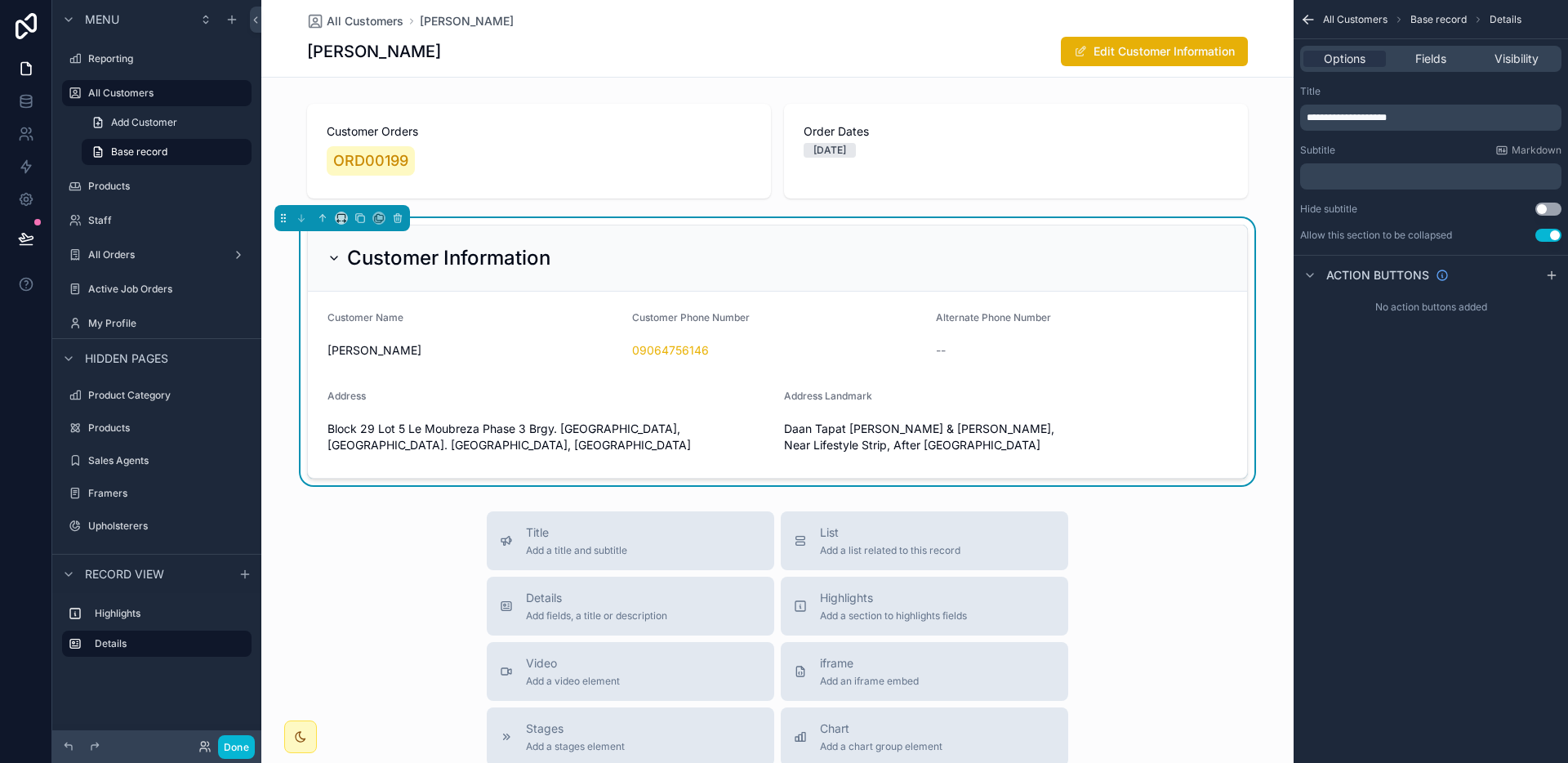
drag, startPoint x: 1423, startPoint y: 60, endPoint x: 1425, endPoint y: 74, distance: 14.1
click at [1423, 60] on span "Fields" at bounding box center [1430, 59] width 31 height 17
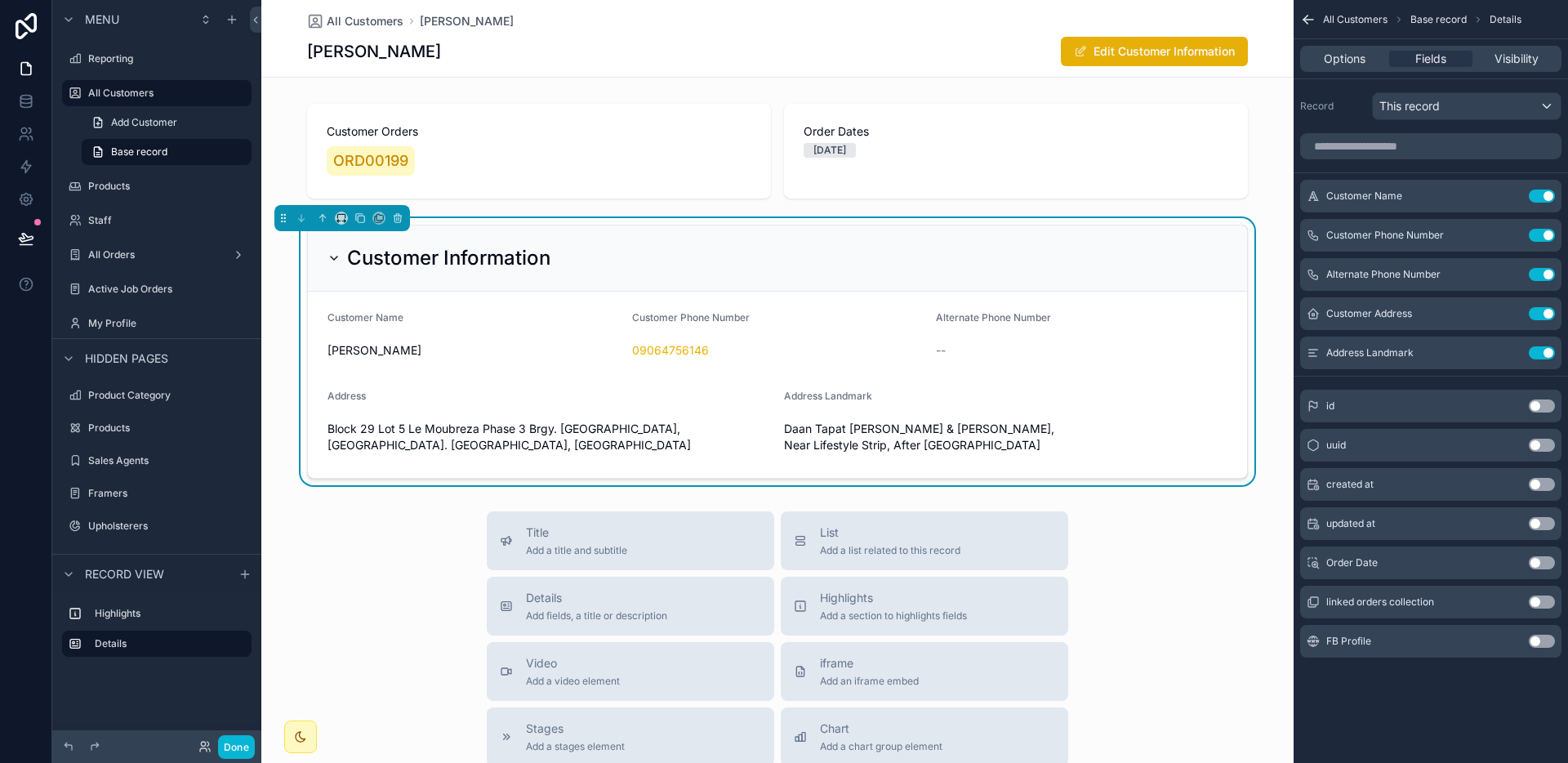
click at [1536, 644] on button "Use setting" at bounding box center [1542, 641] width 26 height 13
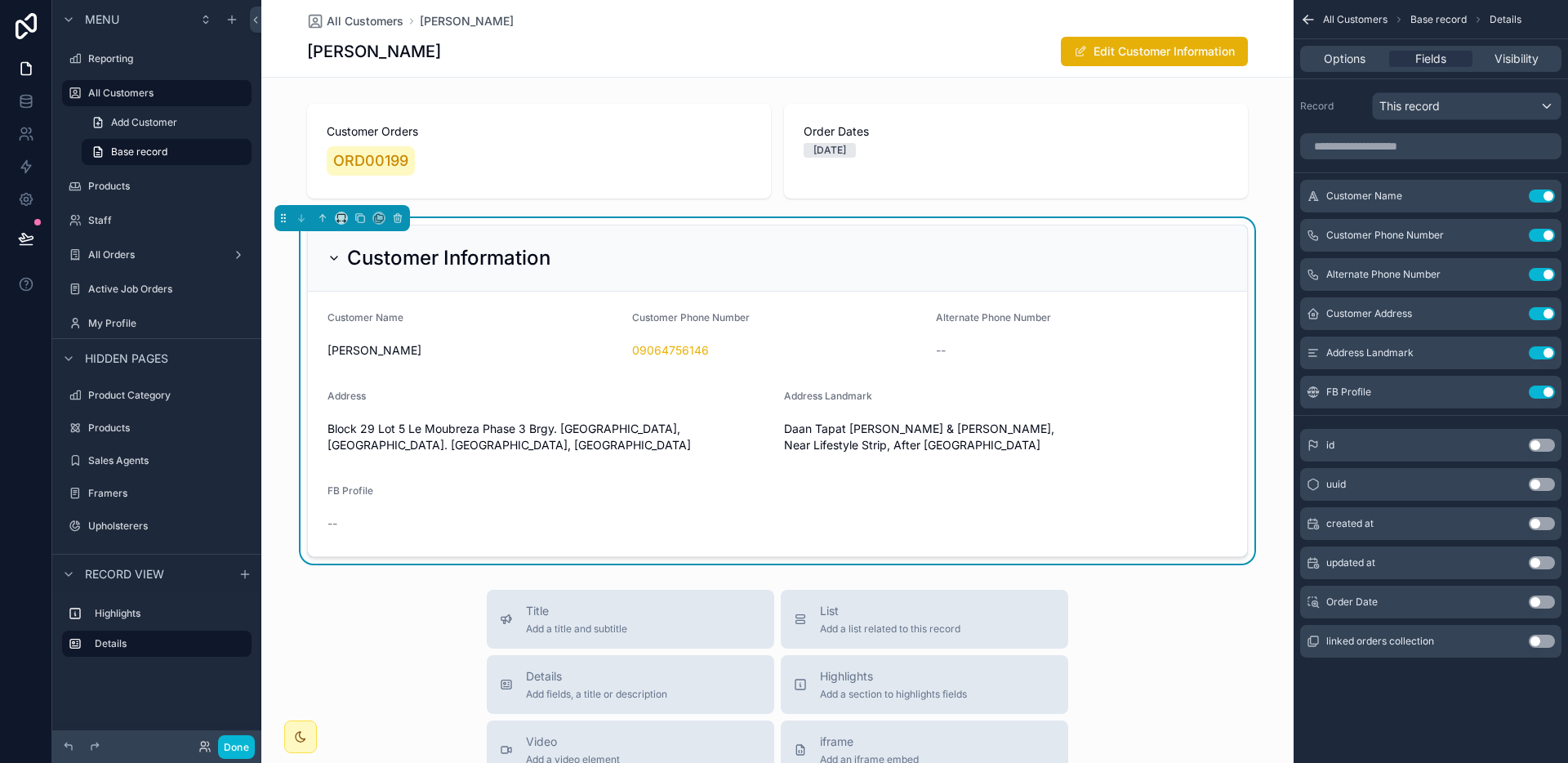
click at [1504, 387] on icon "scrollable content" at bounding box center [1509, 392] width 13 height 13
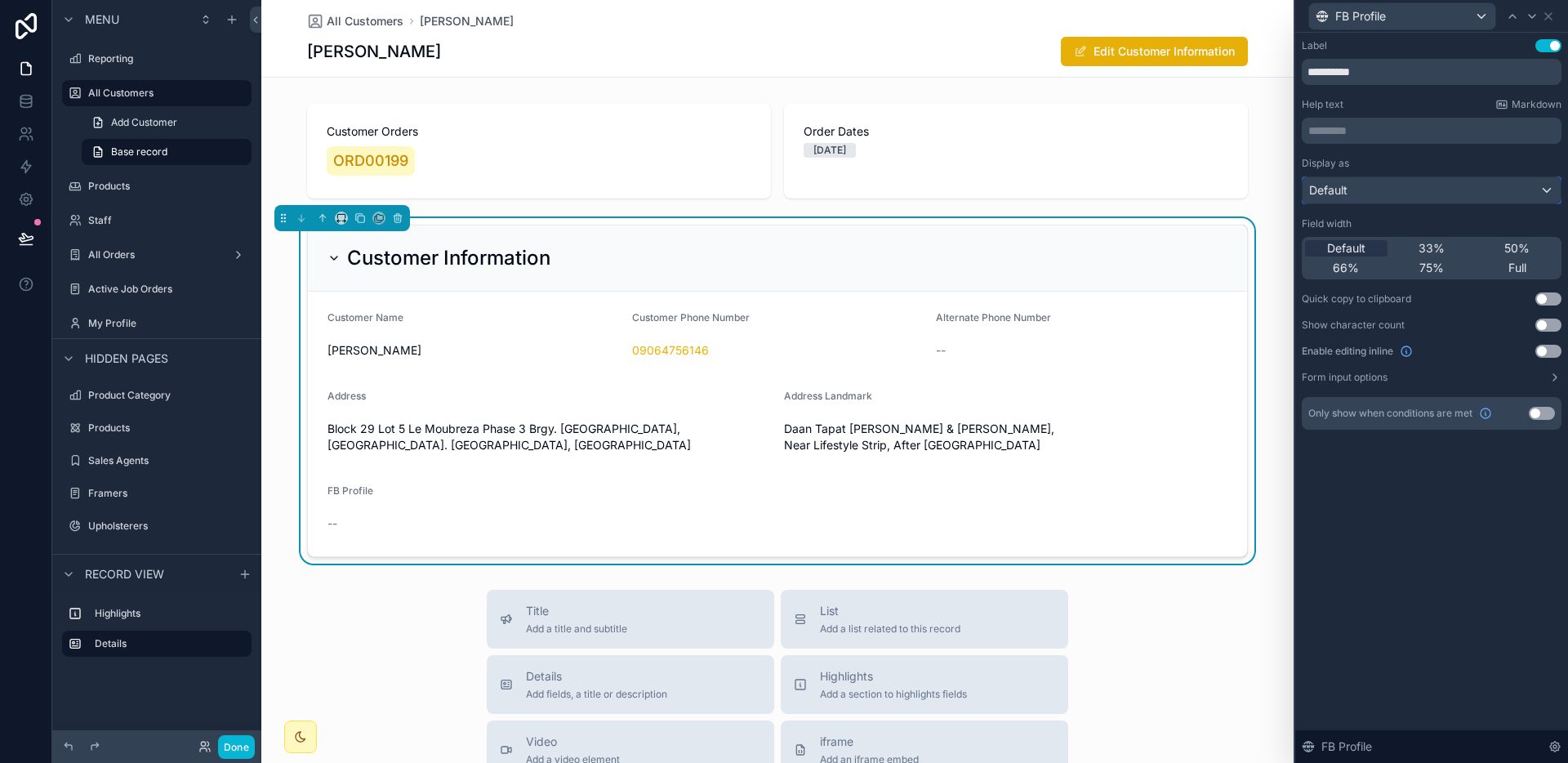
click at [1486, 195] on div "Default" at bounding box center [1431, 190] width 258 height 26
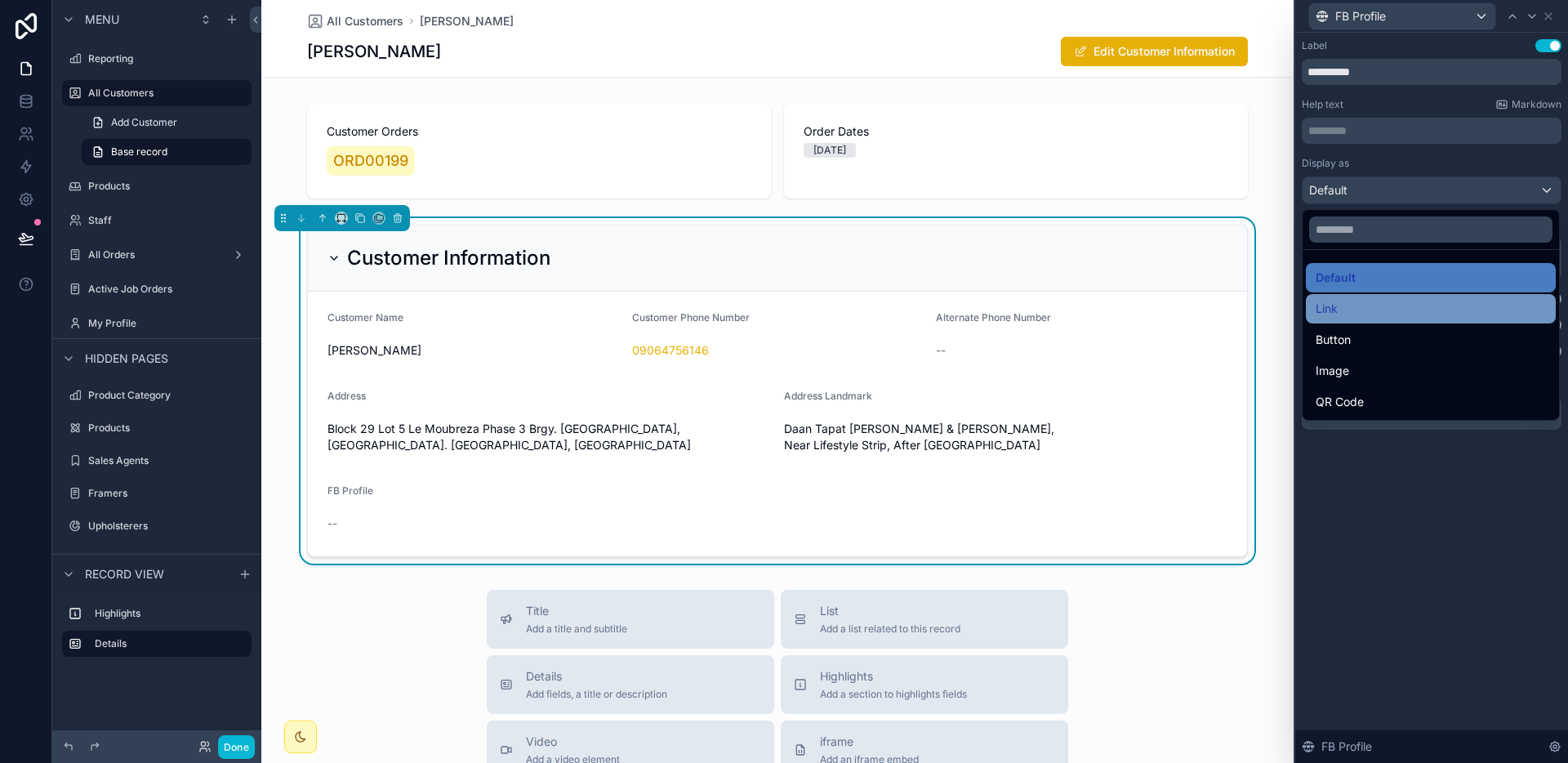
click at [1357, 307] on div "Link" at bounding box center [1430, 308] width 230 height 20
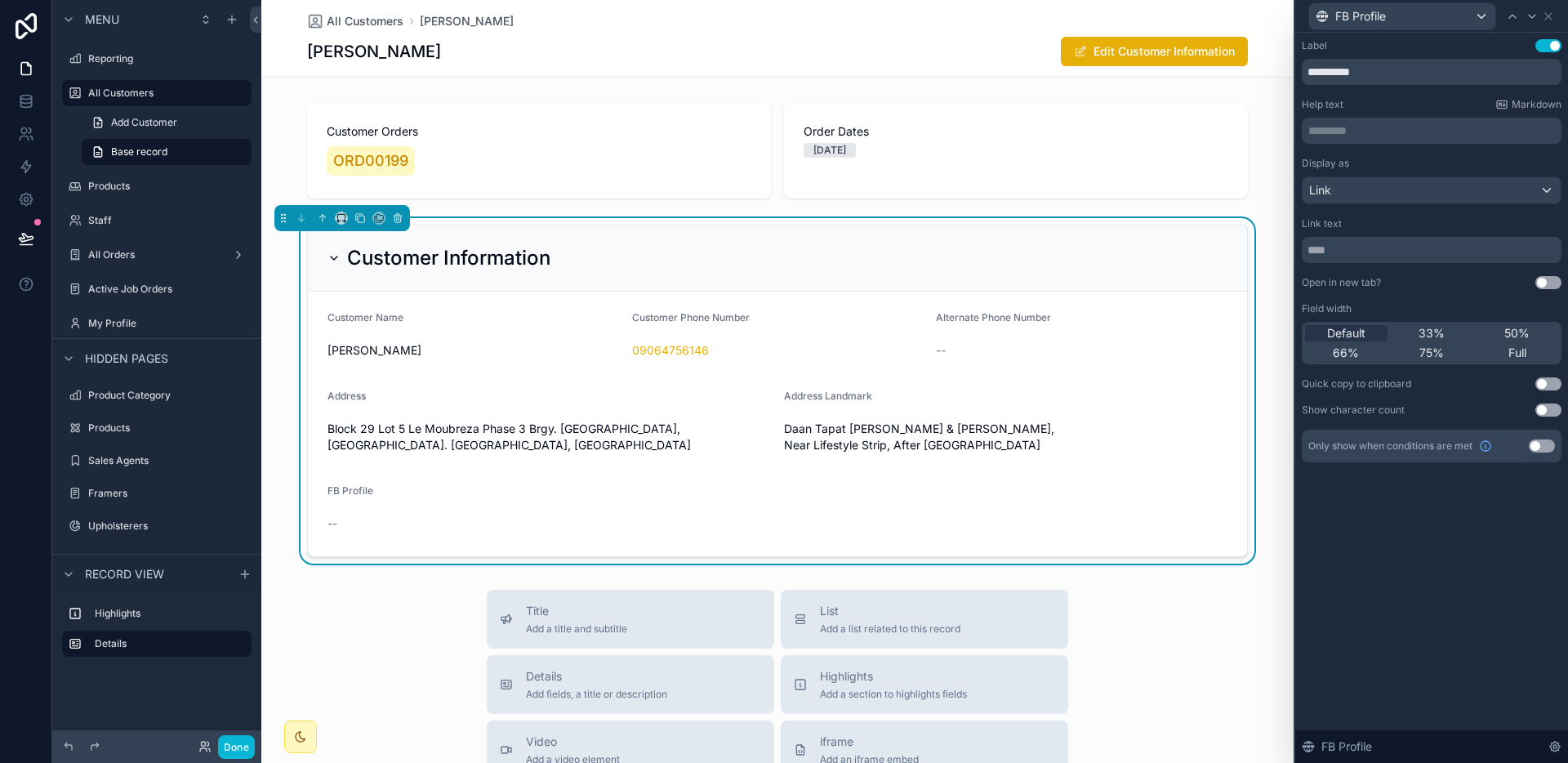
click at [1181, 30] on div "All Customers [PERSON_NAME] [PERSON_NAME] Edit Customer Information" at bounding box center [778, 38] width 941 height 76
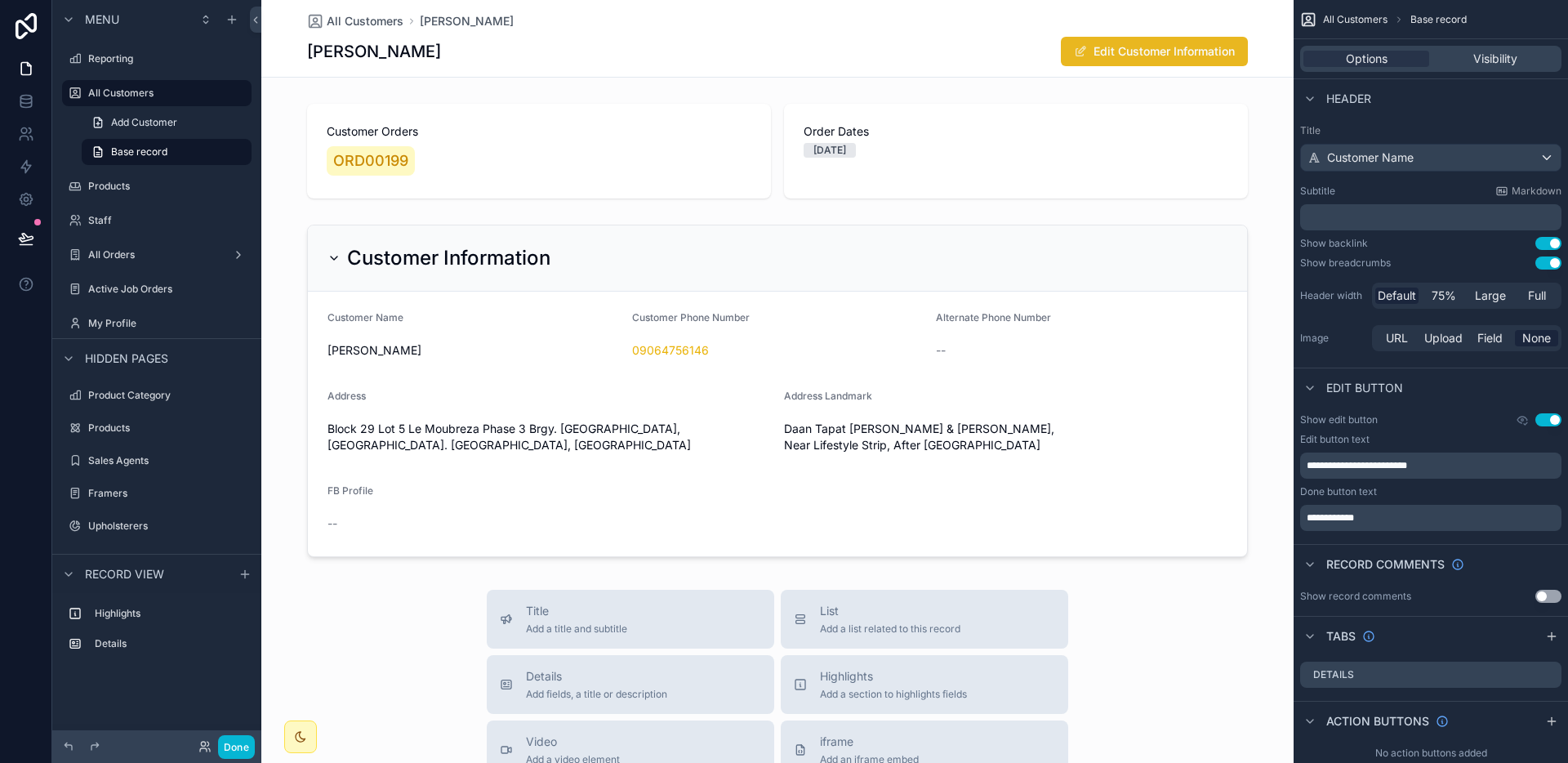
click at [1168, 48] on button "Edit Customer Information" at bounding box center [1153, 51] width 187 height 30
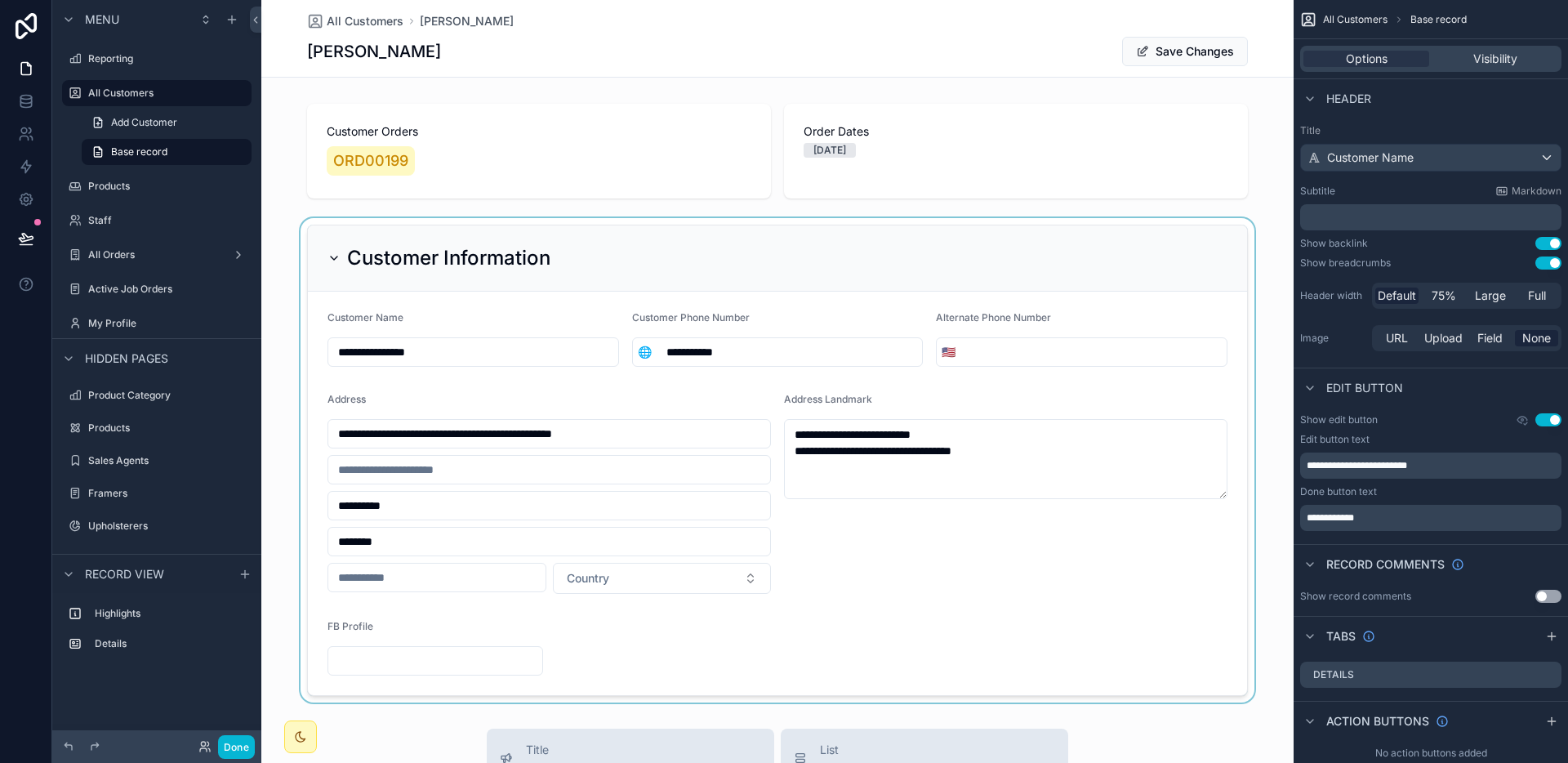
click at [356, 664] on div "scrollable content" at bounding box center [777, 460] width 1032 height 484
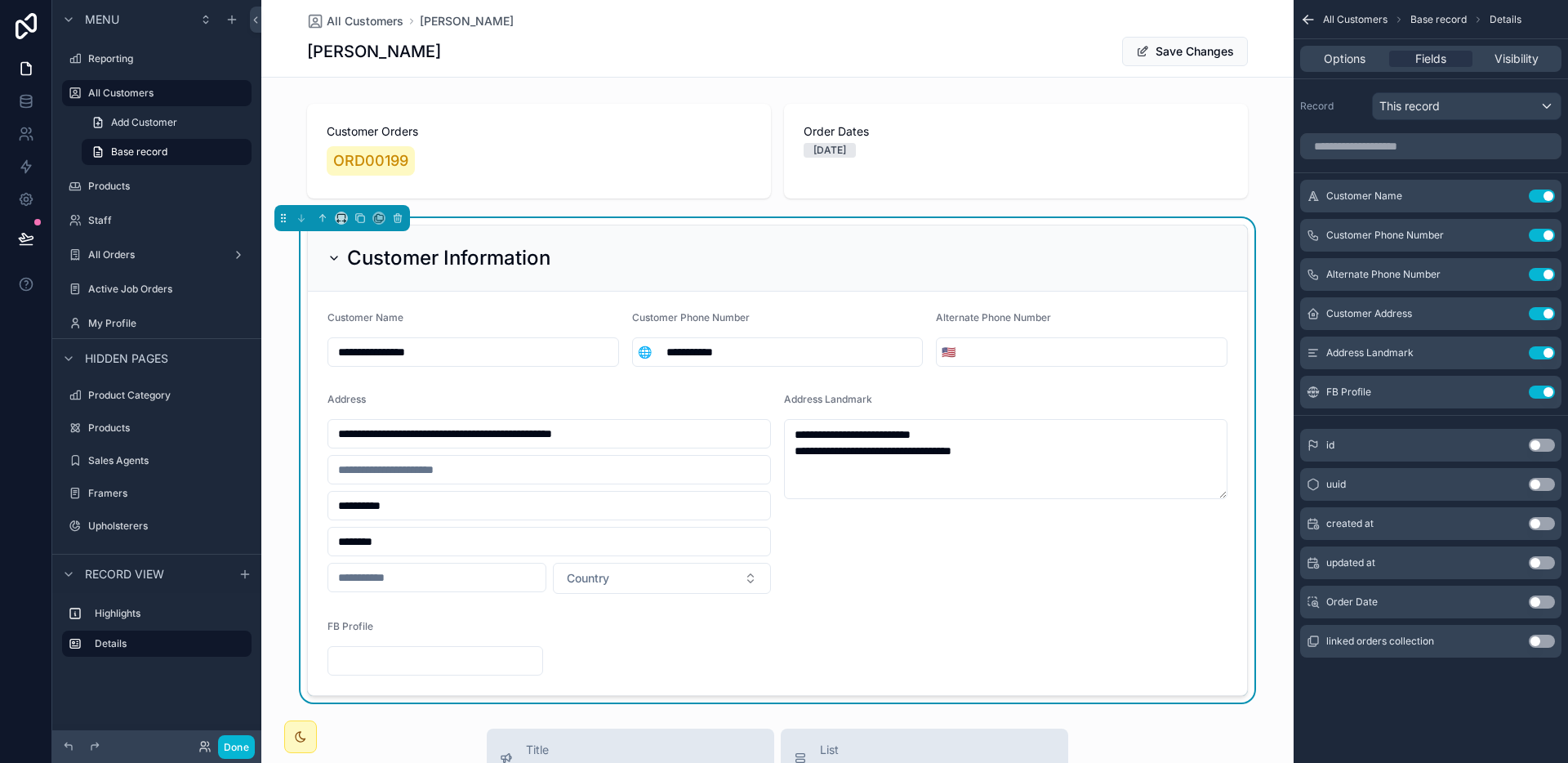
click at [365, 654] on input "scrollable content" at bounding box center [435, 661] width 214 height 23
click at [1516, 393] on button "scrollable content" at bounding box center [1509, 392] width 26 height 13
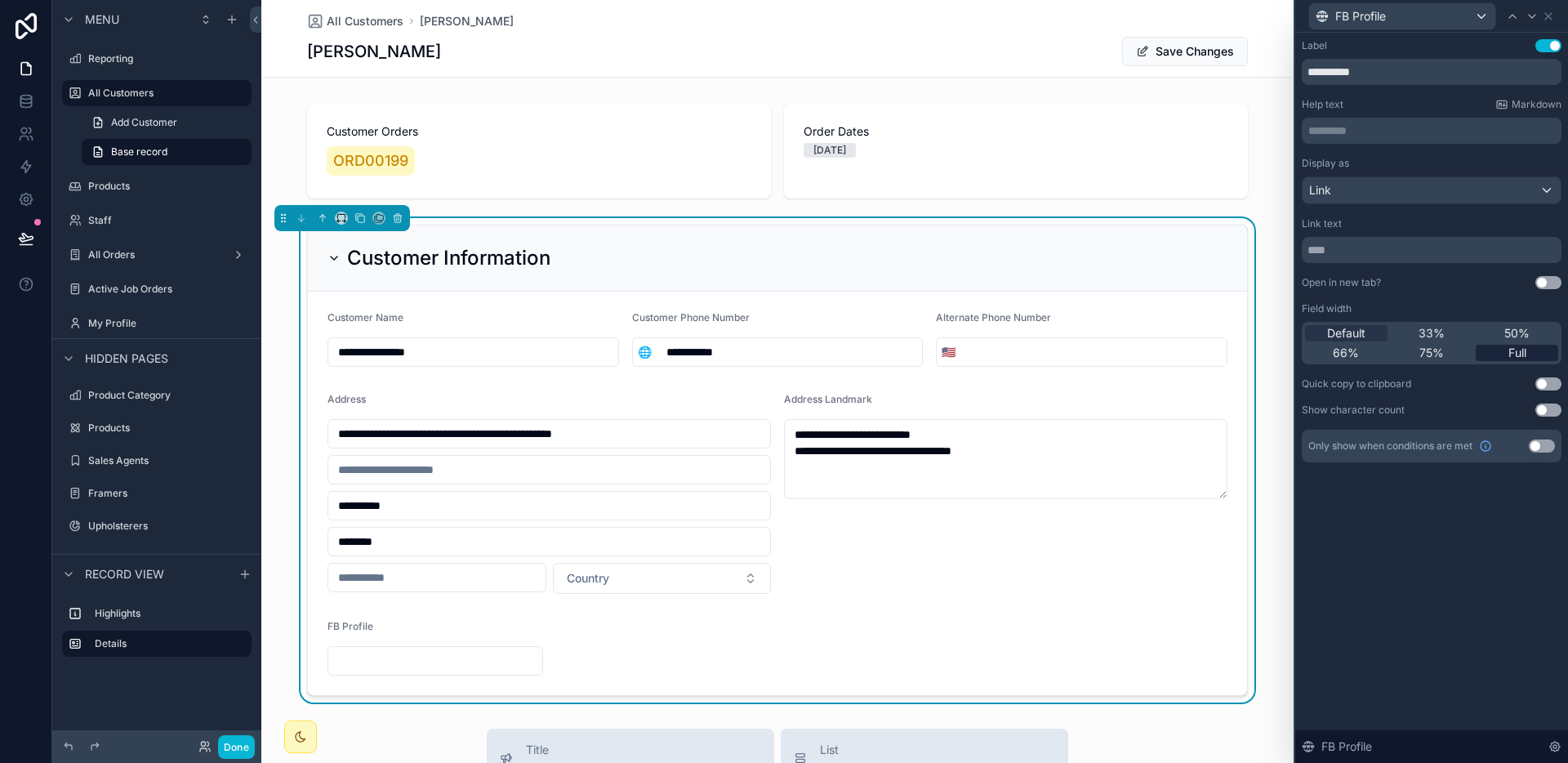
click at [1503, 349] on div "Full" at bounding box center [1517, 353] width 83 height 17
click at [1504, 334] on span "50%" at bounding box center [1516, 334] width 25 height 17
click at [1391, 195] on div "Link" at bounding box center [1431, 190] width 258 height 26
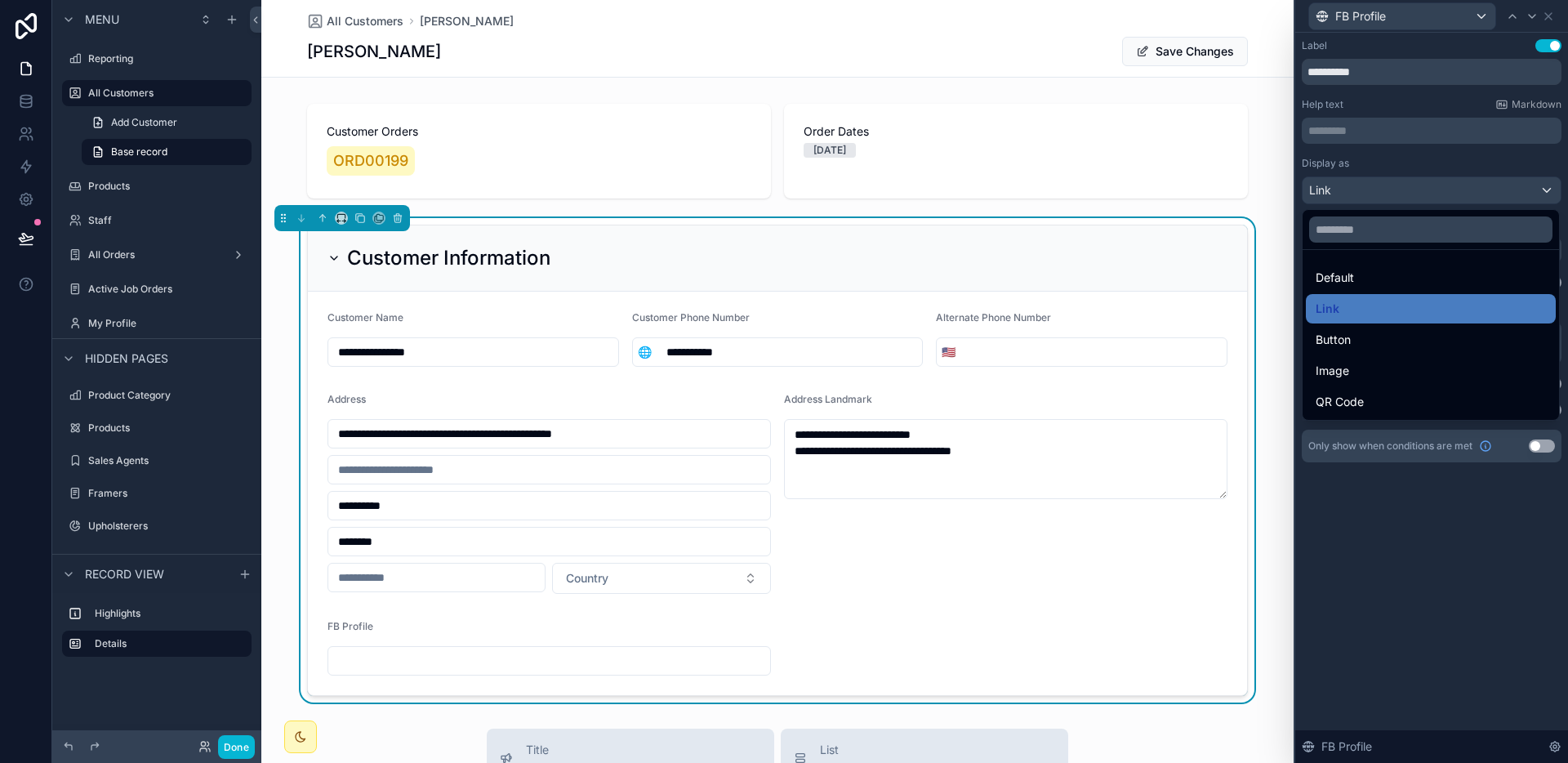
click at [1391, 195] on div at bounding box center [1431, 381] width 273 height 763
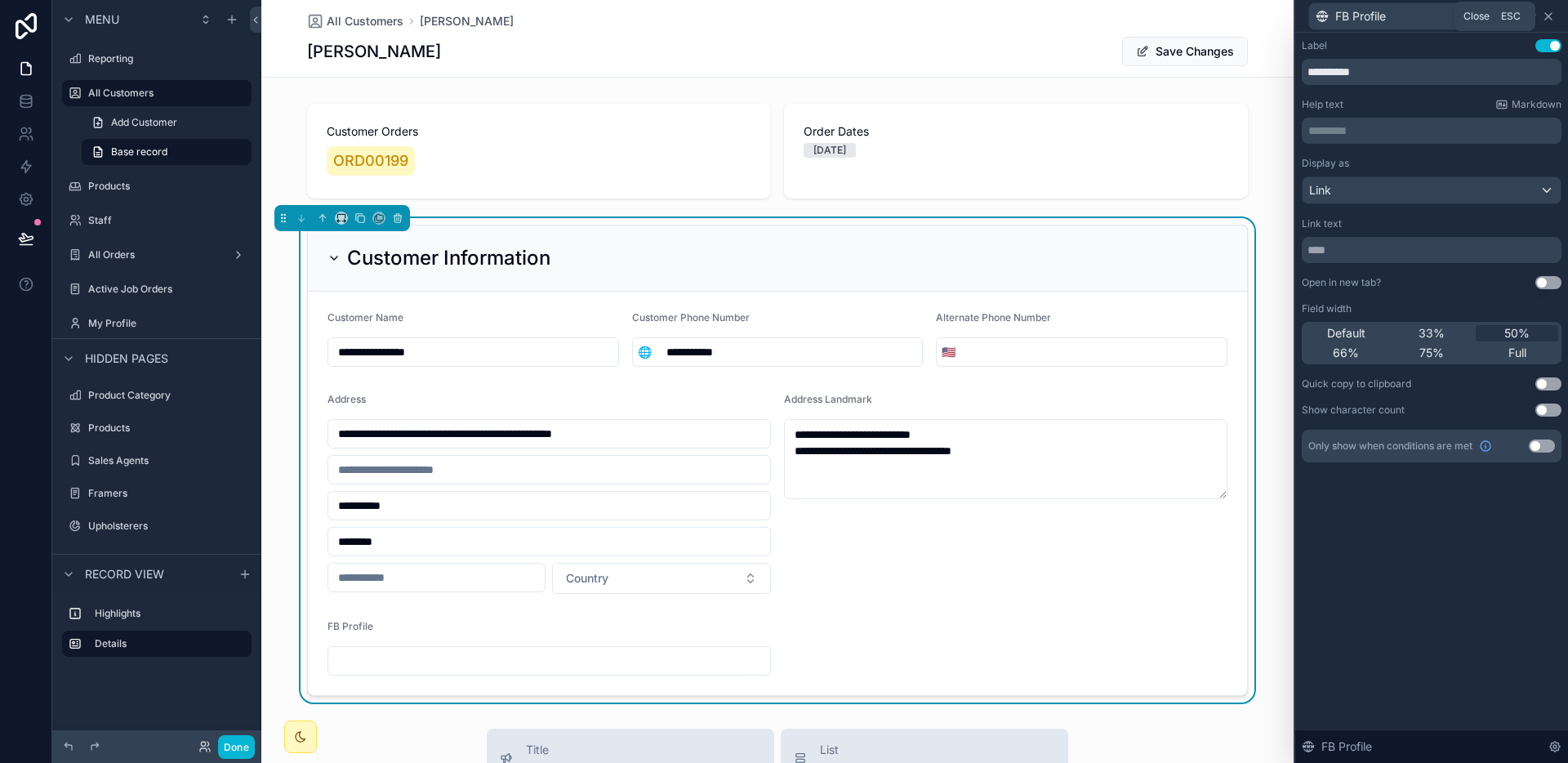
click at [1551, 18] on icon at bounding box center [1548, 17] width 13 height 13
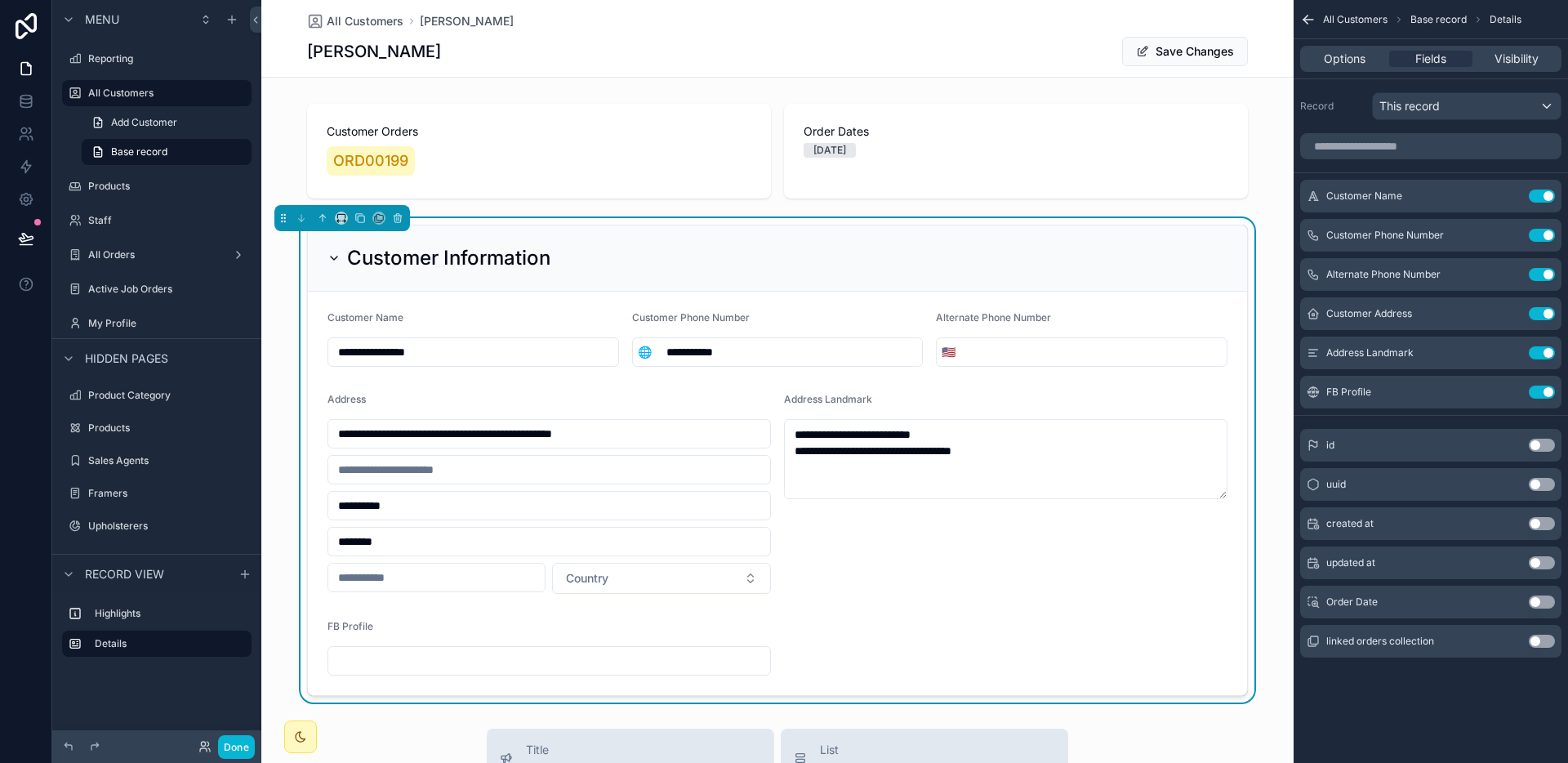
click at [440, 671] on input "scrollable content" at bounding box center [549, 661] width 442 height 23
type input "**********"
click at [1180, 61] on button "Save Changes" at bounding box center [1184, 51] width 126 height 30
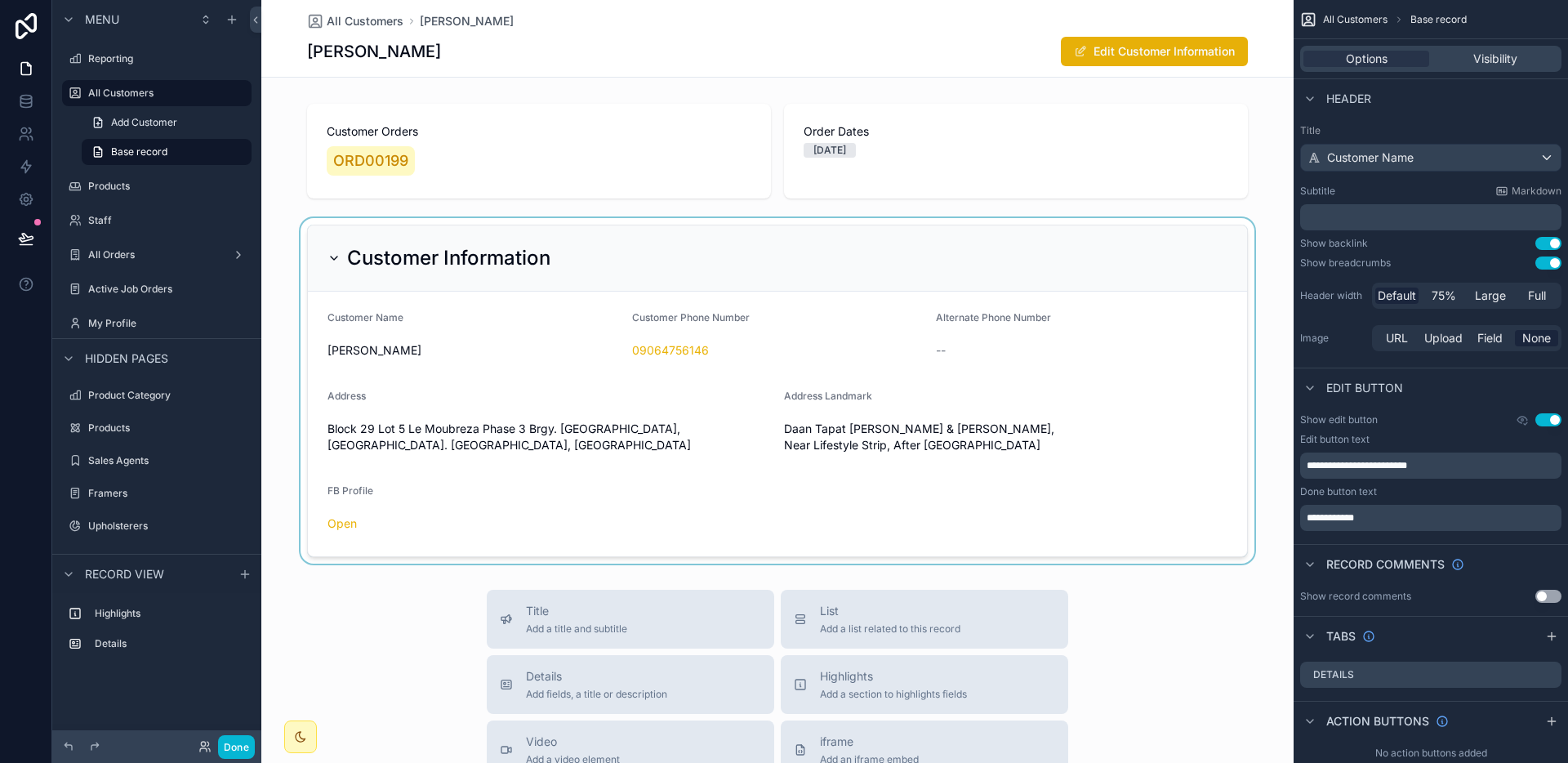
click at [961, 510] on div "scrollable content" at bounding box center [777, 390] width 1032 height 346
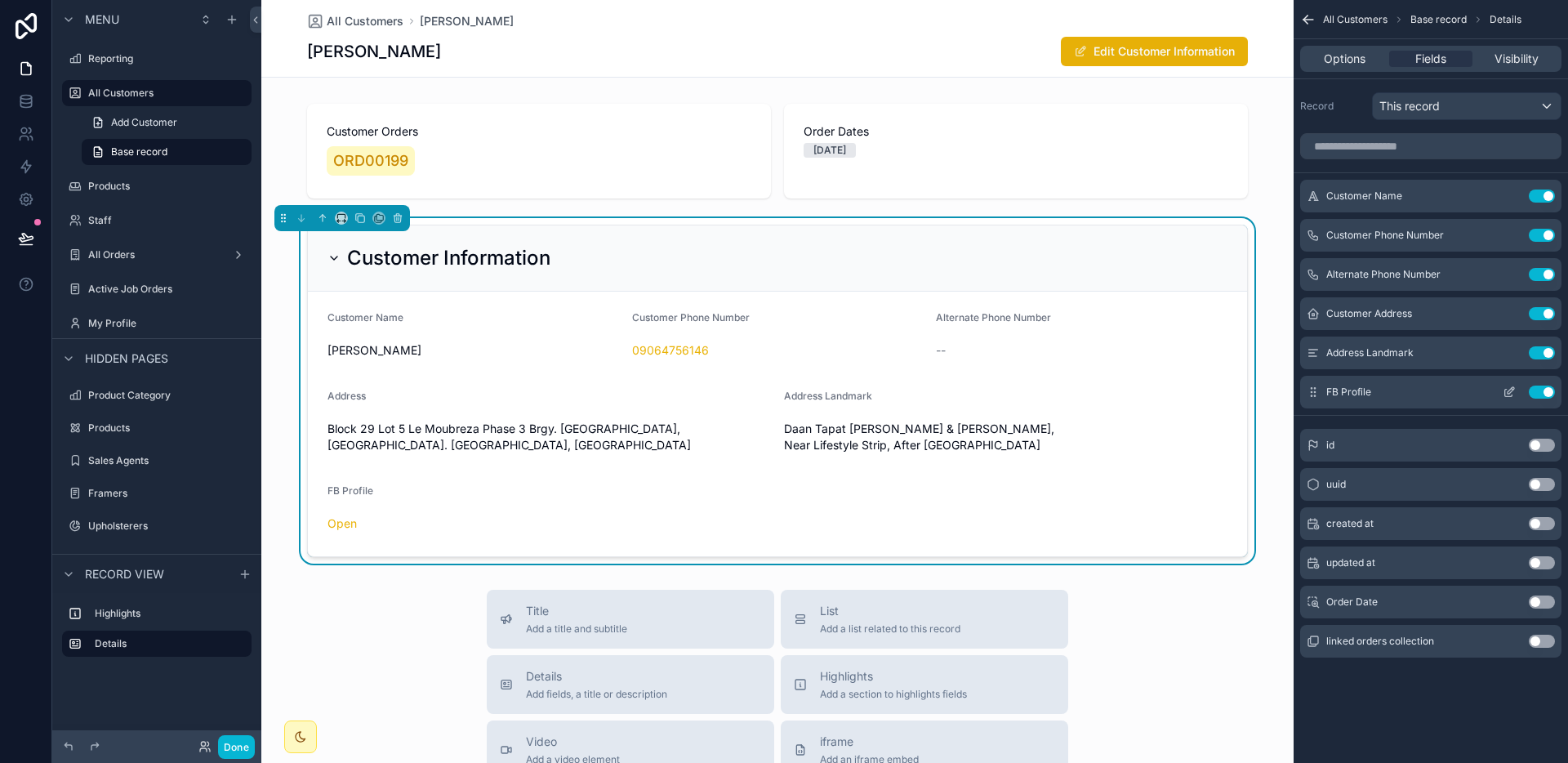
click at [1501, 391] on button "scrollable content" at bounding box center [1509, 392] width 26 height 13
click at [1503, 391] on icon "scrollable content" at bounding box center [1509, 392] width 13 height 13
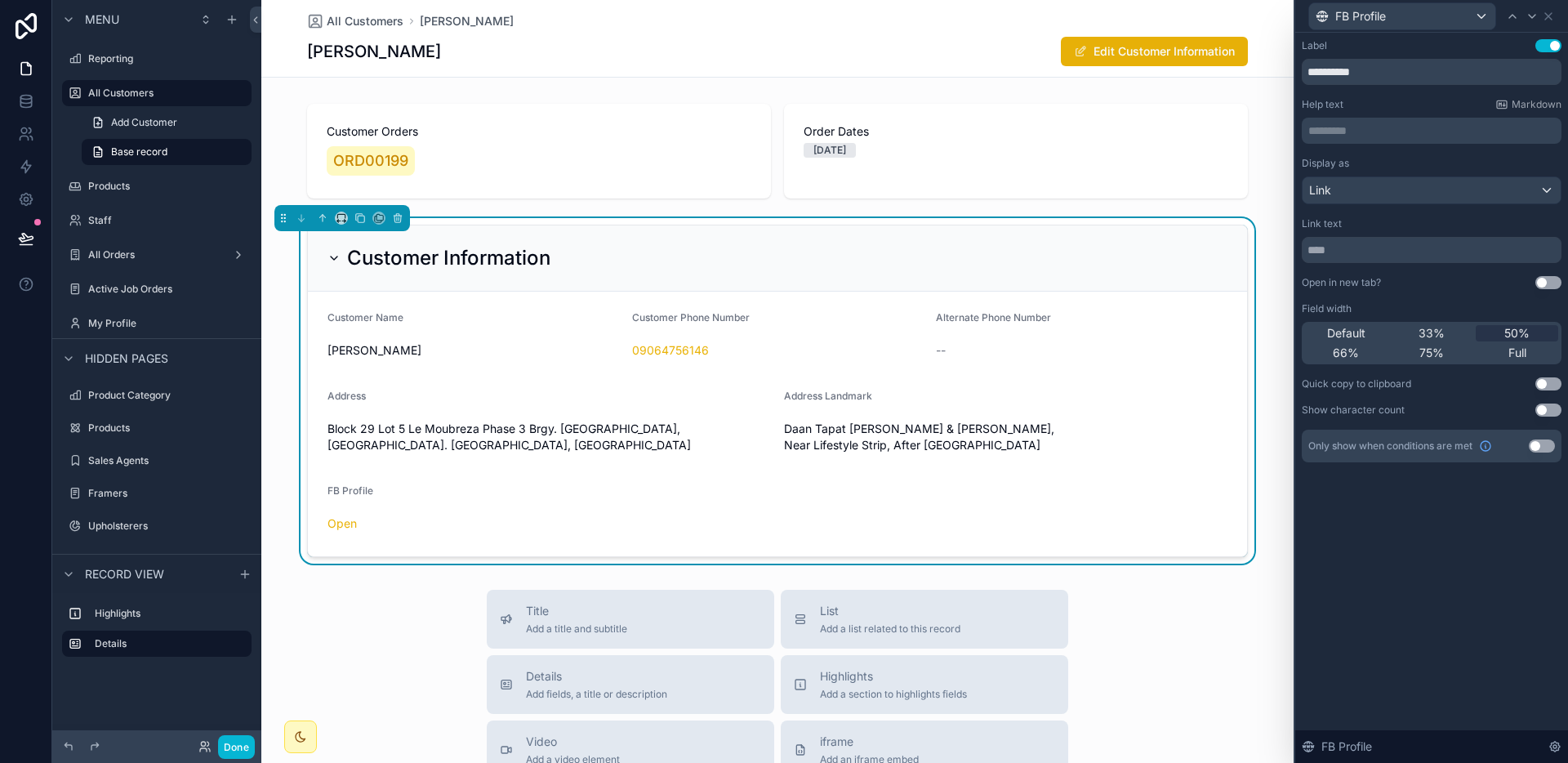
click at [1445, 172] on div "Display as Link" at bounding box center [1431, 180] width 260 height 48
click at [1438, 188] on div "Link" at bounding box center [1431, 190] width 258 height 26
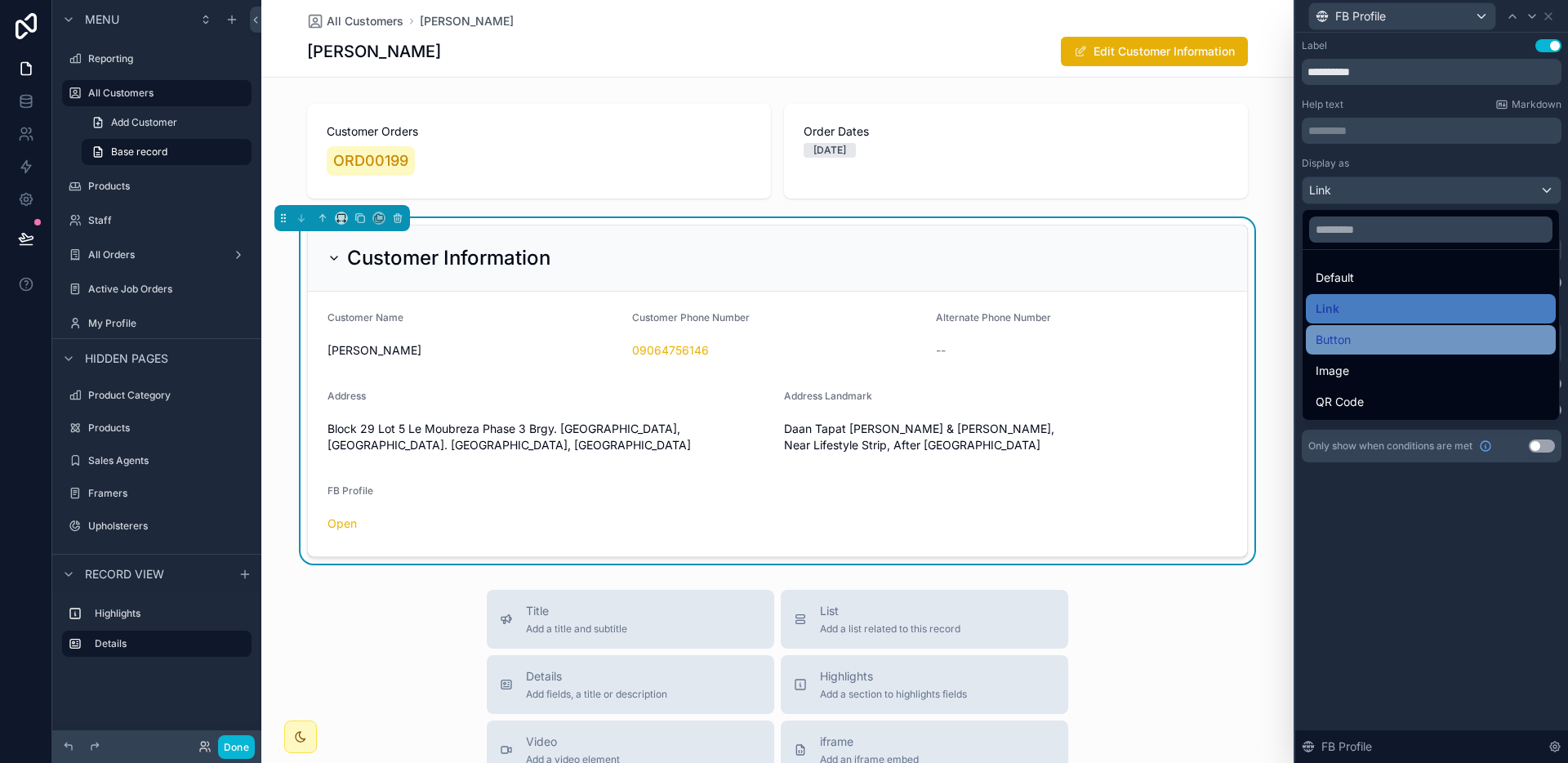
click at [1361, 348] on div "Button" at bounding box center [1430, 339] width 230 height 20
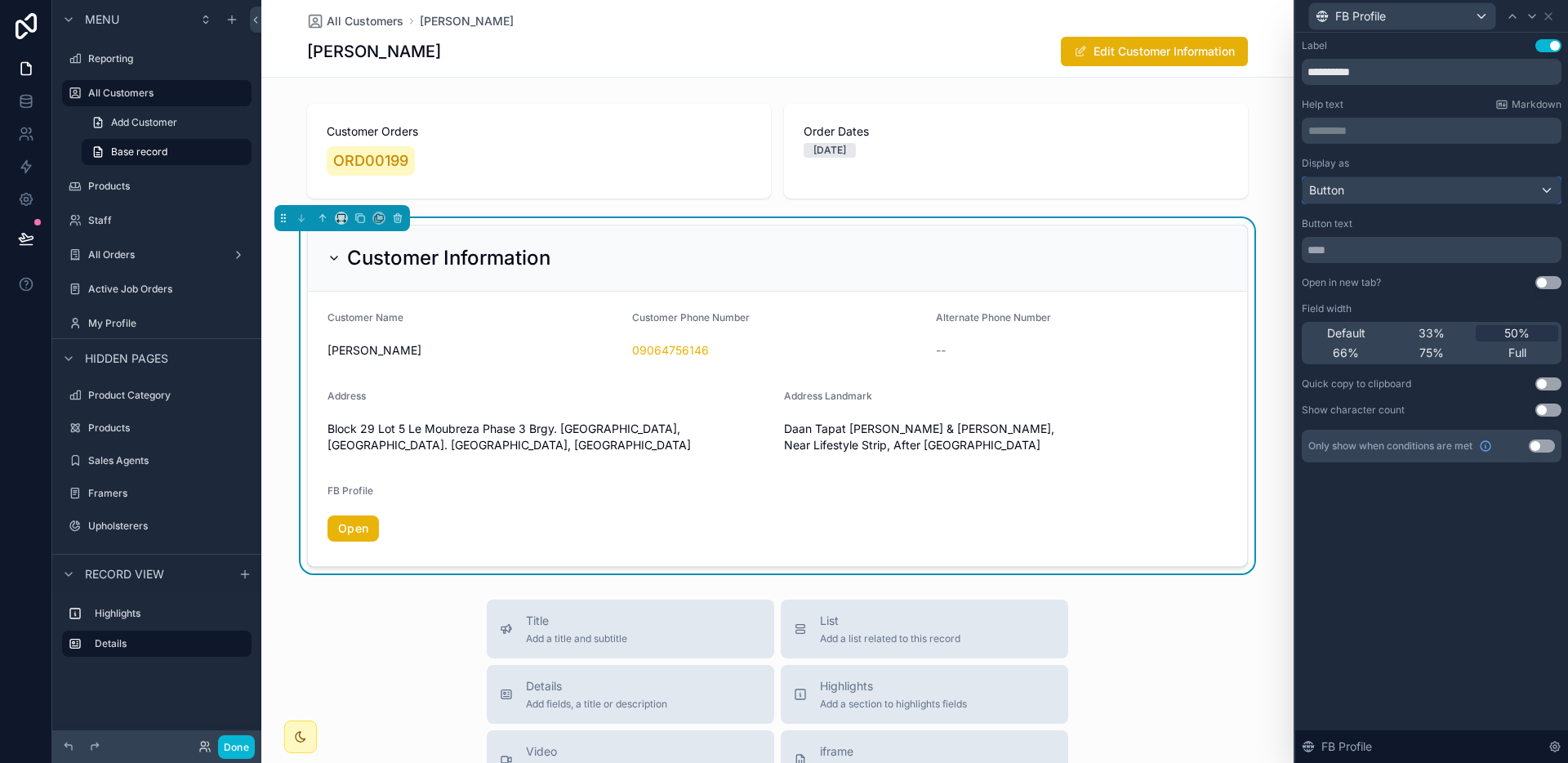
click at [1430, 201] on div "Button" at bounding box center [1431, 190] width 258 height 26
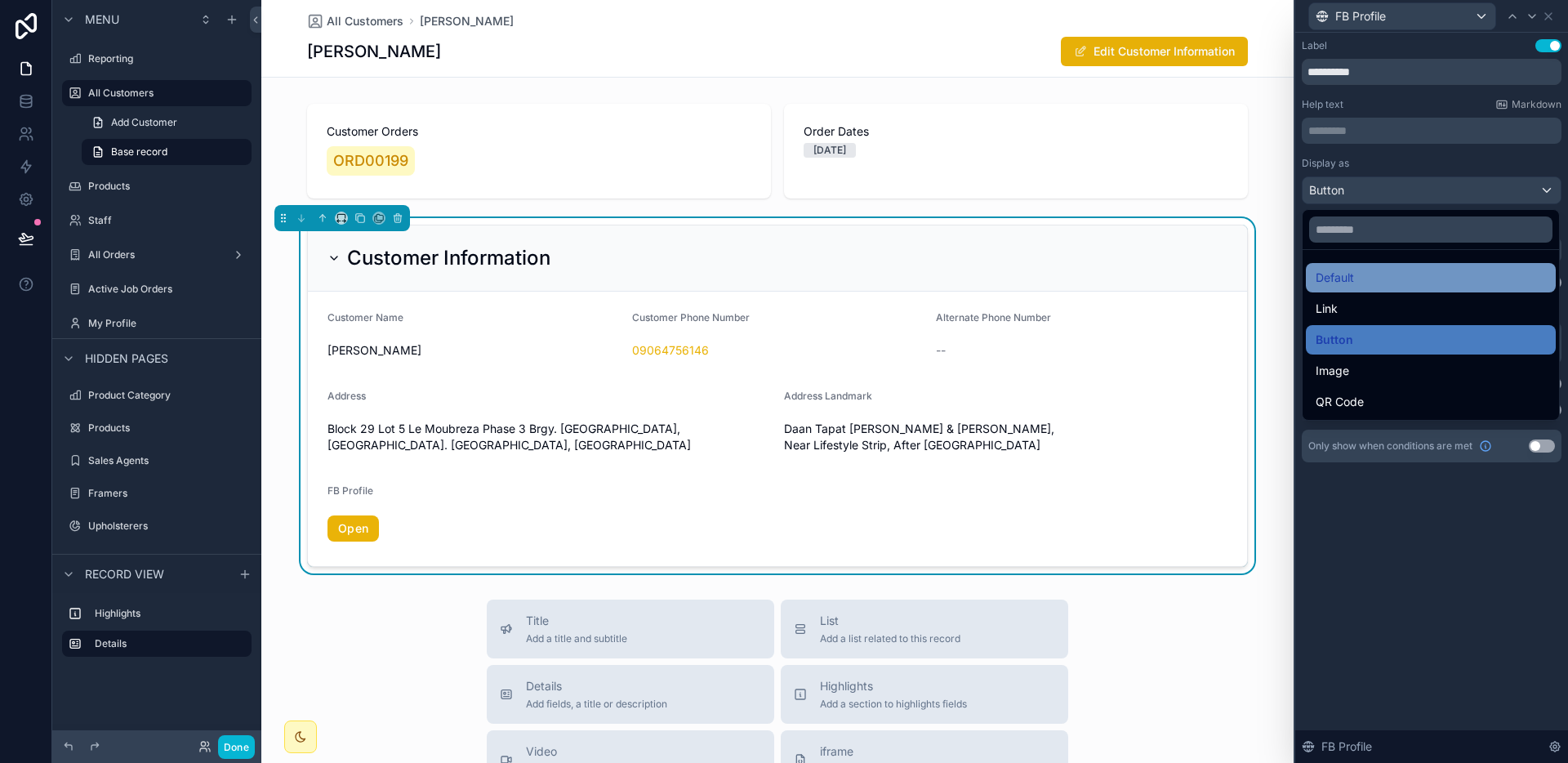
click at [1391, 287] on div "Default" at bounding box center [1430, 278] width 250 height 30
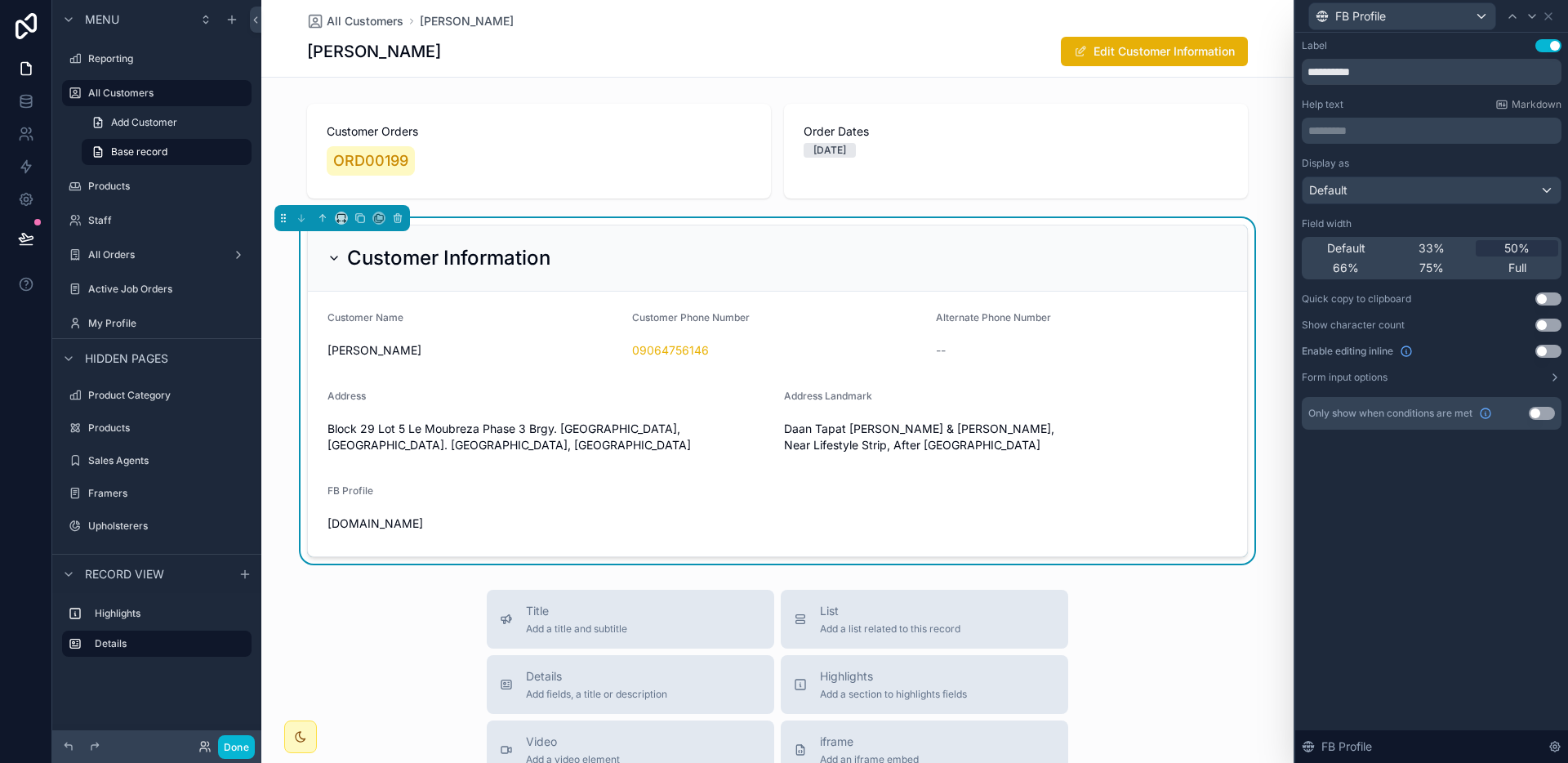
click at [1275, 565] on div "All Customers [PERSON_NAME] [PERSON_NAME] Edit Customer Information Customer Or…" at bounding box center [777, 650] width 1032 height 1301
click at [1369, 380] on label "Form input options" at bounding box center [1344, 377] width 86 height 13
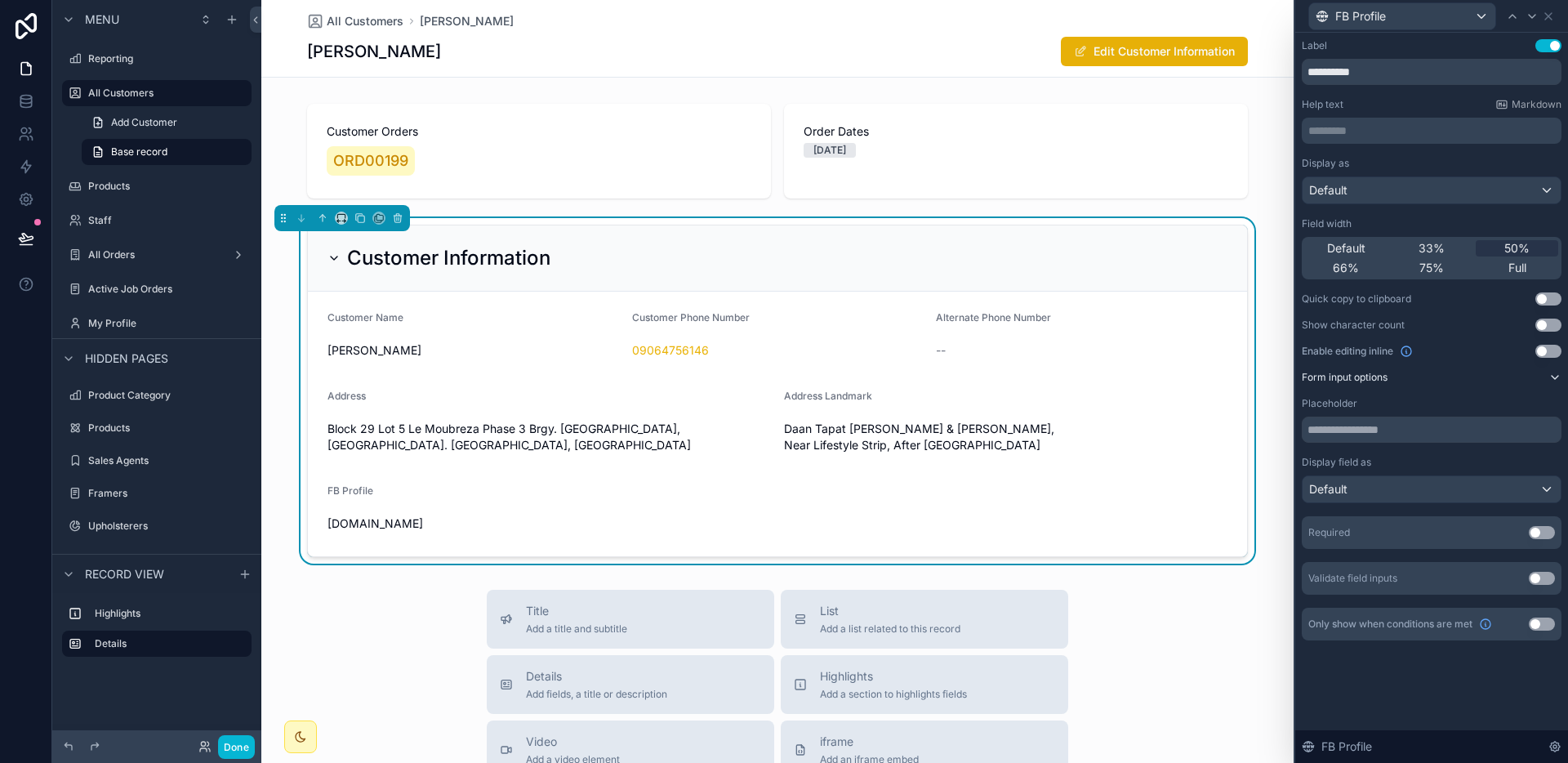
click at [1369, 380] on label "Form input options" at bounding box center [1344, 377] width 86 height 13
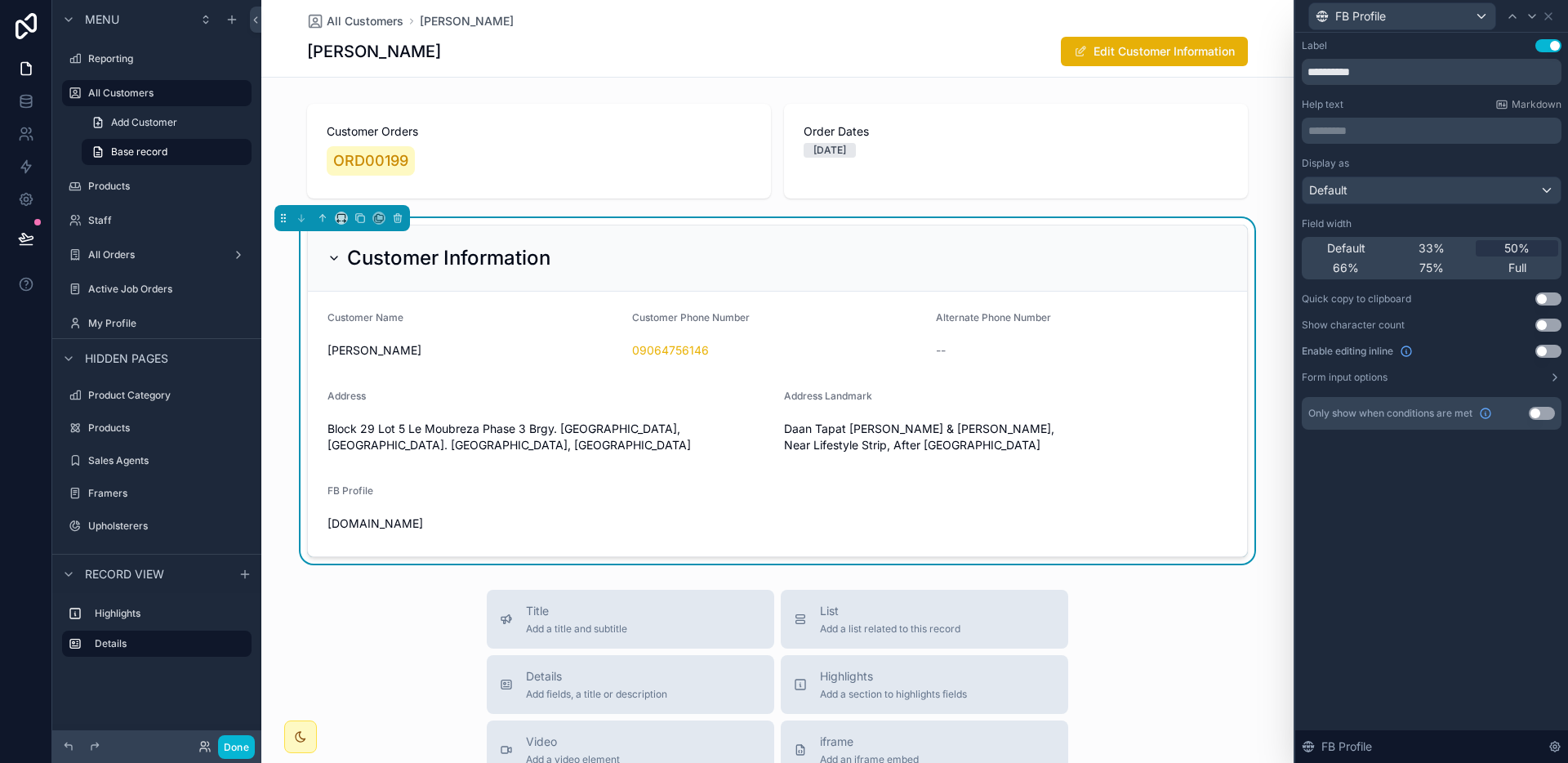
click at [1221, 409] on form "Customer Name [PERSON_NAME] Customer Phone Number 09064756146 Alternate Phone N…" at bounding box center [777, 424] width 939 height 265
click at [1386, 385] on div "**********" at bounding box center [1431, 234] width 260 height 390
click at [1378, 380] on label "Form input options" at bounding box center [1344, 377] width 86 height 13
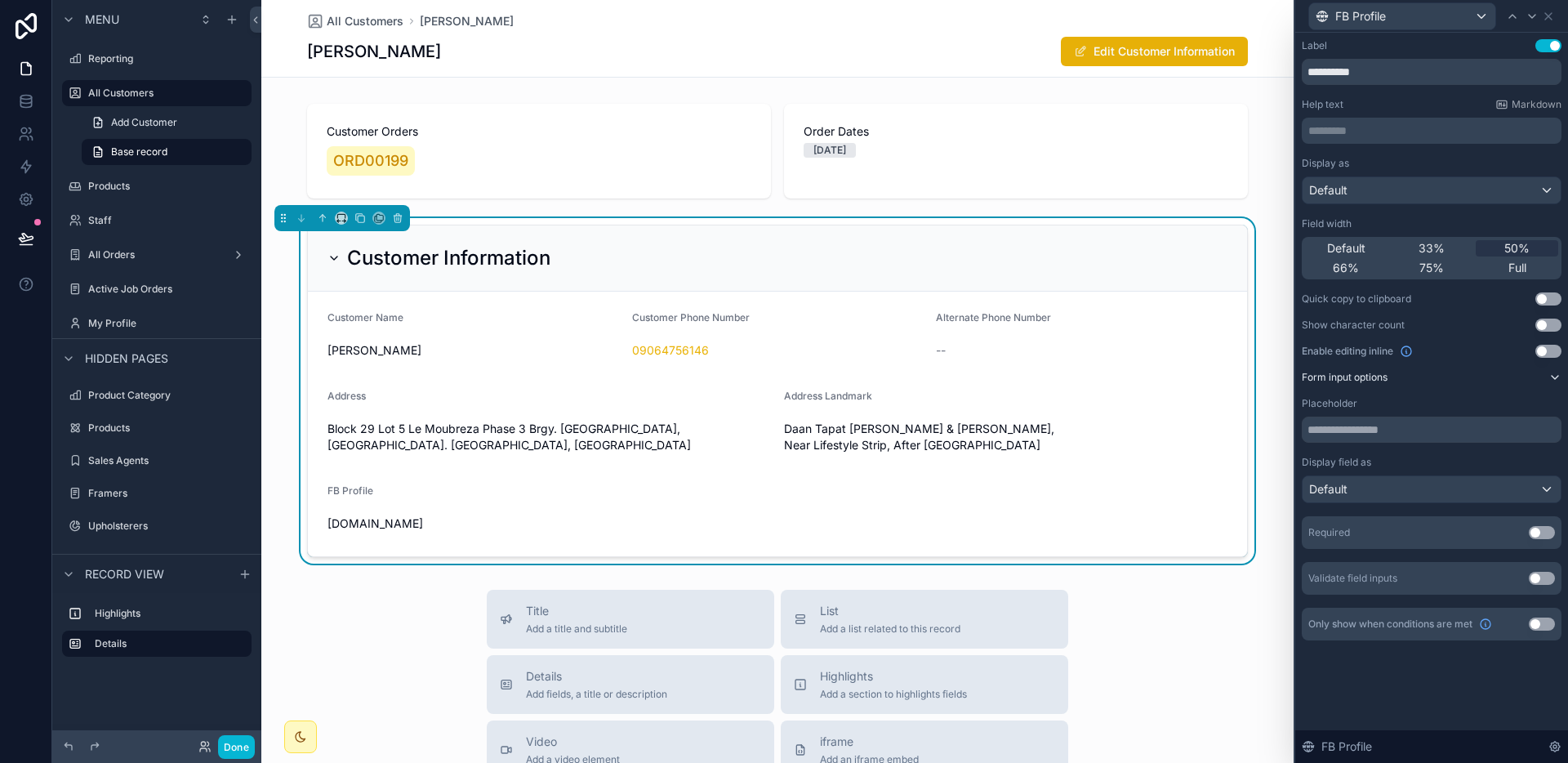
click at [1378, 380] on label "Form input options" at bounding box center [1344, 377] width 86 height 13
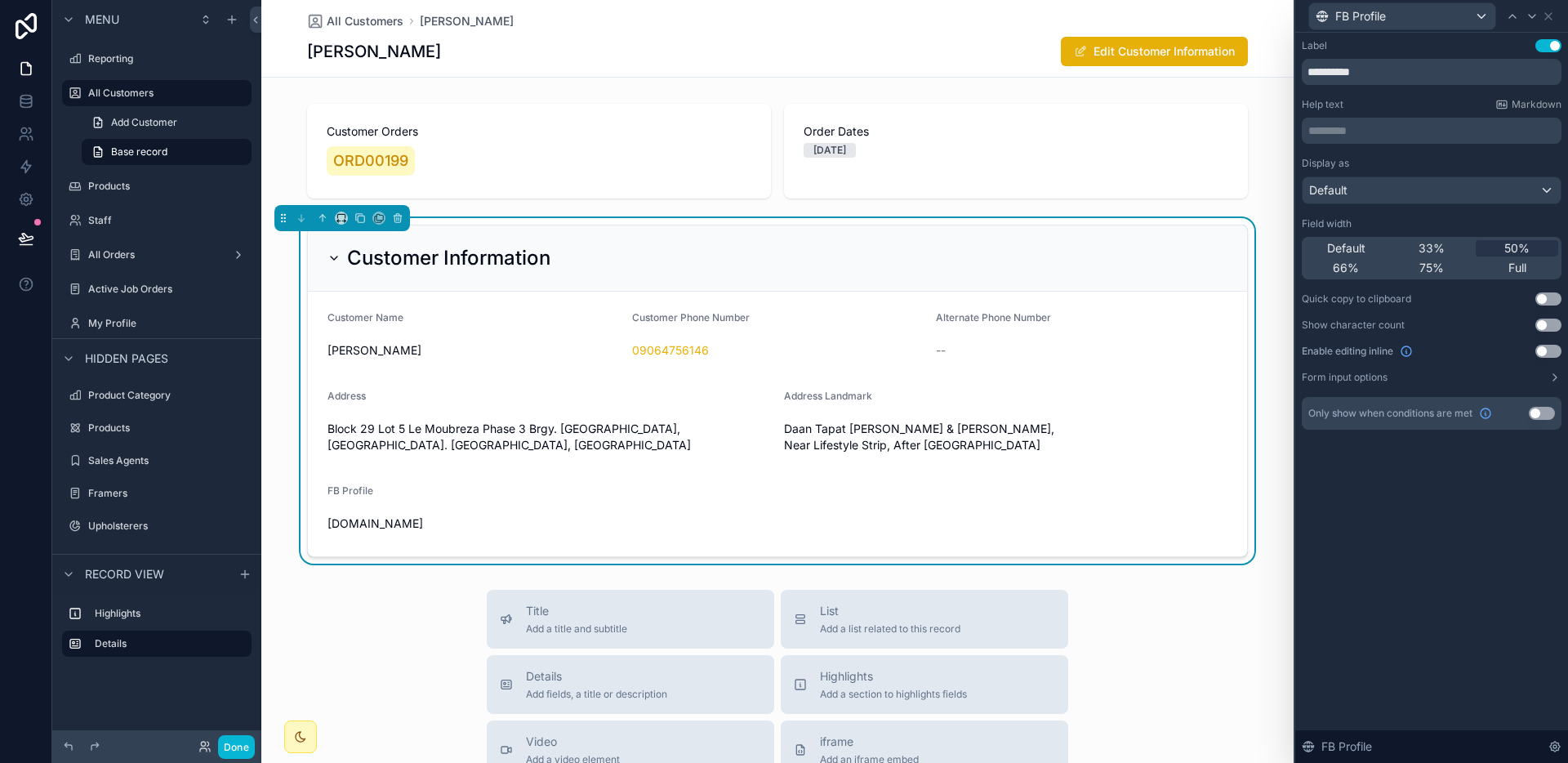
click at [1188, 466] on form "Customer Name [PERSON_NAME] Customer Phone Number 09064756146 Alternate Phone N…" at bounding box center [777, 424] width 939 height 265
click at [1184, 60] on button "Edit Customer Information" at bounding box center [1153, 51] width 187 height 30
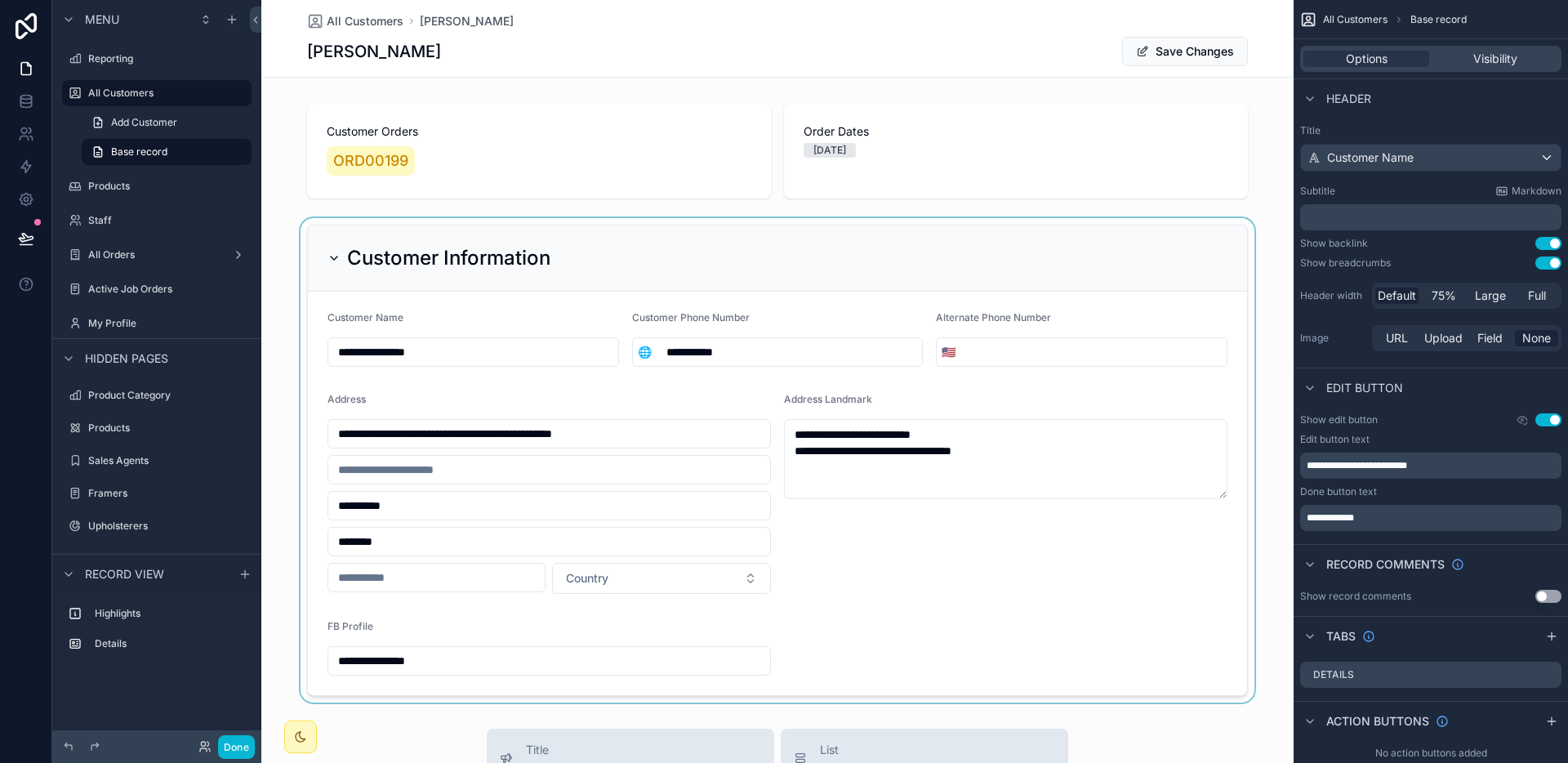
drag, startPoint x: 477, startPoint y: 654, endPoint x: 464, endPoint y: 664, distance: 16.4
click at [476, 655] on div "scrollable content" at bounding box center [777, 460] width 1032 height 484
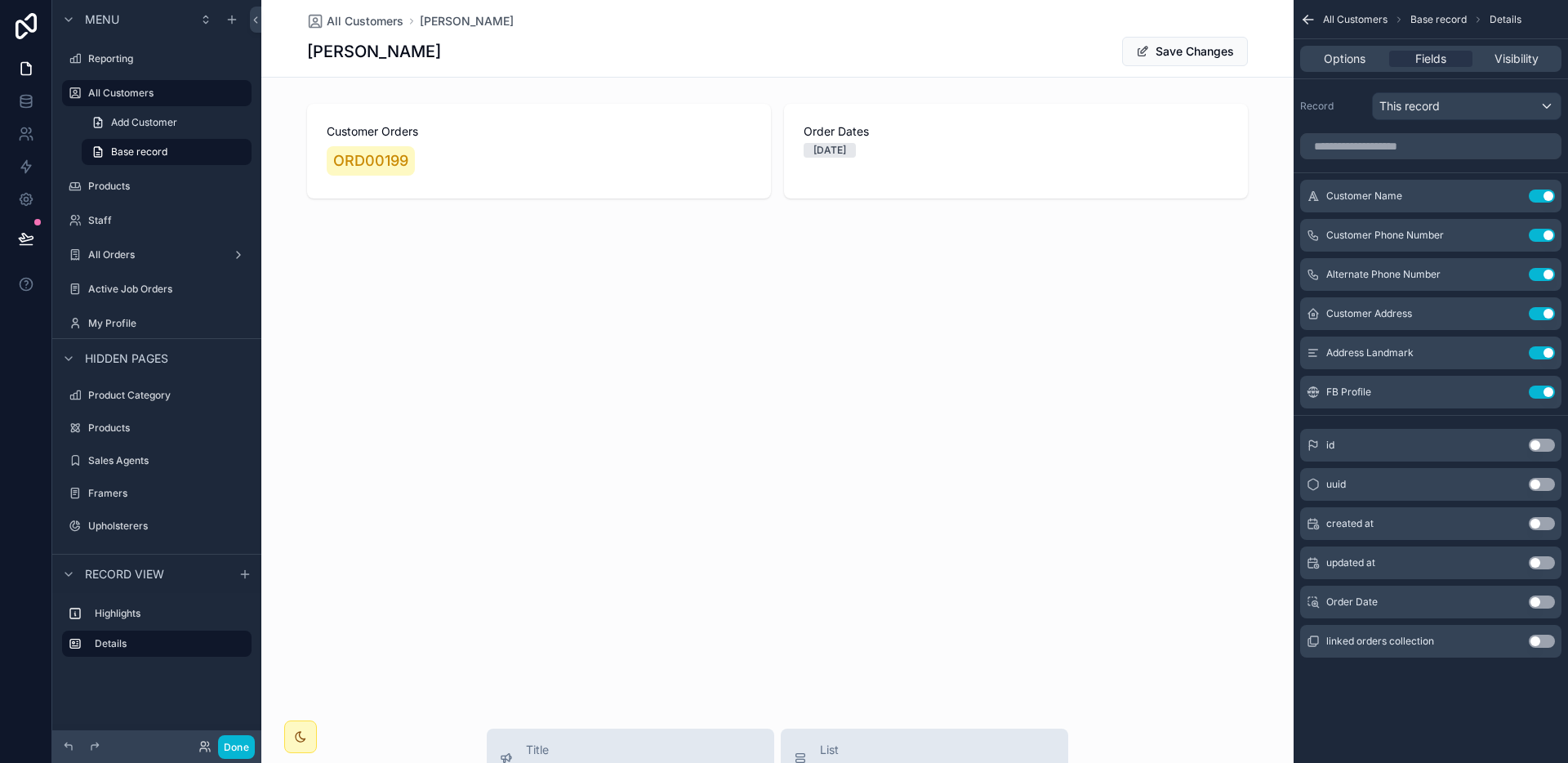
click at [451, 668] on input "**********" at bounding box center [549, 661] width 442 height 23
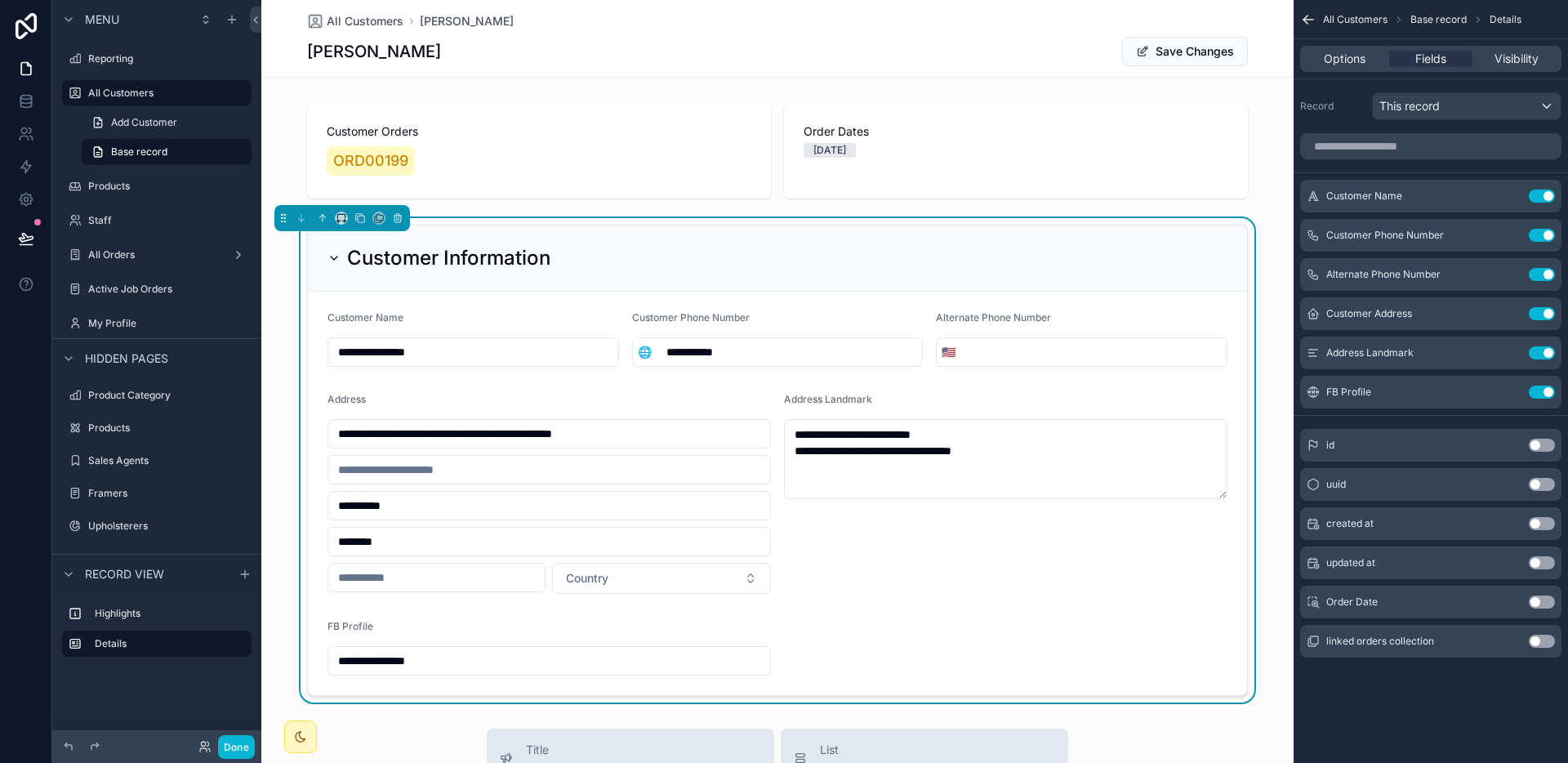
drag, startPoint x: 457, startPoint y: 668, endPoint x: 332, endPoint y: 666, distance: 125.0
click at [332, 666] on input "**********" at bounding box center [549, 661] width 442 height 23
click at [1165, 722] on div "**********" at bounding box center [777, 720] width 1032 height 1440
click at [1176, 54] on button "Save Changes" at bounding box center [1184, 51] width 126 height 30
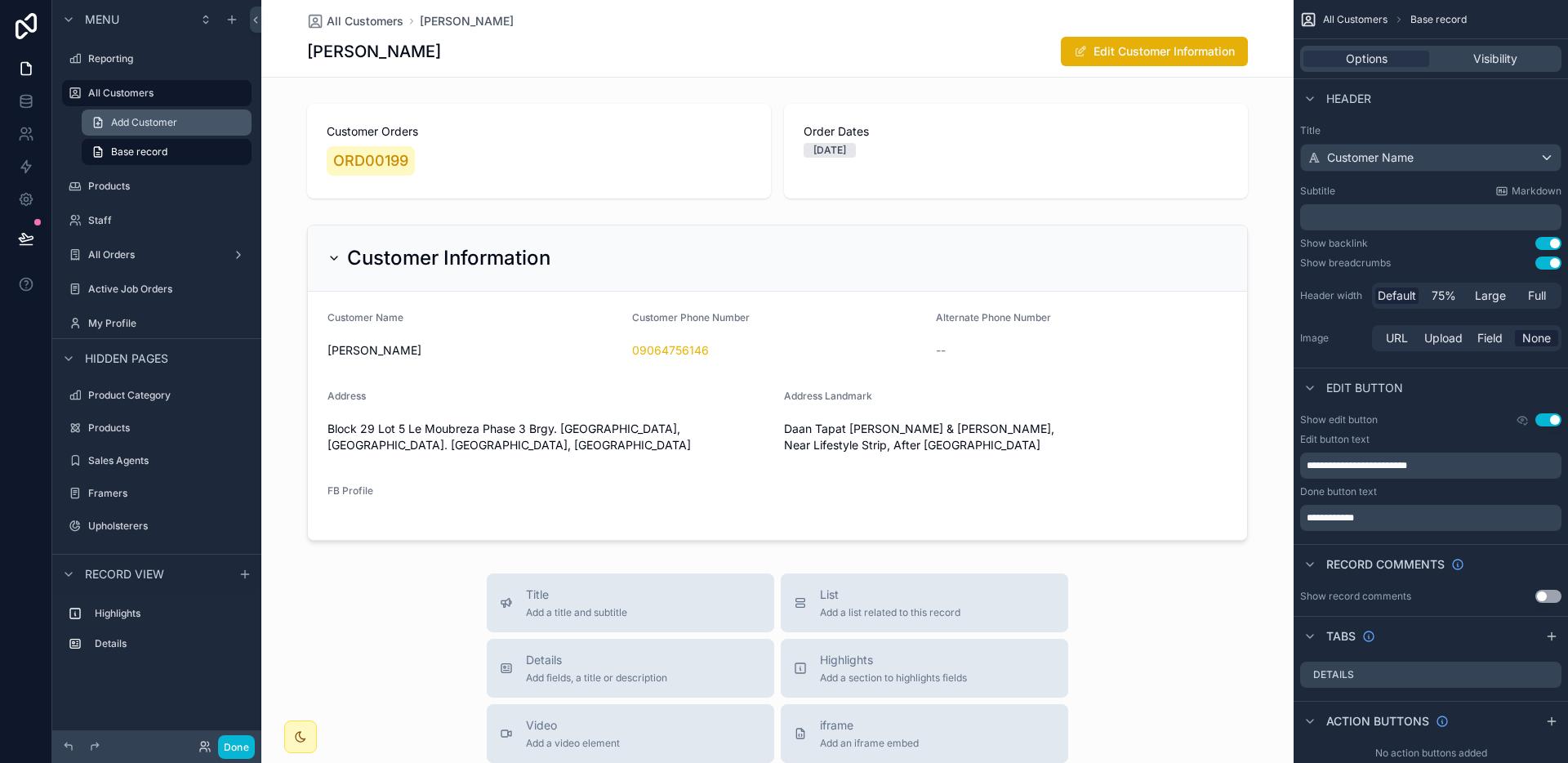
click at [138, 116] on span "Add Customer" at bounding box center [143, 122] width 66 height 13
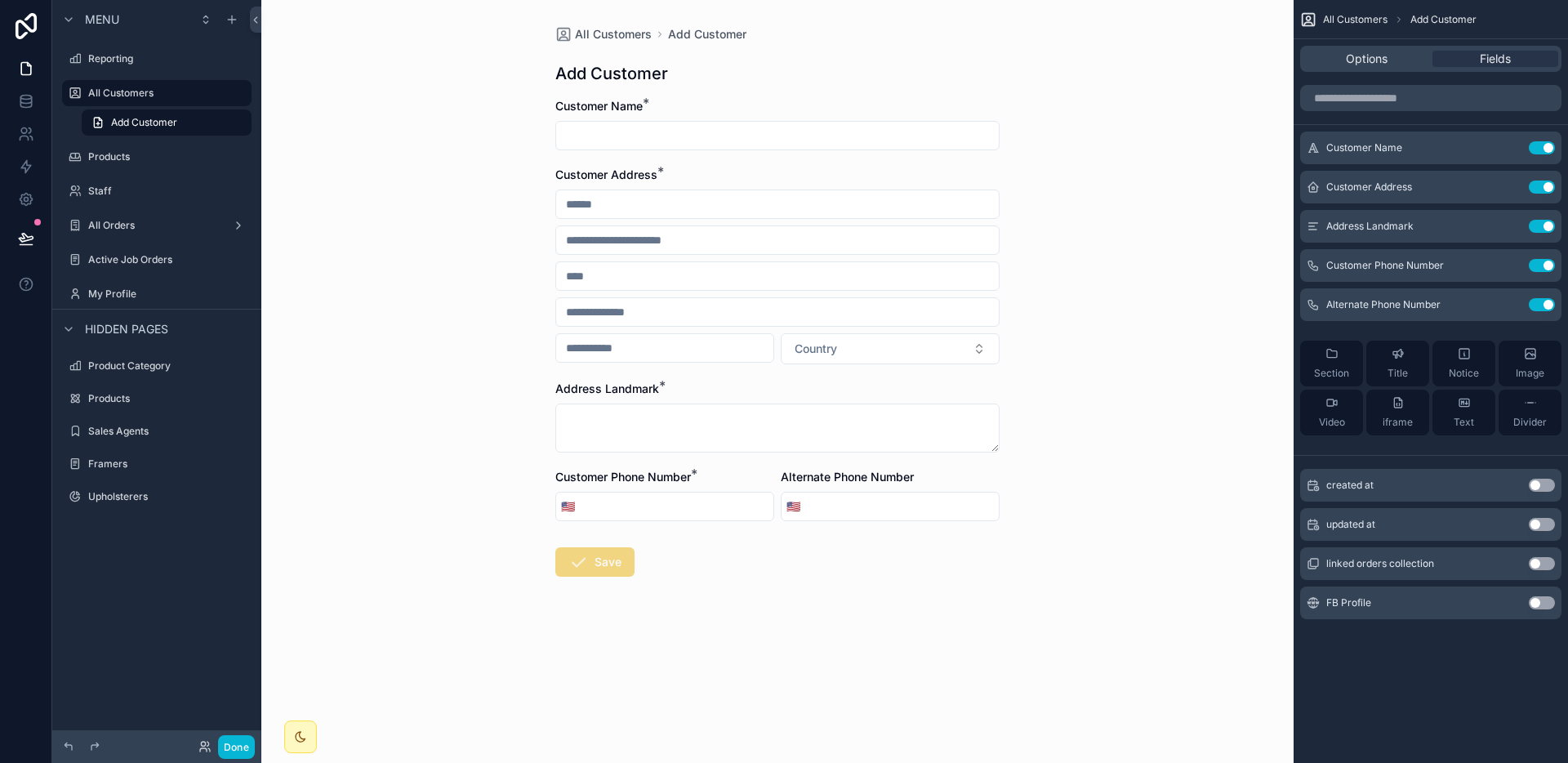
click at [1538, 603] on button "Use setting" at bounding box center [1542, 603] width 26 height 13
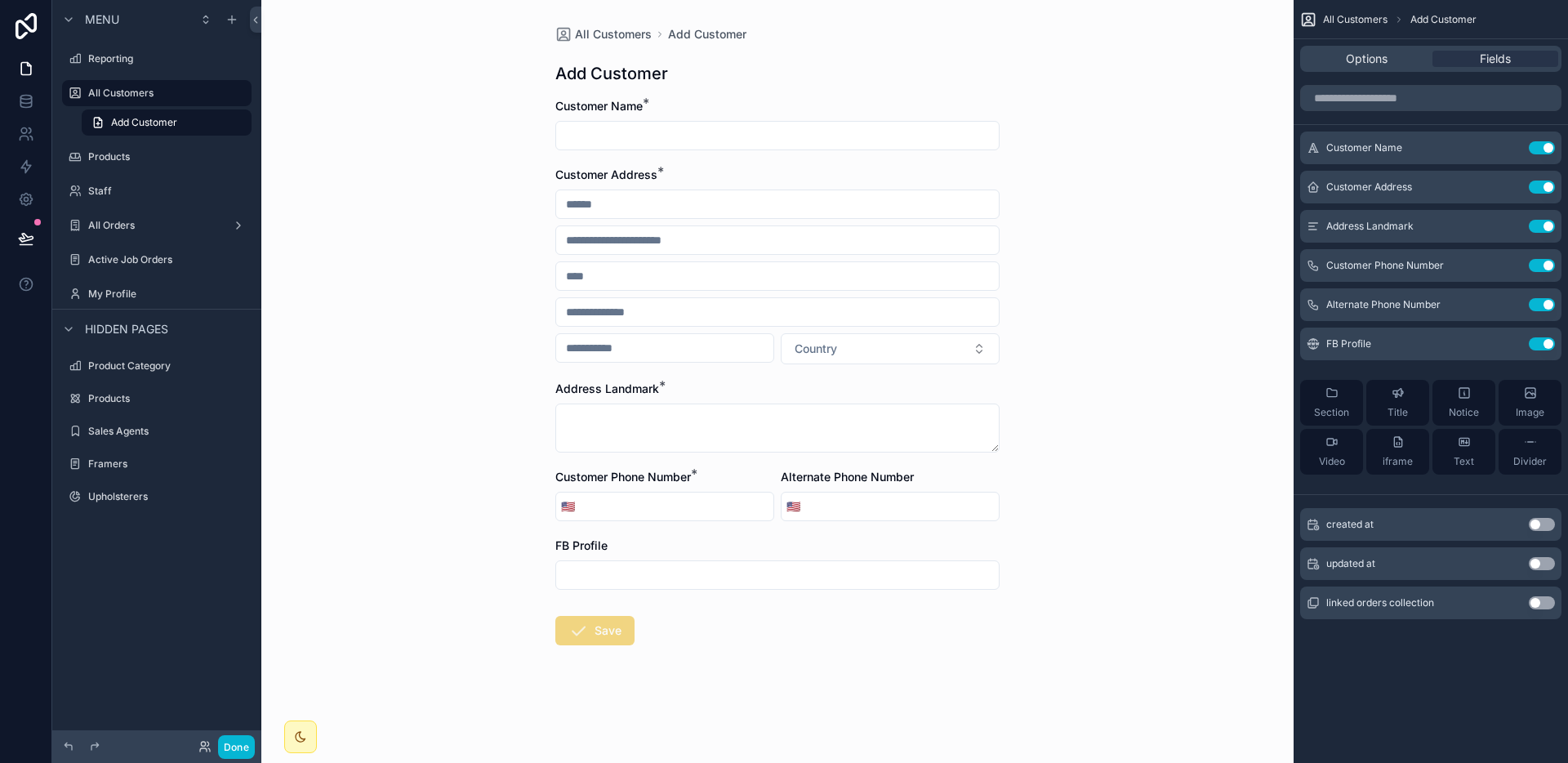
click at [761, 565] on input "scrollable content" at bounding box center [777, 575] width 443 height 23
click at [968, 654] on form "Customer Name * Customer Address * Country Address Landmark * Customer Phone Nu…" at bounding box center [777, 423] width 444 height 651
drag, startPoint x: 1095, startPoint y: 593, endPoint x: 1101, endPoint y: 585, distance: 10.0
click at [1095, 593] on div "All Customers Add Customer Add Customer Customer Name * Customer Address * Coun…" at bounding box center [777, 381] width 1032 height 763
click at [365, 172] on div "All Customers Add Customer Add Customer Customer Name * Customer Address * Coun…" at bounding box center [777, 381] width 1032 height 763
